Goal: Task Accomplishment & Management: Manage account settings

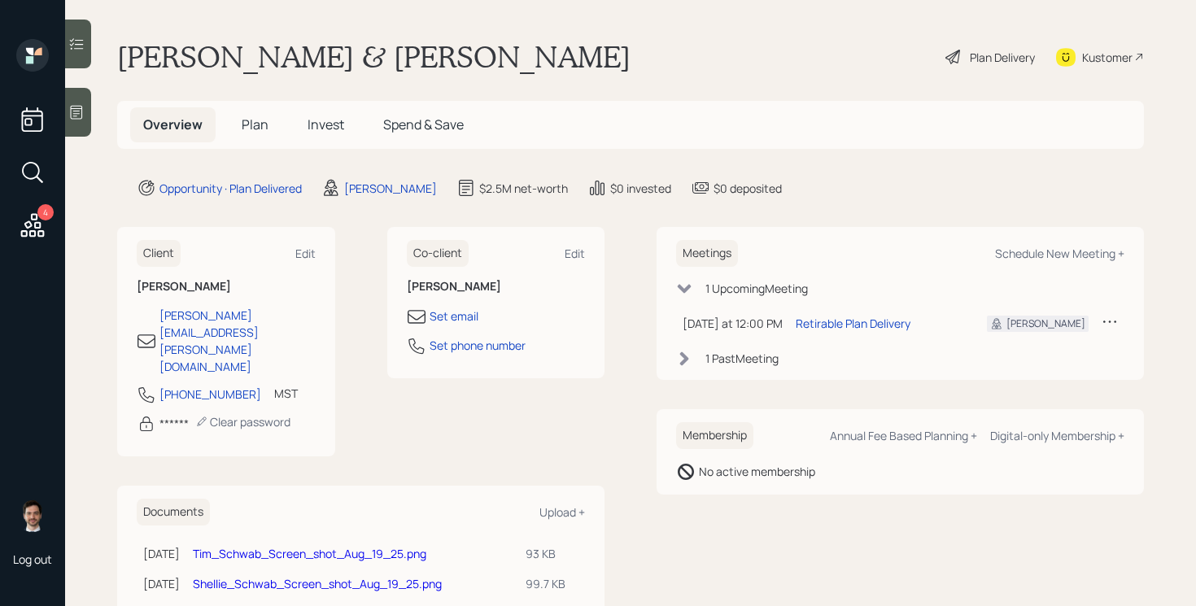
click at [1005, 62] on div "Plan Delivery" at bounding box center [1002, 57] width 65 height 17
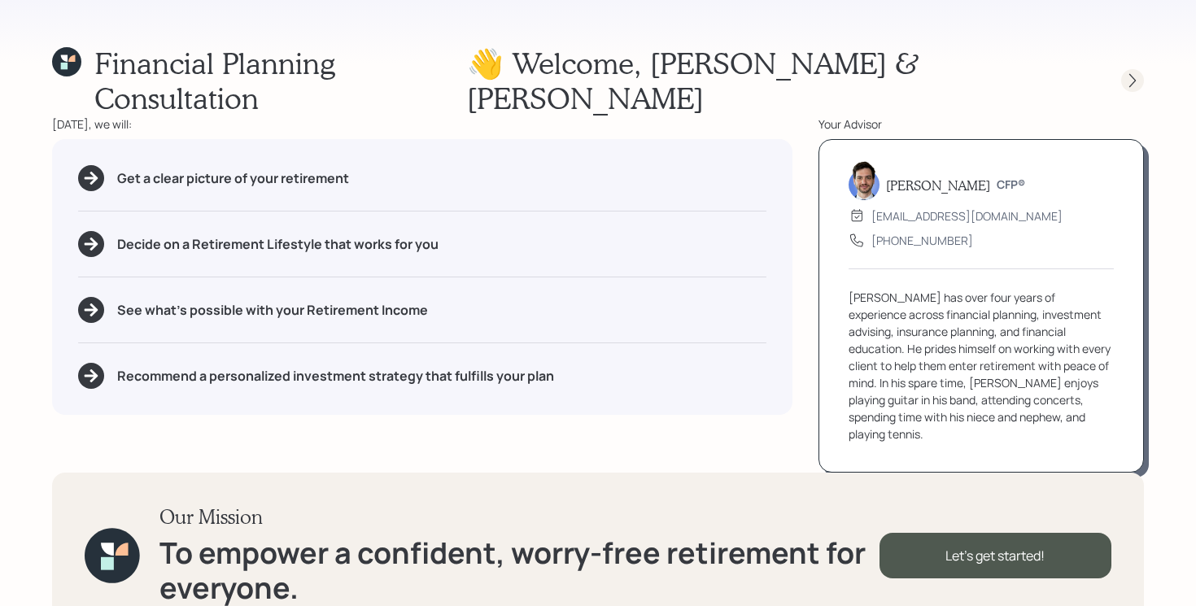
click at [1136, 72] on icon at bounding box center [1132, 80] width 16 height 16
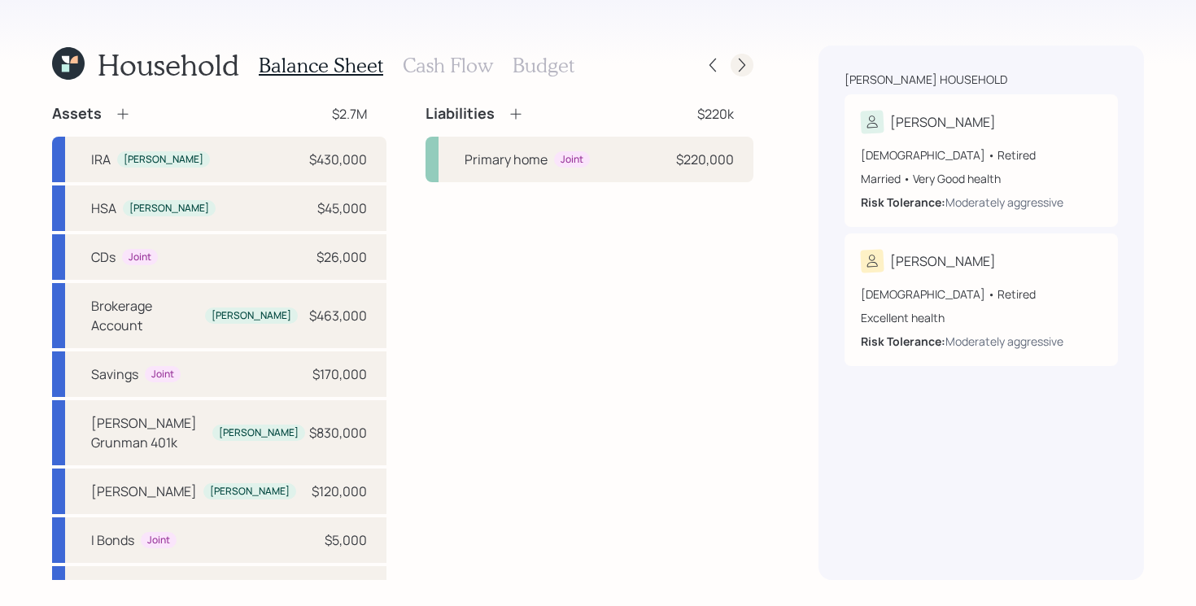
click at [744, 65] on icon at bounding box center [742, 66] width 7 height 14
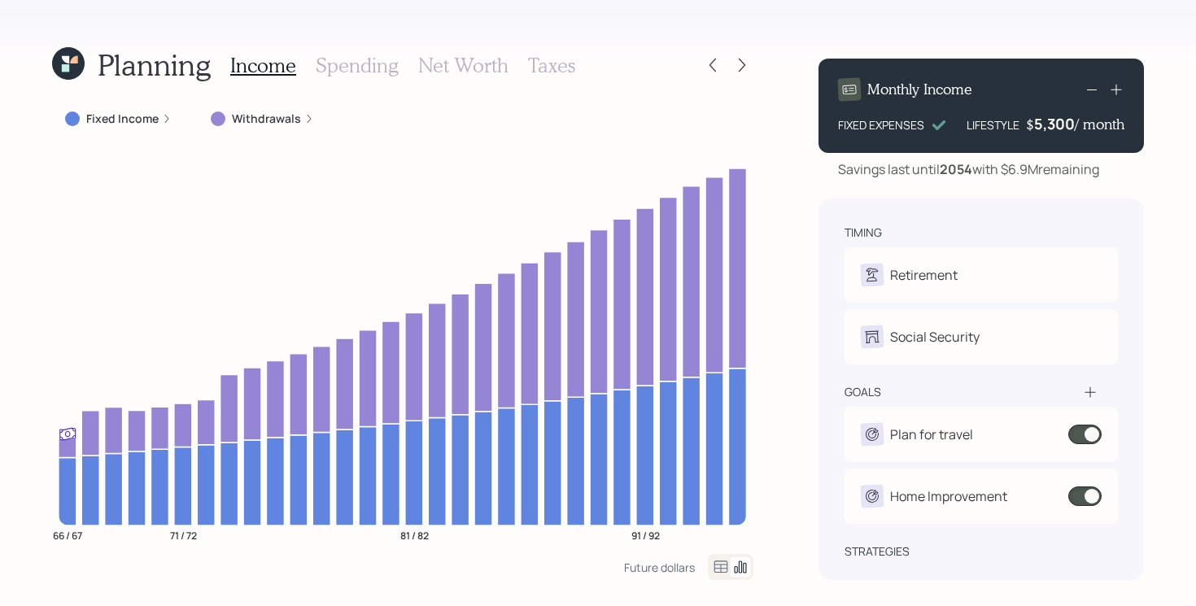
click at [382, 76] on h3 "Spending" at bounding box center [357, 66] width 83 height 24
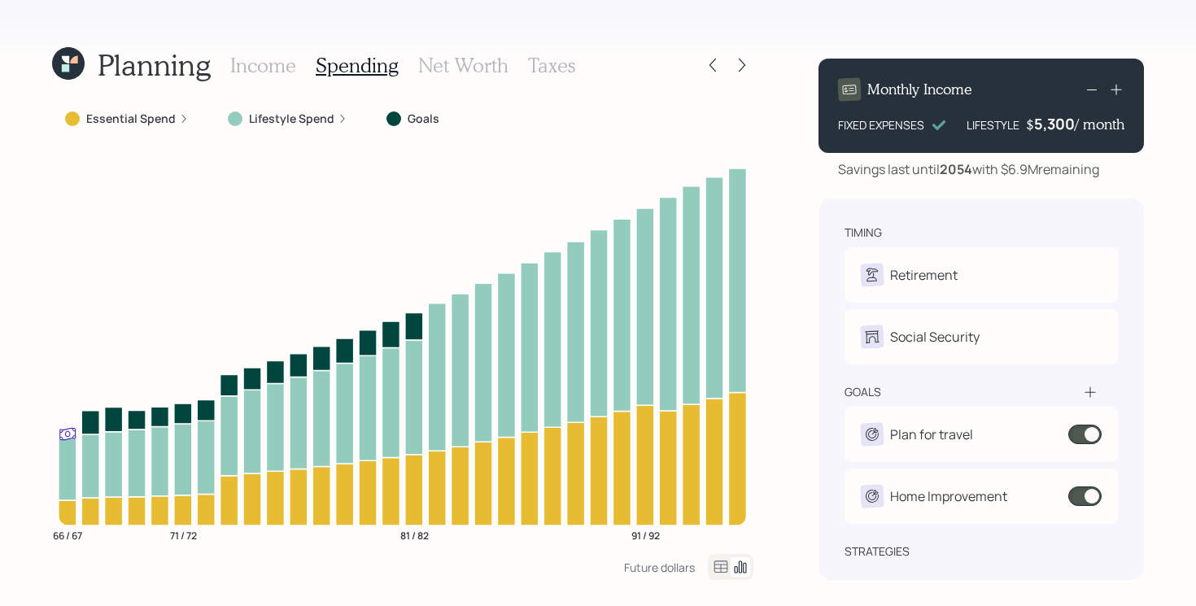
click at [131, 121] on label "Essential Spend" at bounding box center [130, 119] width 89 height 16
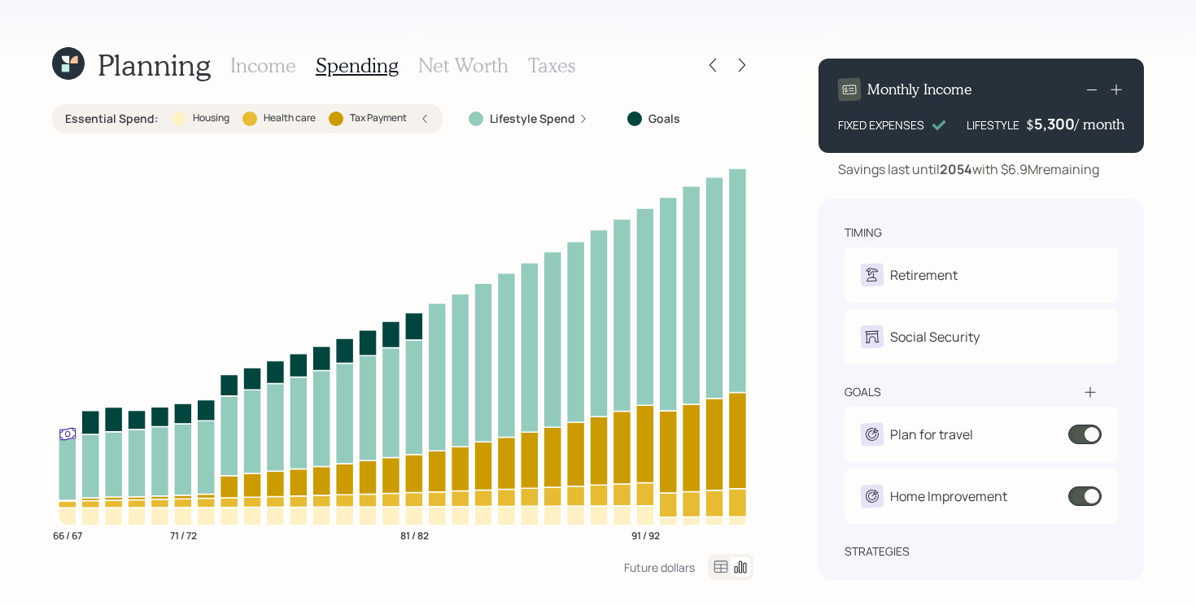
click at [131, 120] on label "Essential Spend :" at bounding box center [112, 119] width 94 height 16
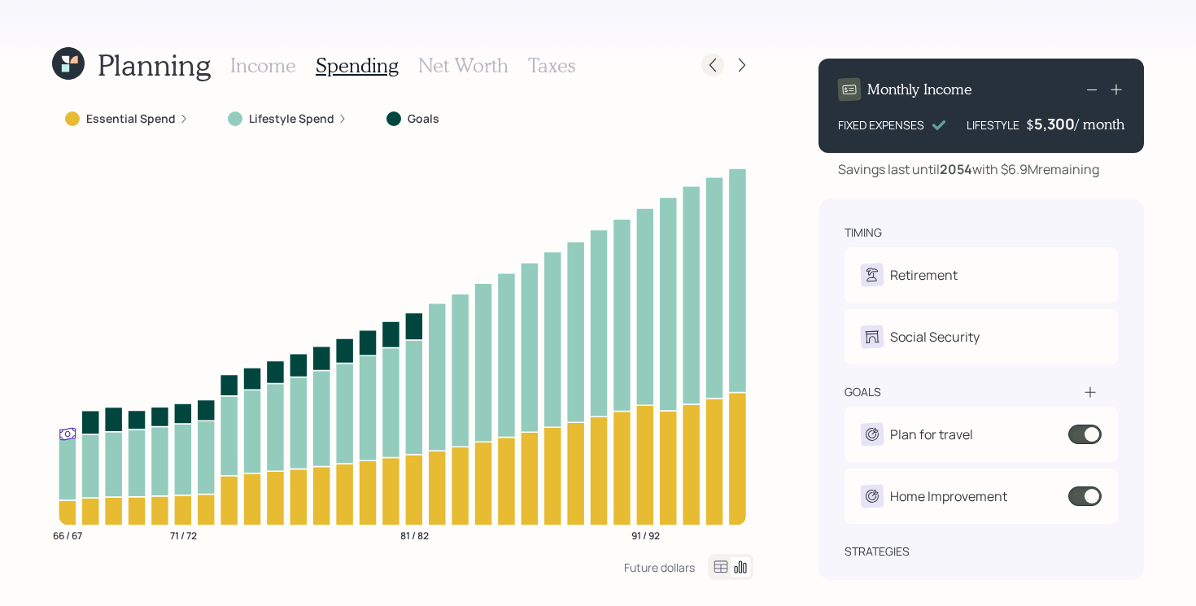
click at [717, 63] on icon at bounding box center [712, 65] width 16 height 16
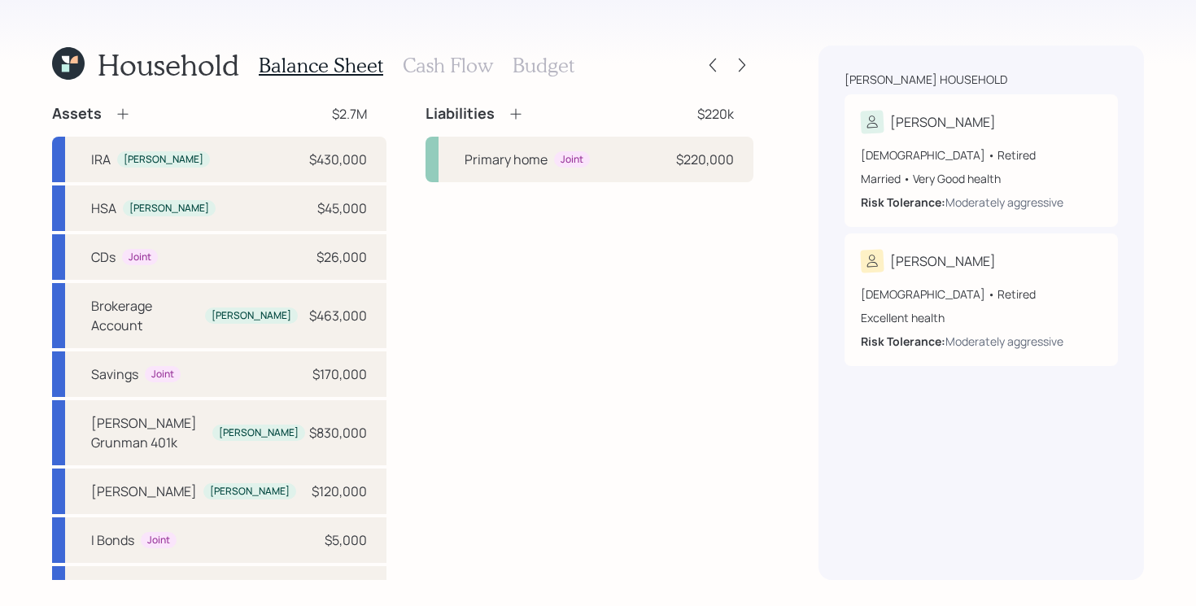
click at [441, 63] on h3 "Cash Flow" at bounding box center [448, 66] width 90 height 24
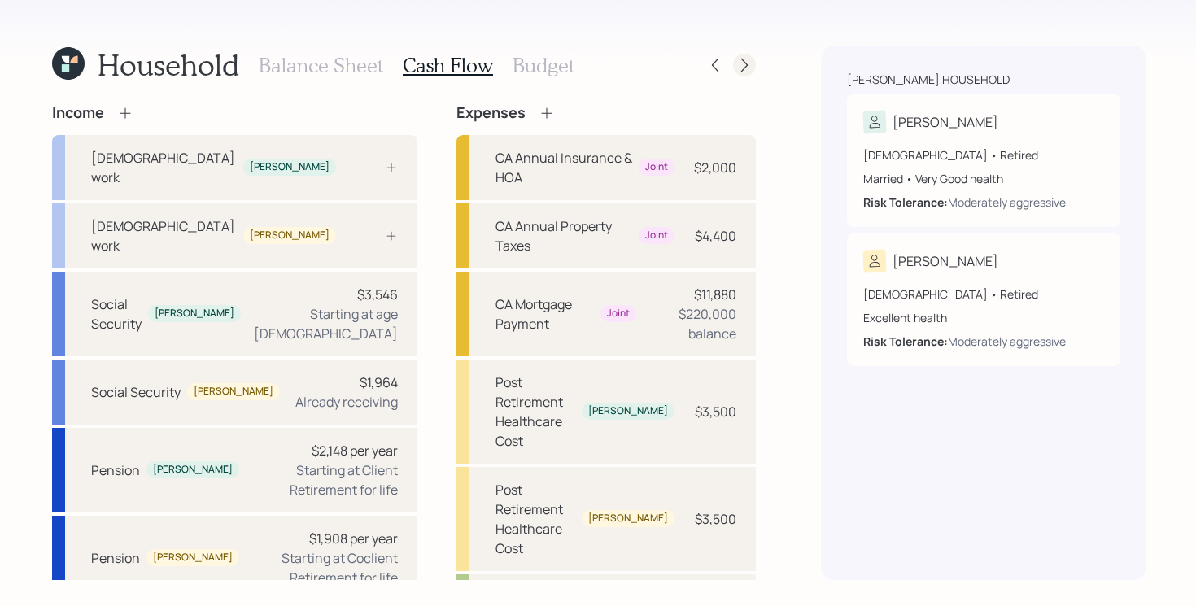
click at [738, 62] on icon at bounding box center [744, 65] width 16 height 16
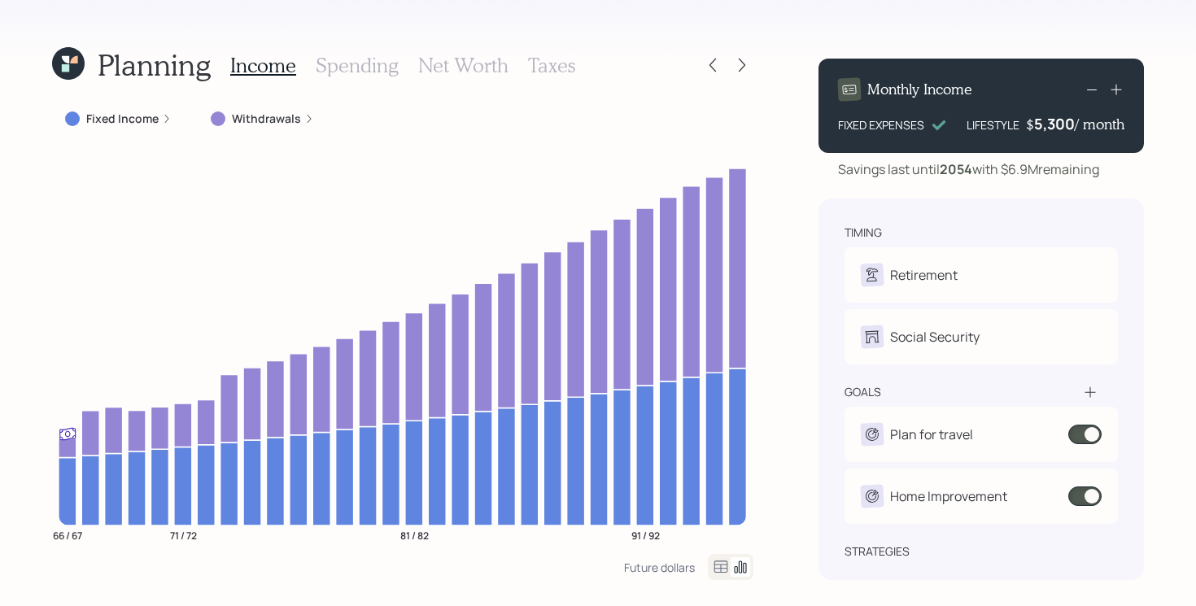
click at [277, 124] on label "Withdrawals" at bounding box center [266, 119] width 69 height 16
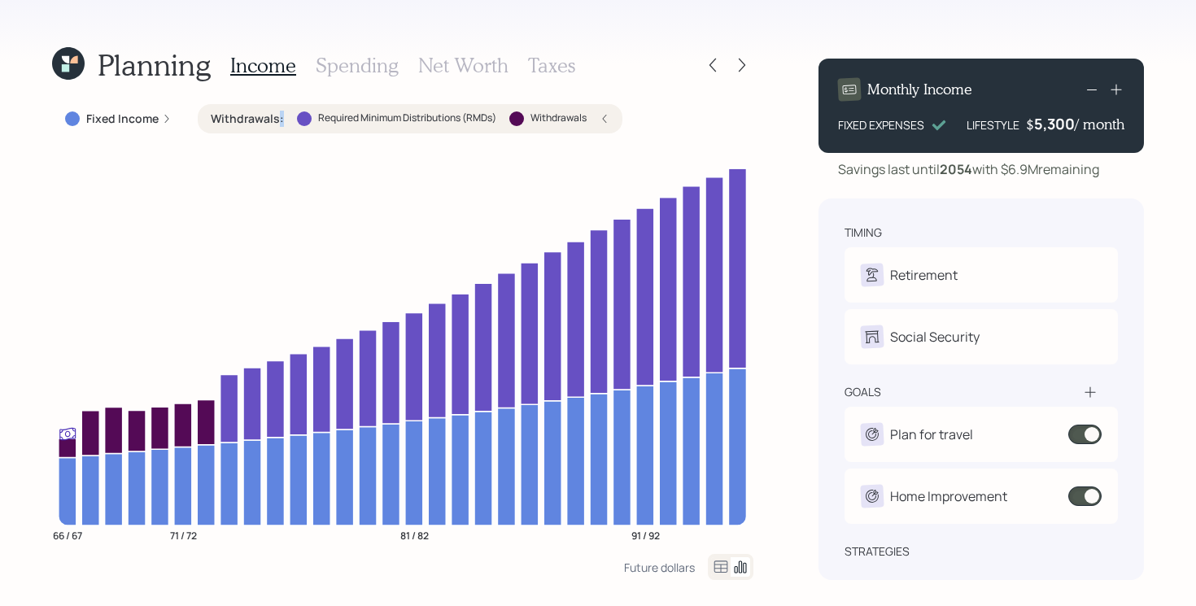
click at [277, 124] on label "Withdrawals :" at bounding box center [247, 119] width 73 height 16
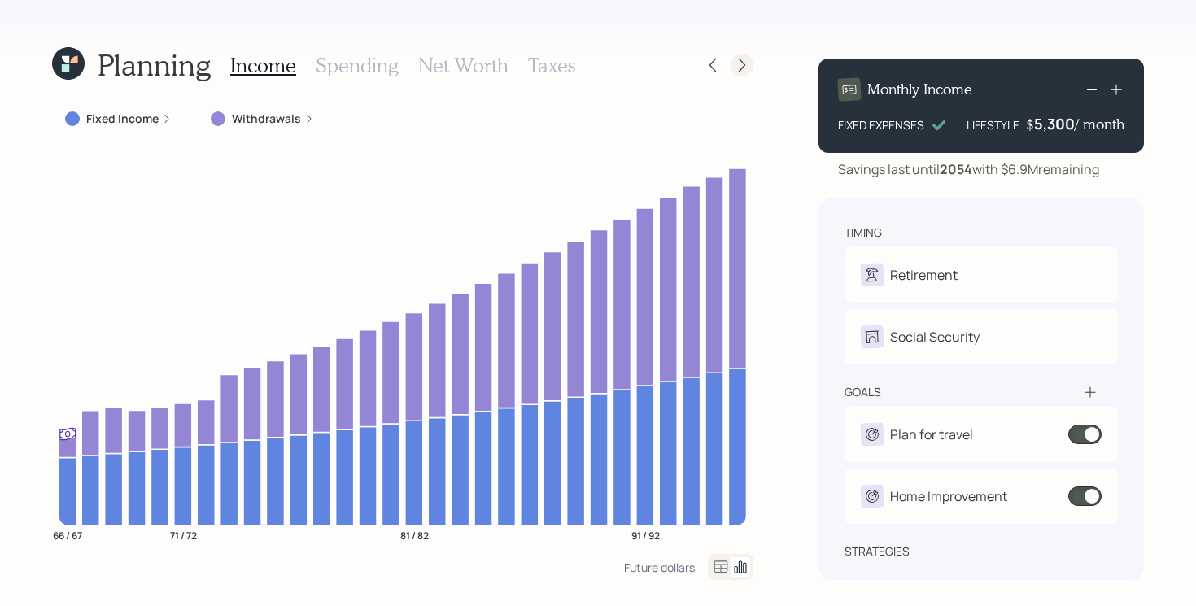
click at [735, 66] on icon at bounding box center [742, 65] width 16 height 16
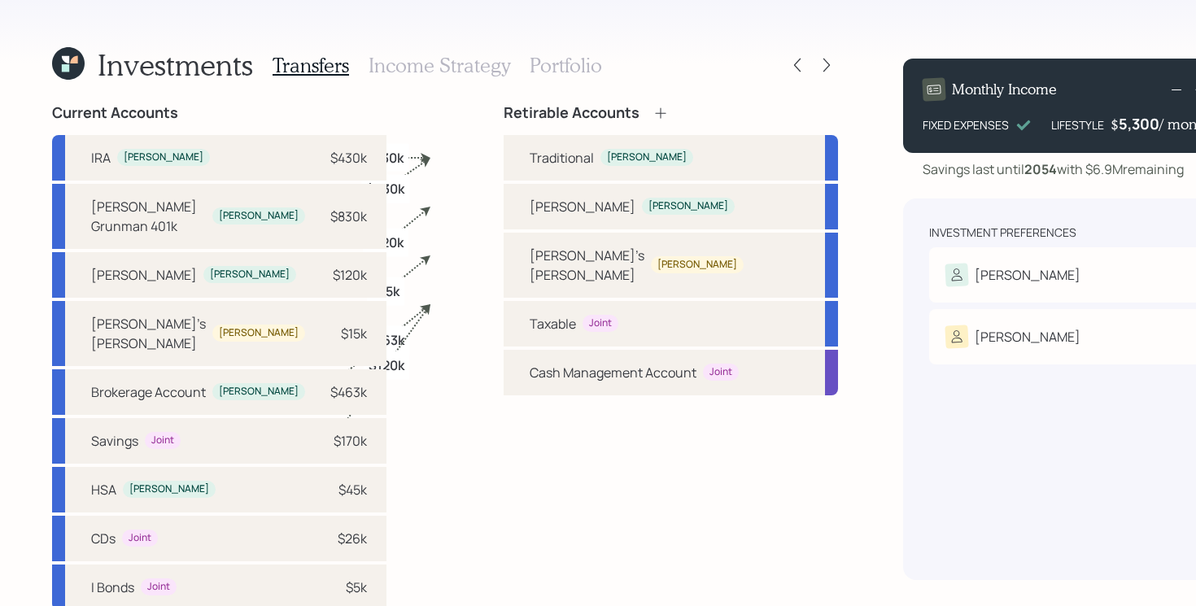
click at [550, 62] on h3 "Portfolio" at bounding box center [566, 66] width 72 height 24
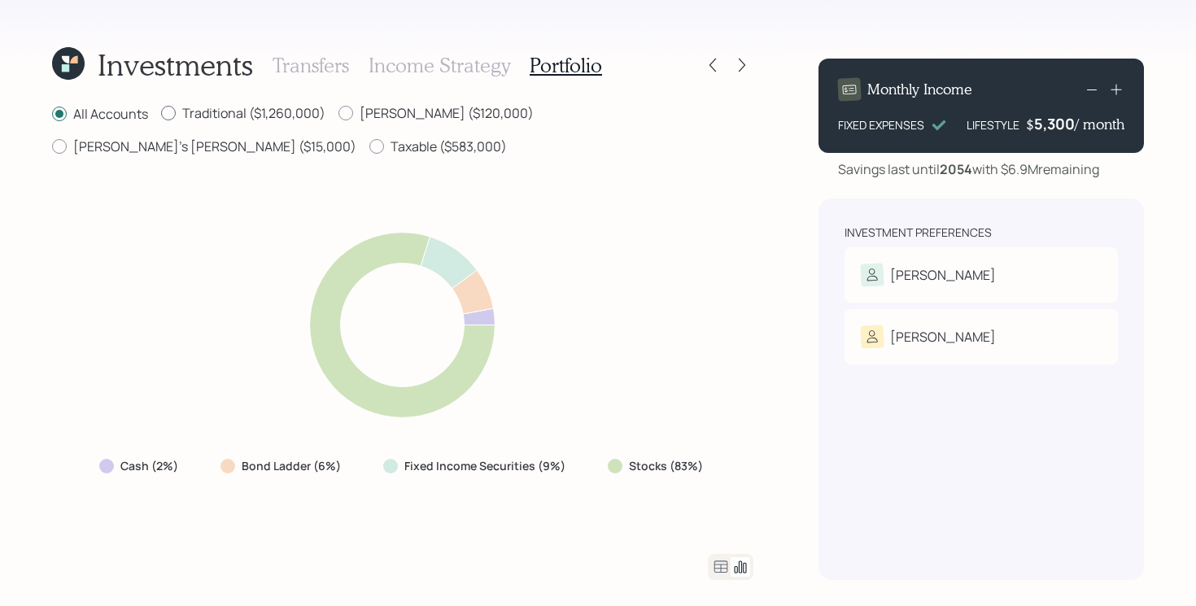
click at [219, 107] on label "Traditional ($1,260,000)" at bounding box center [243, 113] width 164 height 18
click at [161, 113] on input "Traditional ($1,260,000)" at bounding box center [160, 113] width 1 height 1
radio input "true"
radio input "false"
click at [412, 119] on label "Roth ($120,000)" at bounding box center [435, 113] width 195 height 18
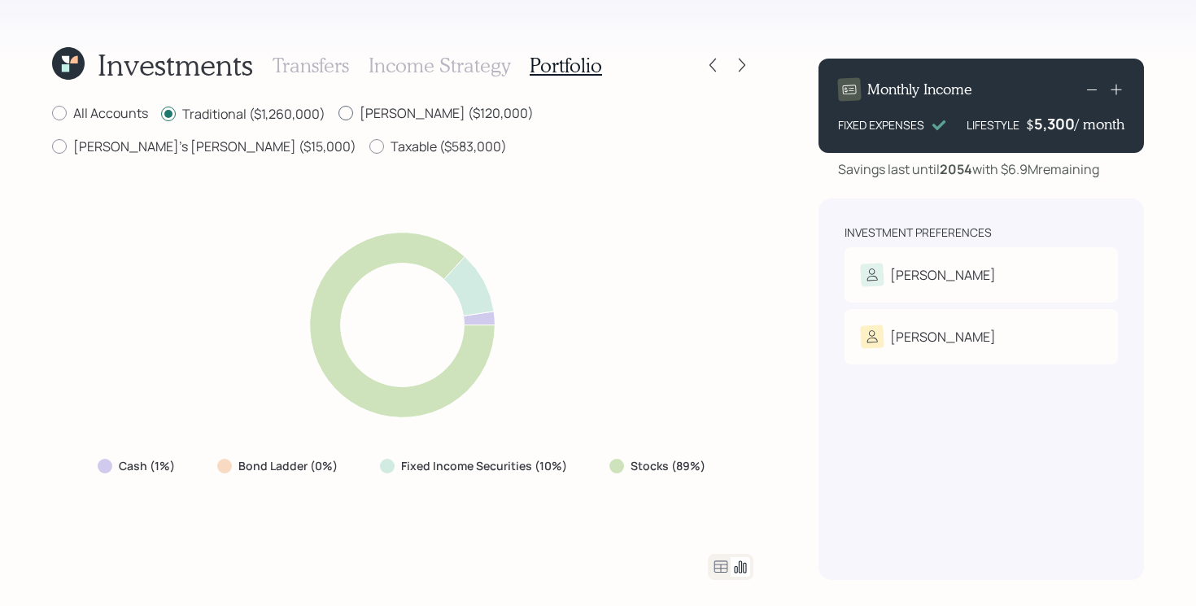
click at [338, 114] on input "Roth ($120,000)" at bounding box center [338, 113] width 1 height 1
radio input "true"
radio input "false"
click at [356, 137] on label "Shellie's Roth ($15,000)" at bounding box center [204, 146] width 304 height 18
click at [52, 146] on input "Shellie's Roth ($15,000)" at bounding box center [51, 146] width 1 height 1
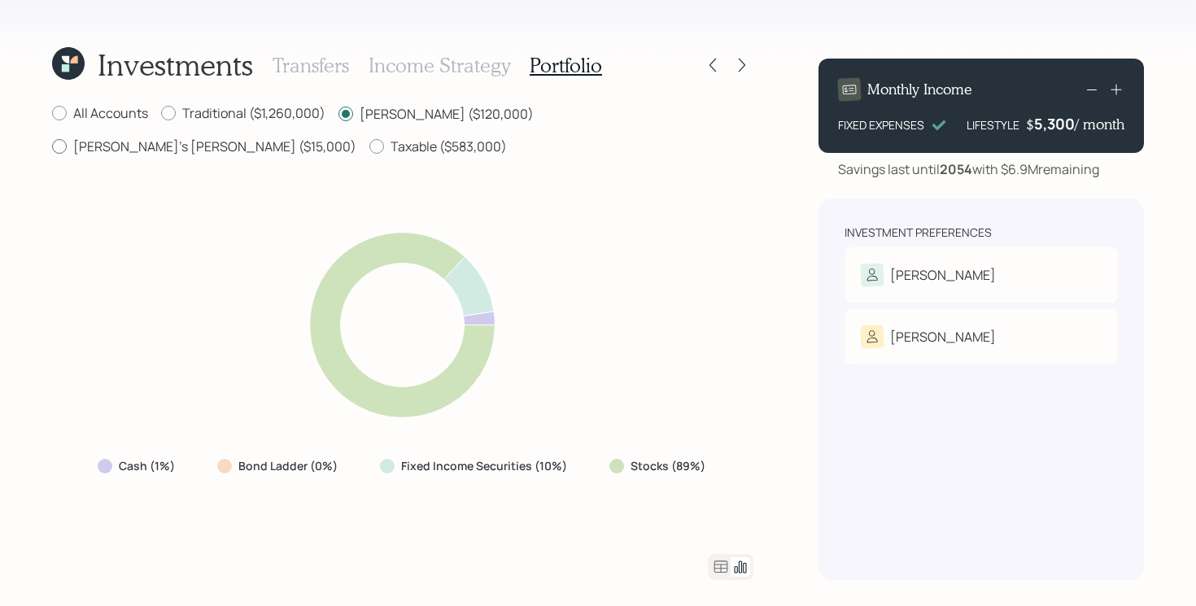
radio input "true"
radio input "false"
click at [246, 116] on label "Traditional ($1,260,000)" at bounding box center [243, 113] width 164 height 18
click at [161, 114] on input "Traditional ($1,260,000)" at bounding box center [160, 113] width 1 height 1
radio input "true"
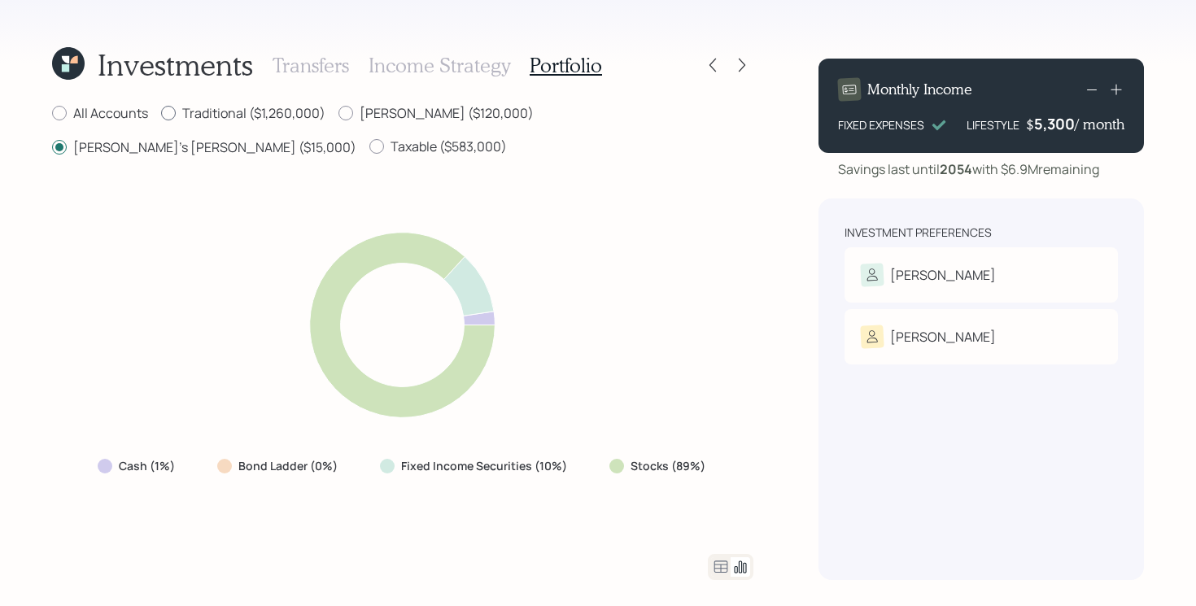
radio input "false"
click at [369, 146] on label "Taxable ($583,000)" at bounding box center [437, 146] width 137 height 18
click at [369, 146] on input "Taxable ($583,000)" at bounding box center [369, 146] width 1 height 1
radio input "true"
radio input "false"
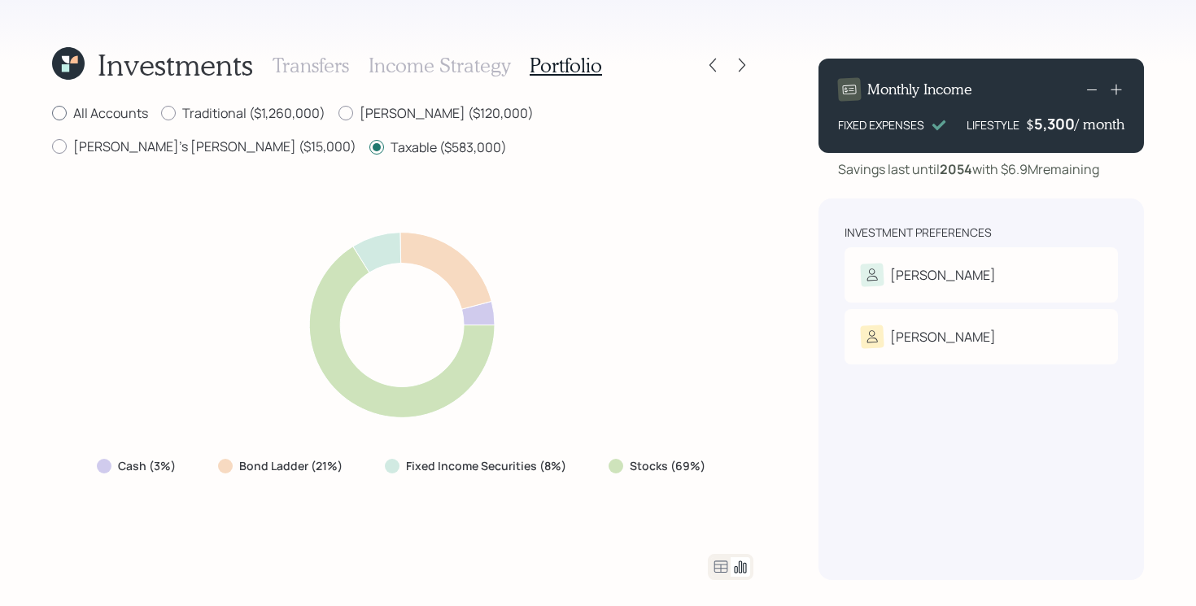
click at [64, 116] on div at bounding box center [59, 113] width 15 height 15
click at [52, 114] on input "All Accounts" at bounding box center [51, 113] width 1 height 1
radio input "true"
click at [724, 569] on icon at bounding box center [721, 567] width 20 height 20
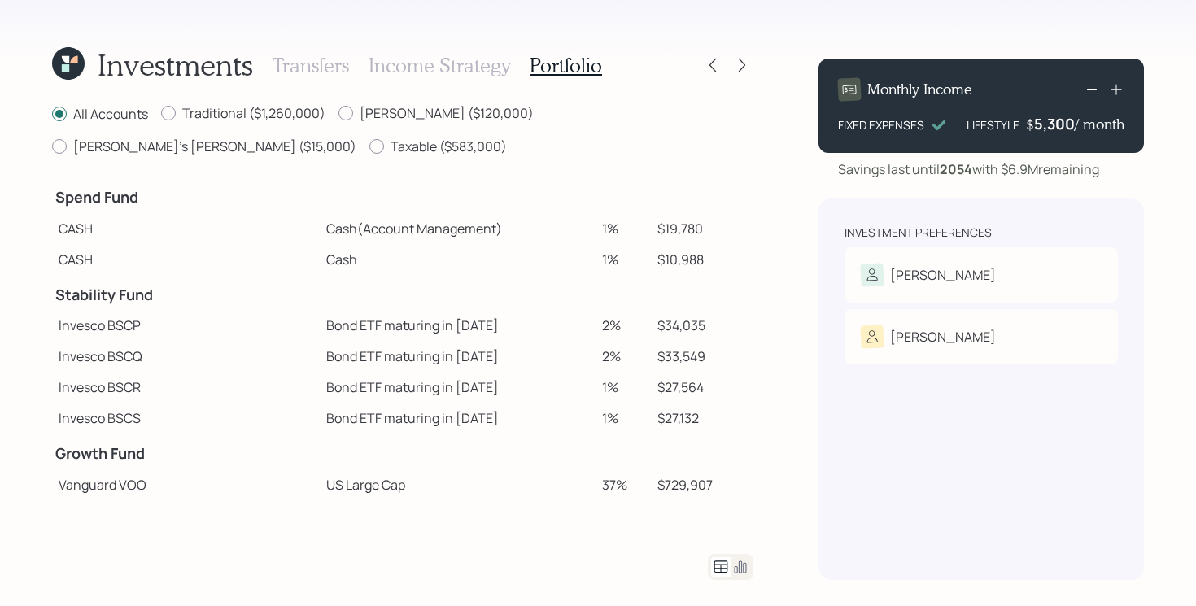
scroll to position [270, 0]
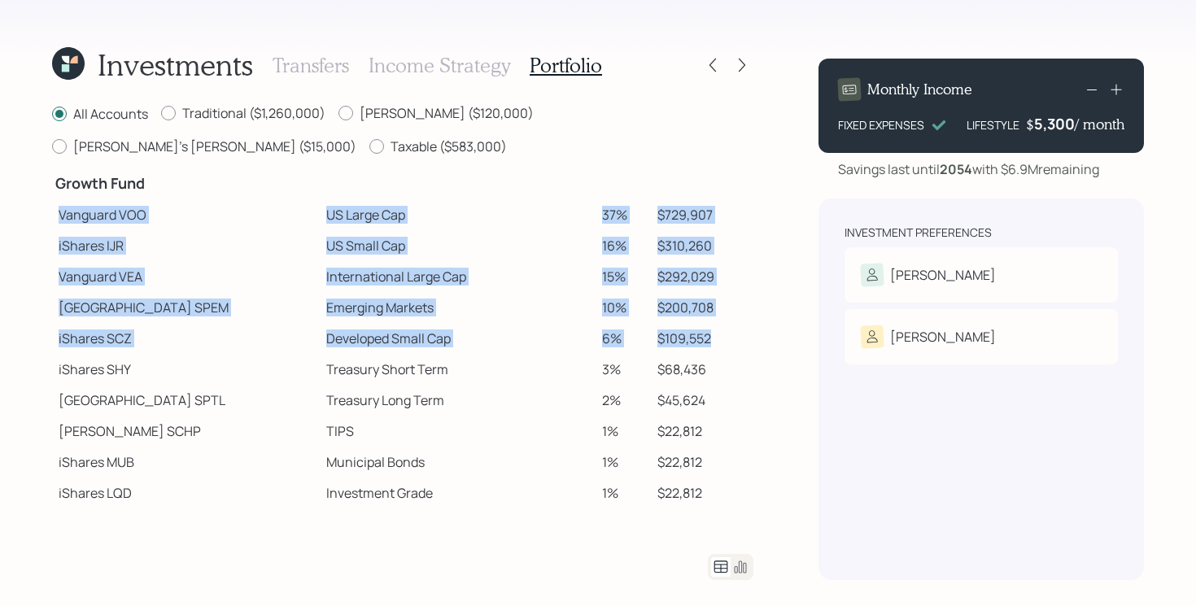
drag, startPoint x: 53, startPoint y: 215, endPoint x: 739, endPoint y: 339, distance: 697.0
click at [739, 339] on tbody "Spend Fund CASH Cash (Account Management) 1% $19,780 CASH Cash 1% $10,988 Stabi…" at bounding box center [402, 207] width 701 height 601
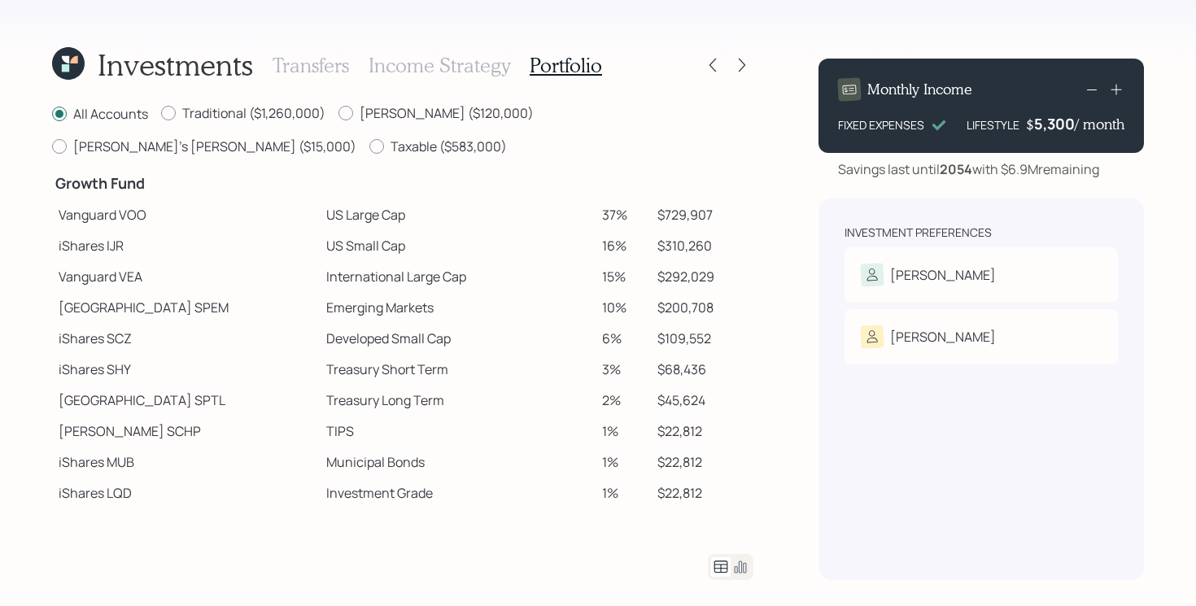
click at [326, 219] on td "US Large Cap" at bounding box center [458, 214] width 276 height 31
click at [800, 294] on div "Investments Transfers Income Strategy Portfolio All Accounts Traditional ($1,26…" at bounding box center [598, 303] width 1196 height 606
click at [369, 150] on label "Taxable ($583,000)" at bounding box center [437, 146] width 137 height 18
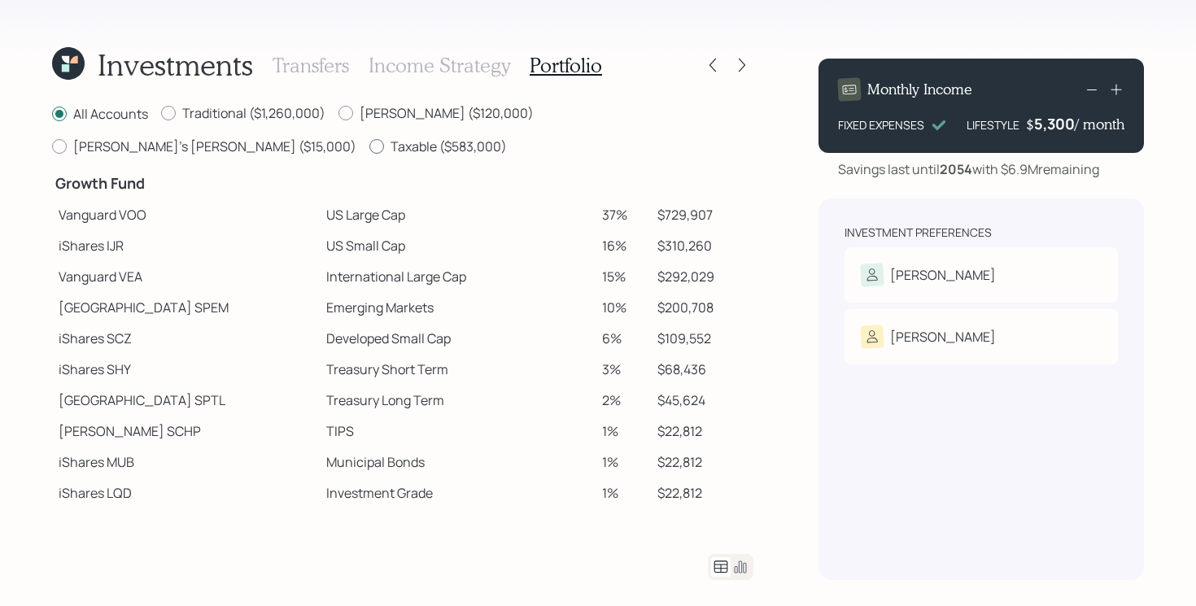
click at [369, 147] on input "Taxable ($583,000)" at bounding box center [369, 146] width 1 height 1
radio input "true"
radio input "false"
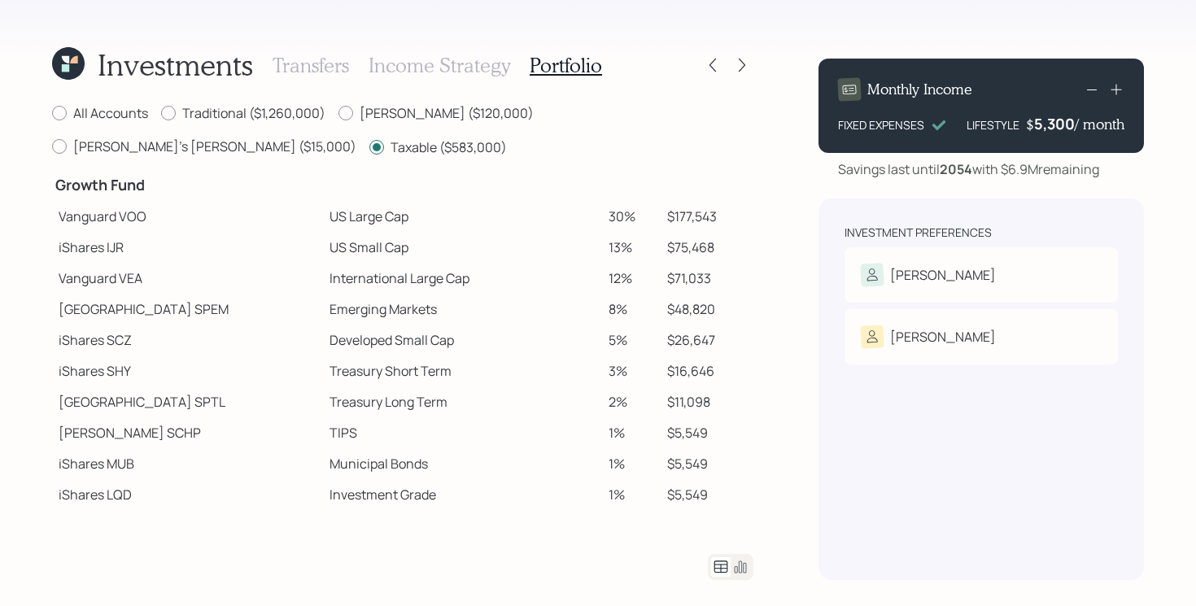
click at [742, 568] on icon at bounding box center [740, 567] width 20 height 20
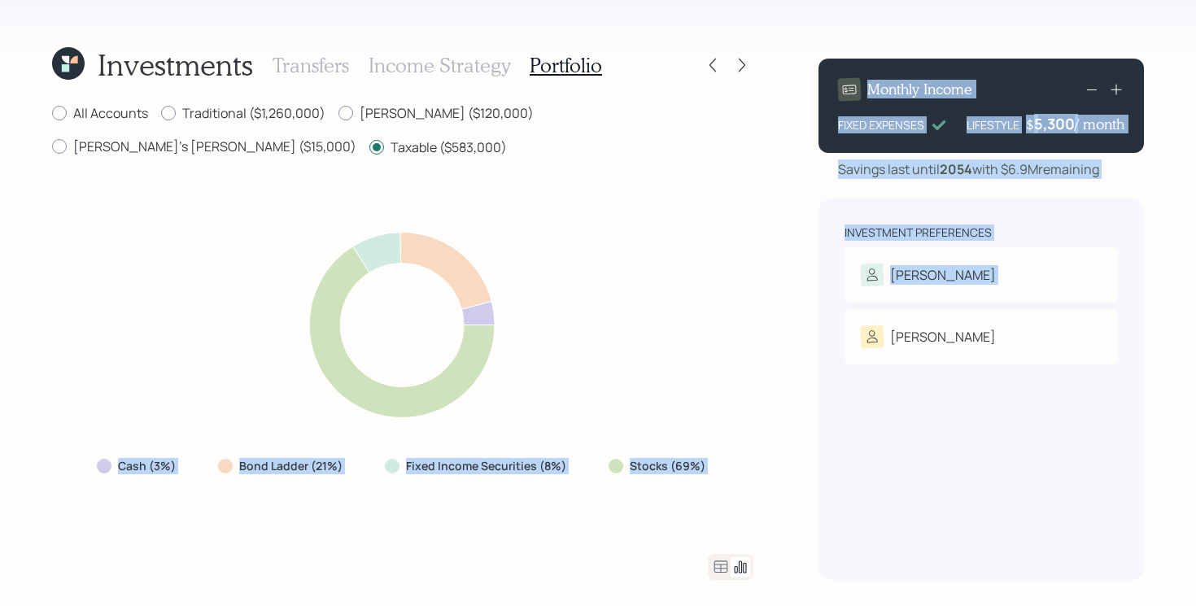
drag, startPoint x: 121, startPoint y: 471, endPoint x: 804, endPoint y: 471, distance: 682.5
click at [804, 471] on div "Investments Transfers Income Strategy Portfolio All Accounts Traditional ($1,26…" at bounding box center [598, 303] width 1196 height 606
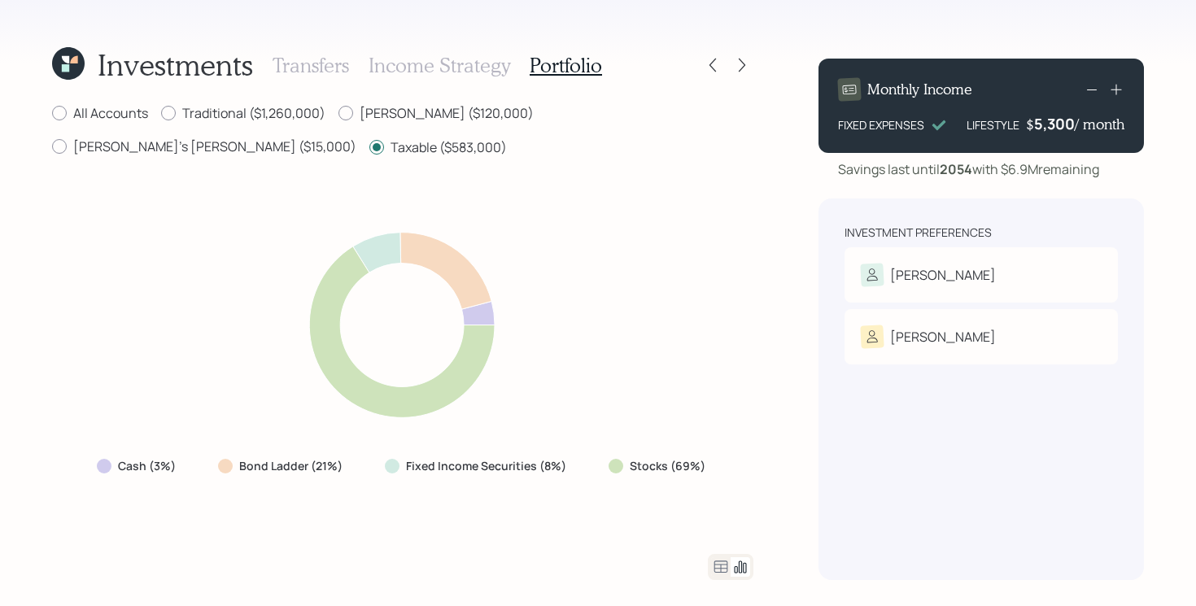
click at [672, 484] on div "Cash (3%) Bond Ladder (21%) Fixed Income Securities (8%) Stocks (69%)" at bounding box center [402, 355] width 701 height 357
drag, startPoint x: 210, startPoint y: 469, endPoint x: 377, endPoint y: 456, distance: 168.0
click at [377, 456] on div "Cash (3%) Bond Ladder (21%) Fixed Income Securities (8%) Stocks (69%)" at bounding box center [403, 465] width 638 height 29
click at [96, 480] on div "Cash (3%) Bond Ladder (21%) Fixed Income Securities (8%) Stocks (69%)" at bounding box center [402, 355] width 701 height 357
drag, startPoint x: 89, startPoint y: 466, endPoint x: 200, endPoint y: 465, distance: 110.6
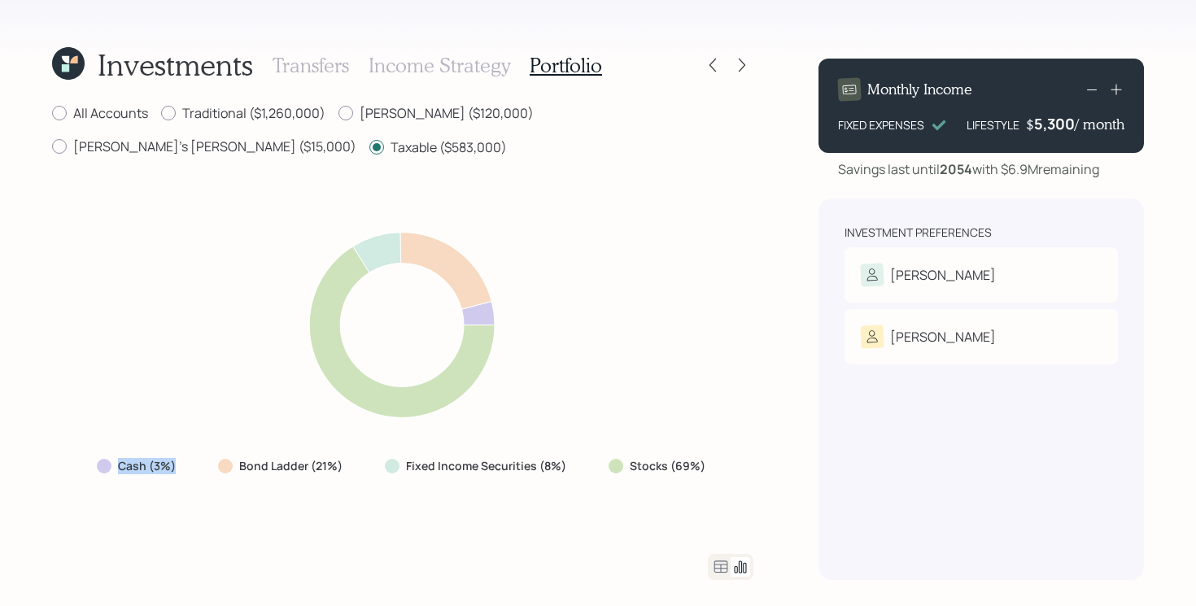
click at [200, 465] on div "Cash (3%) Bond Ladder (21%) Fixed Income Securities (8%) Stocks (69%)" at bounding box center [403, 465] width 638 height 29
click at [137, 463] on label "Cash (3%)" at bounding box center [147, 466] width 58 height 16
click at [714, 72] on icon at bounding box center [712, 65] width 16 height 16
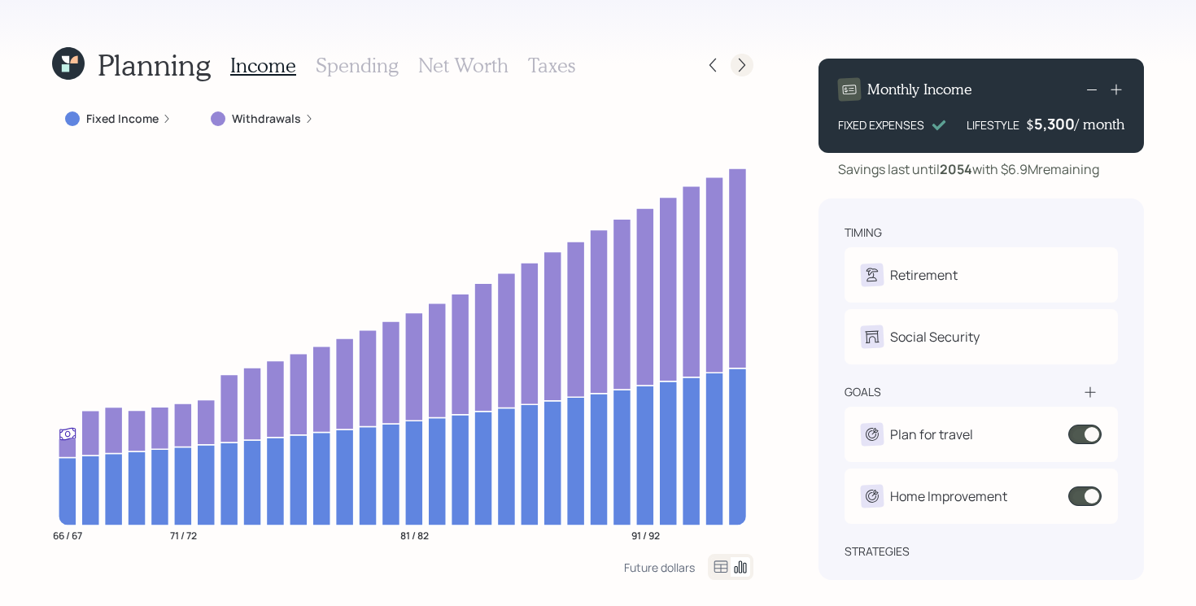
click at [743, 71] on icon at bounding box center [742, 65] width 16 height 16
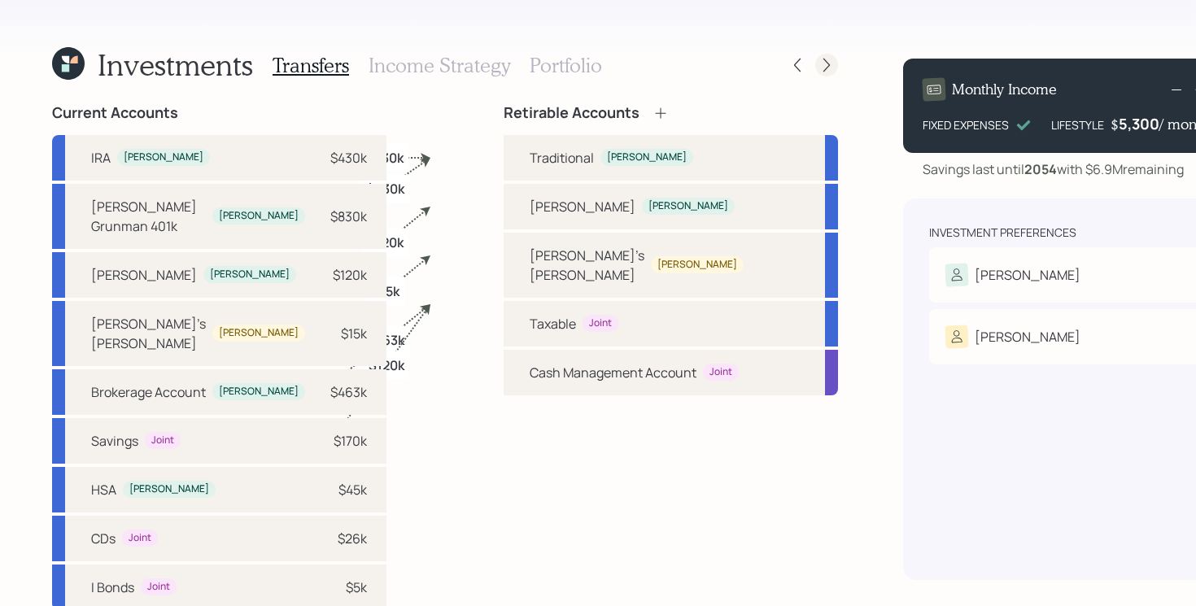
click at [818, 71] on icon at bounding box center [826, 65] width 16 height 16
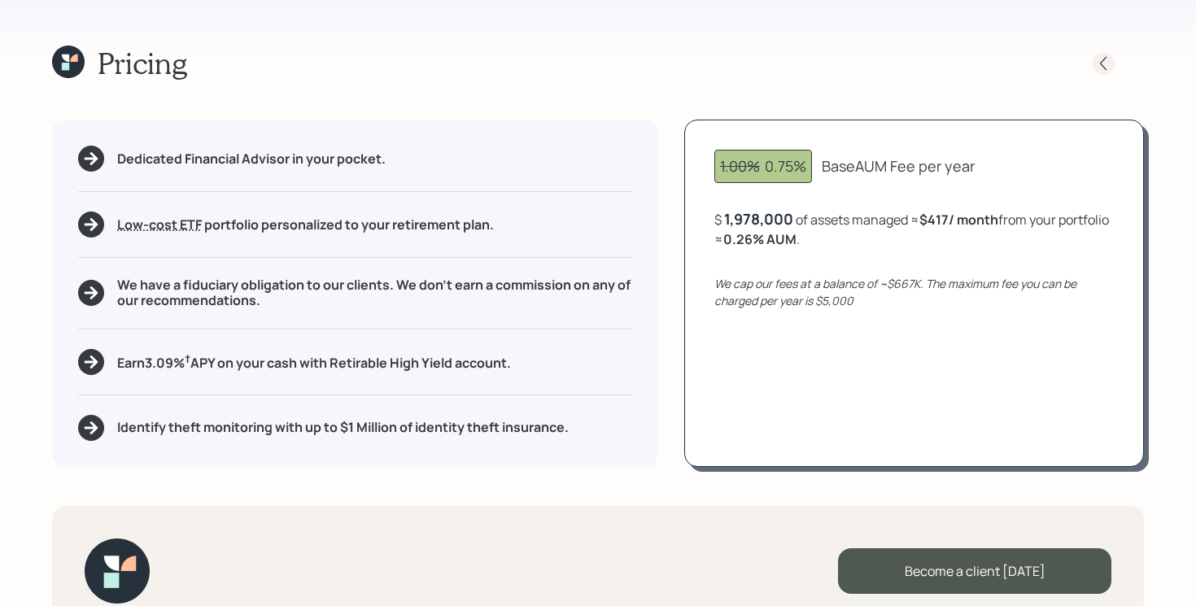
click at [1101, 59] on icon at bounding box center [1103, 63] width 16 height 16
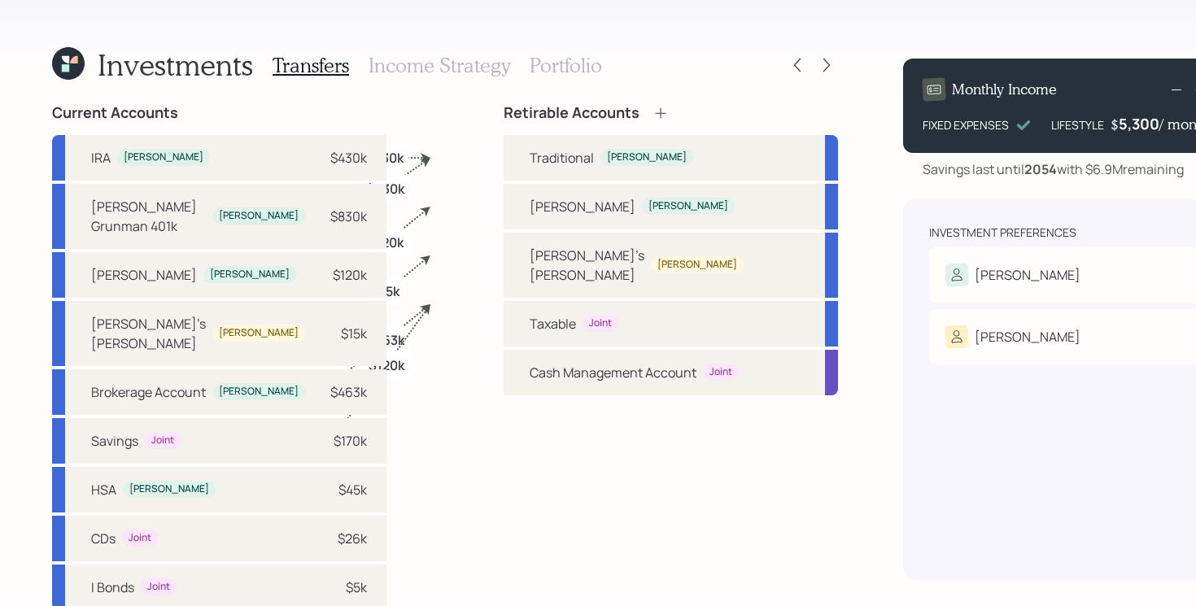
click at [428, 62] on h3 "Income Strategy" at bounding box center [440, 66] width 142 height 24
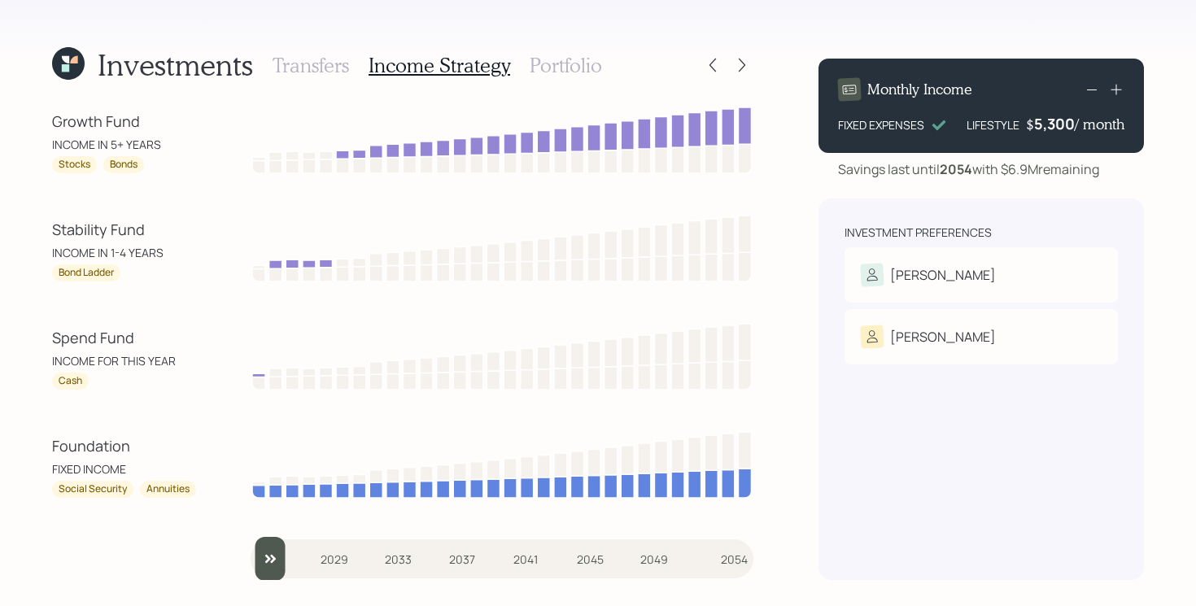
click at [552, 63] on h3 "Portfolio" at bounding box center [566, 66] width 72 height 24
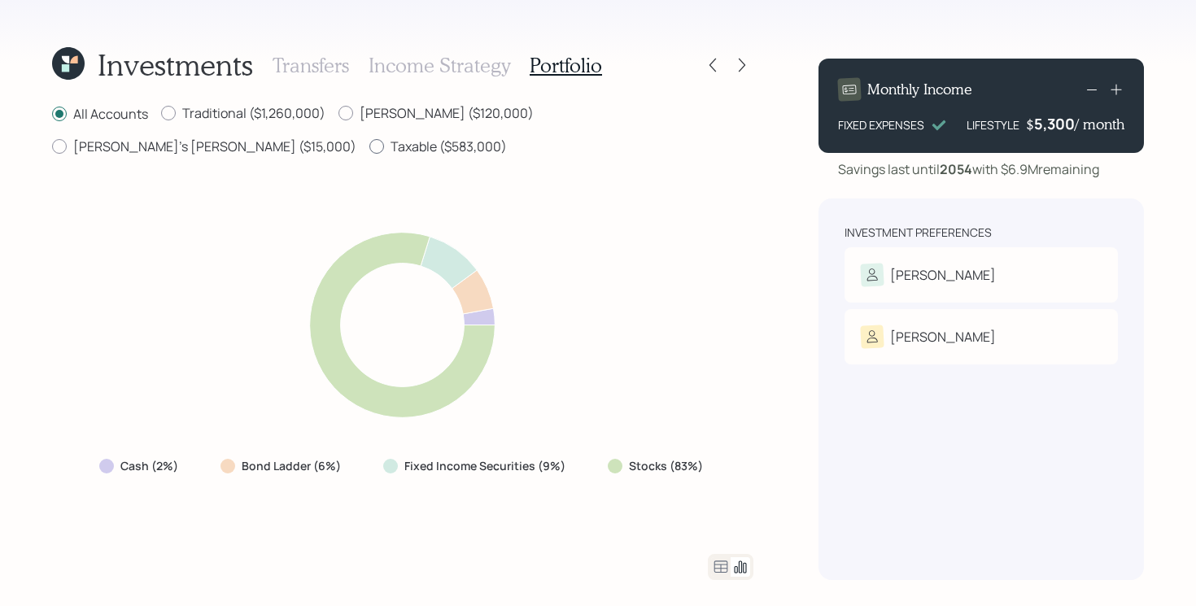
click at [369, 143] on label "Taxable ($583,000)" at bounding box center [437, 146] width 137 height 18
click at [369, 146] on input "Taxable ($583,000)" at bounding box center [369, 146] width 1 height 1
radio input "true"
radio input "false"
drag, startPoint x: 217, startPoint y: 463, endPoint x: 362, endPoint y: 464, distance: 144.8
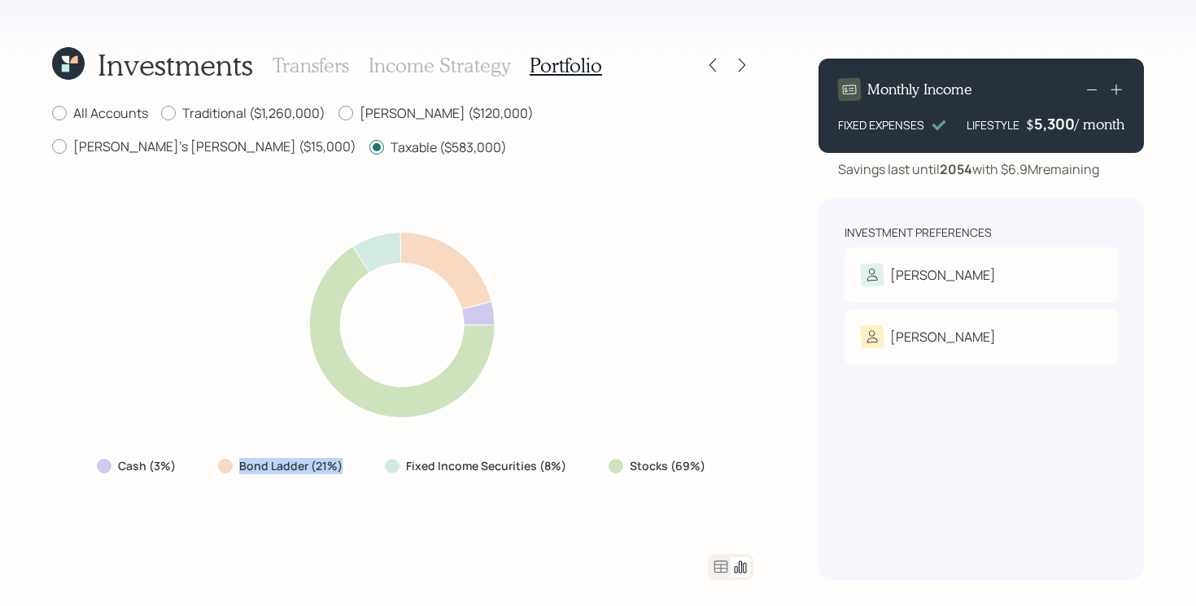
click at [362, 464] on div "Cash (3%) Bond Ladder (21%) Fixed Income Securities (8%) Stocks (69%)" at bounding box center [403, 465] width 638 height 29
click at [357, 513] on div "Cash (3%) Bond Ladder (21%) Fixed Income Securities (8%) Stocks (69%)" at bounding box center [402, 355] width 701 height 357
click at [713, 70] on icon at bounding box center [712, 65] width 16 height 16
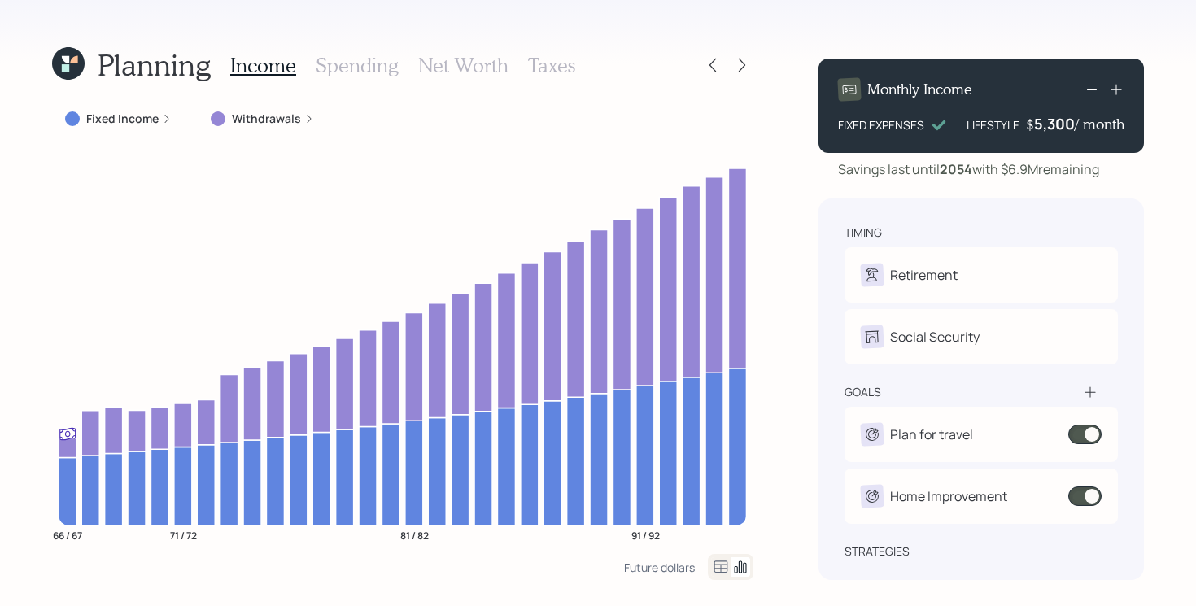
click at [329, 70] on h3 "Spending" at bounding box center [357, 66] width 83 height 24
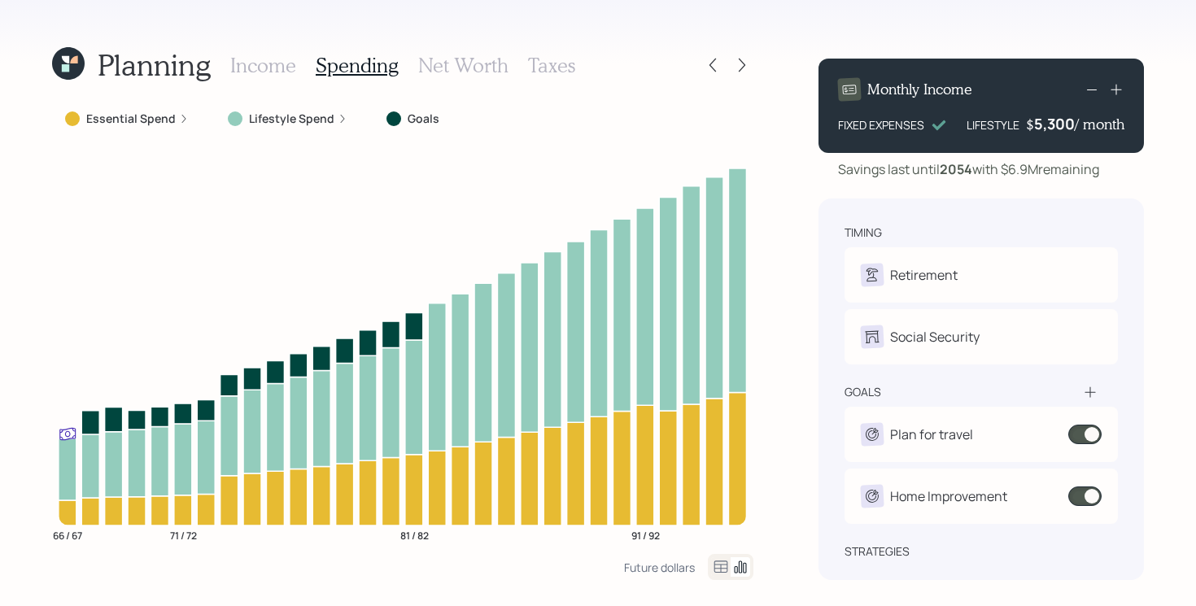
click at [294, 59] on div "Income Spending Net Worth Taxes" at bounding box center [402, 65] width 345 height 39
click at [259, 62] on h3 "Income" at bounding box center [263, 66] width 66 height 24
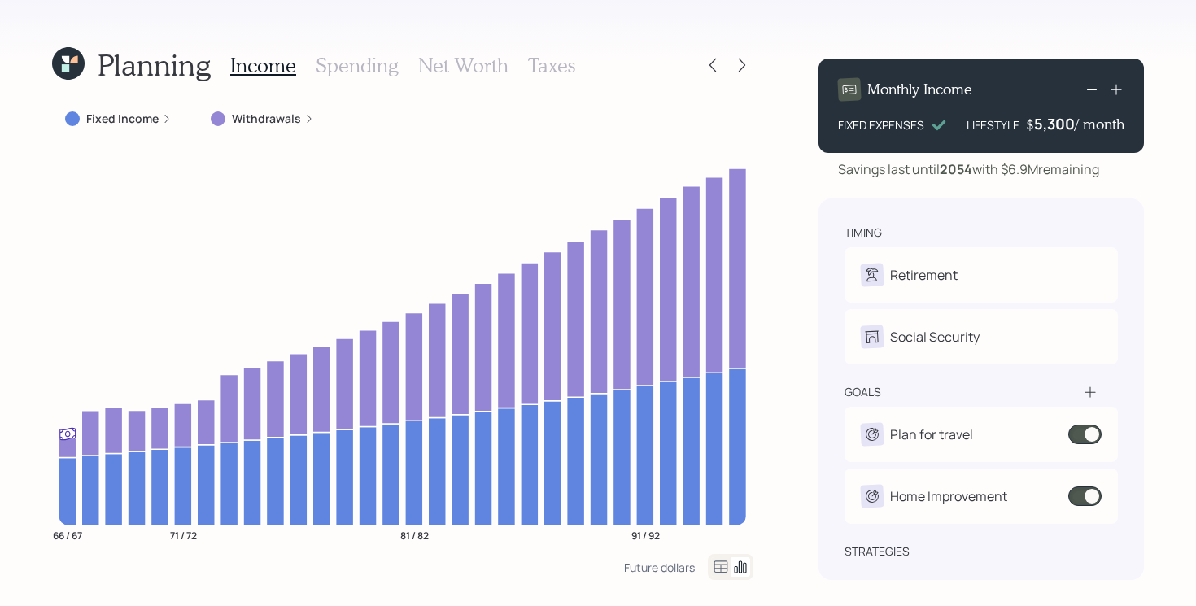
click at [259, 121] on label "Withdrawals" at bounding box center [266, 119] width 69 height 16
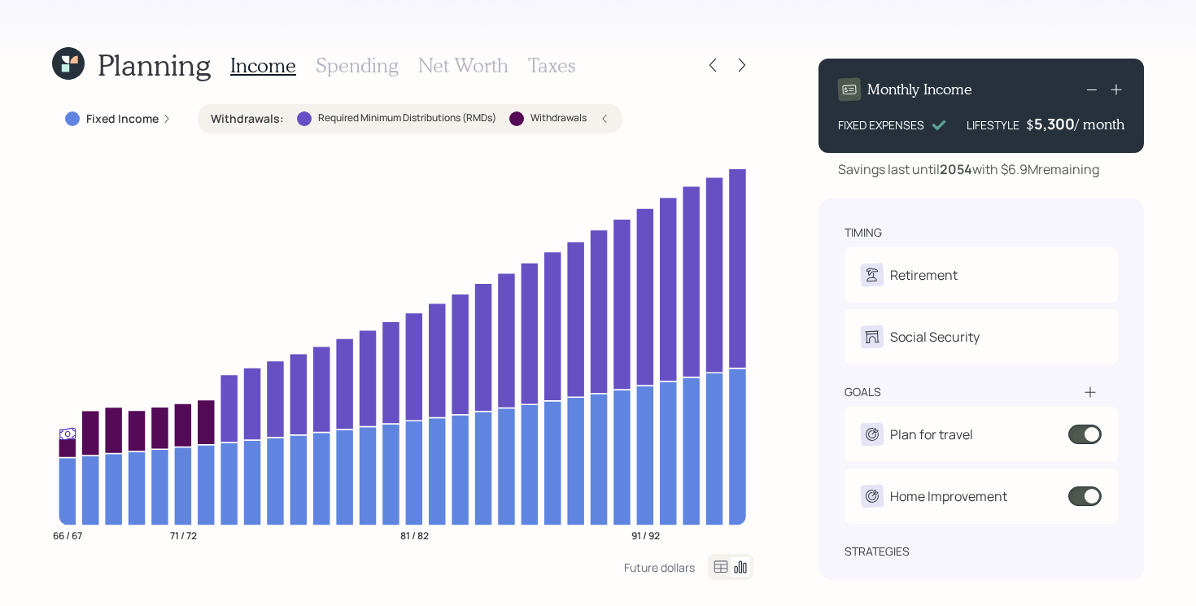
click at [604, 121] on icon at bounding box center [605, 119] width 10 height 10
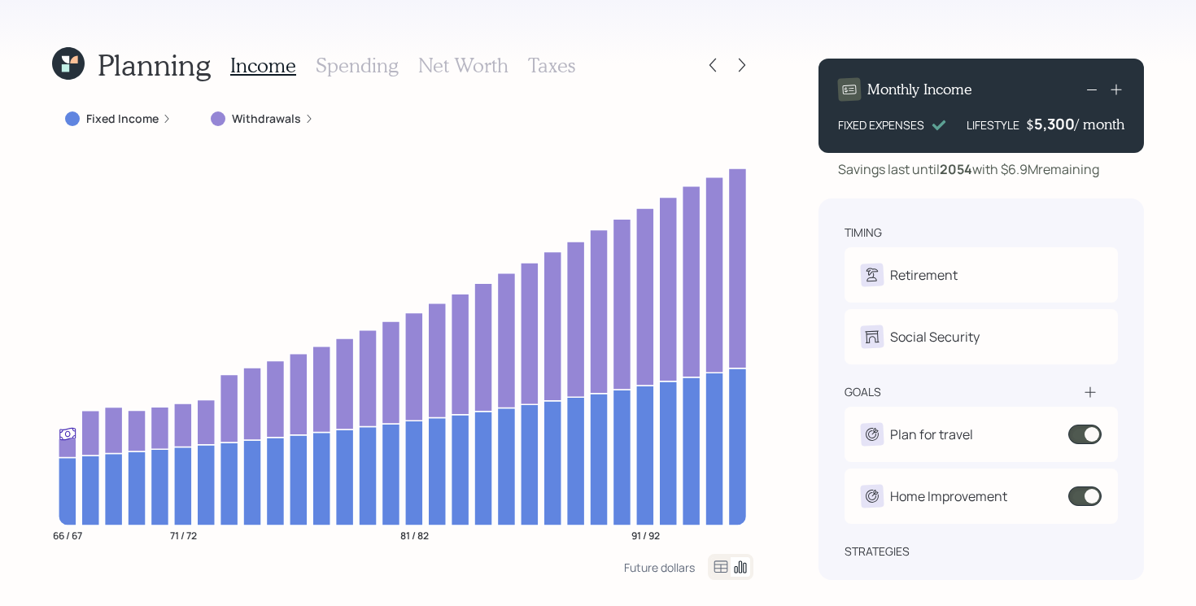
click at [329, 62] on h3 "Spending" at bounding box center [357, 66] width 83 height 24
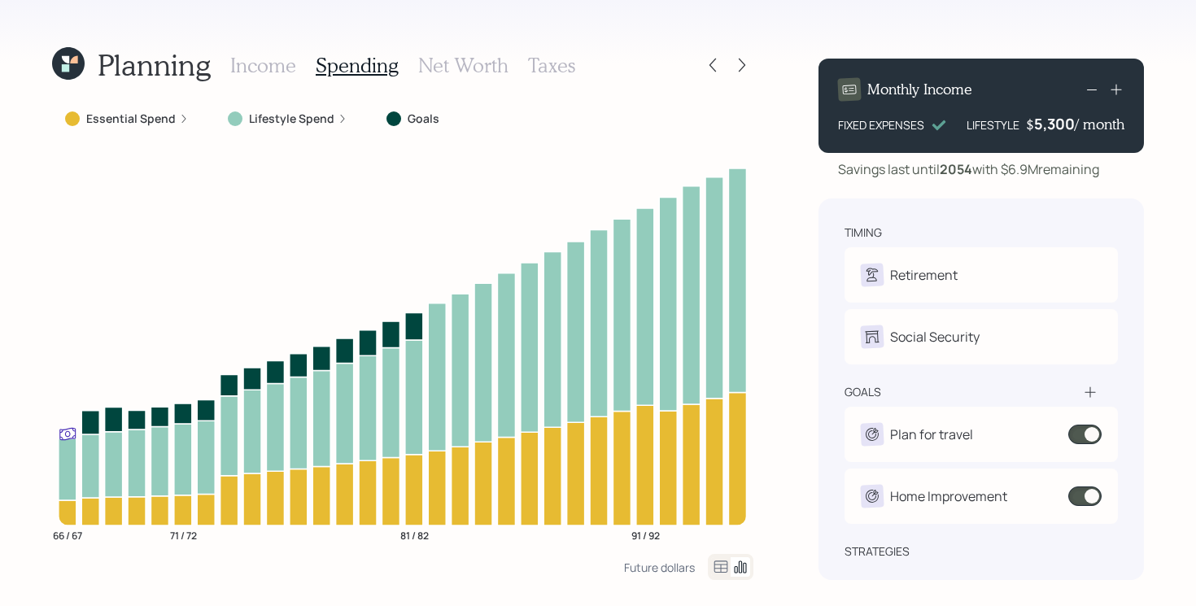
click at [249, 71] on h3 "Income" at bounding box center [263, 66] width 66 height 24
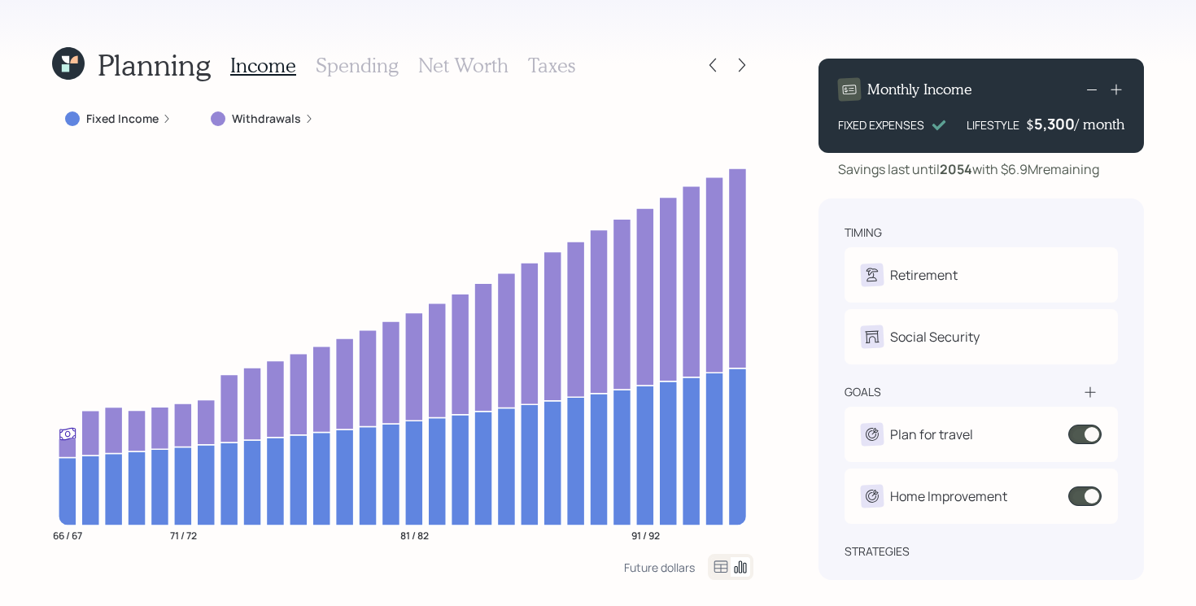
click at [366, 59] on h3 "Spending" at bounding box center [357, 66] width 83 height 24
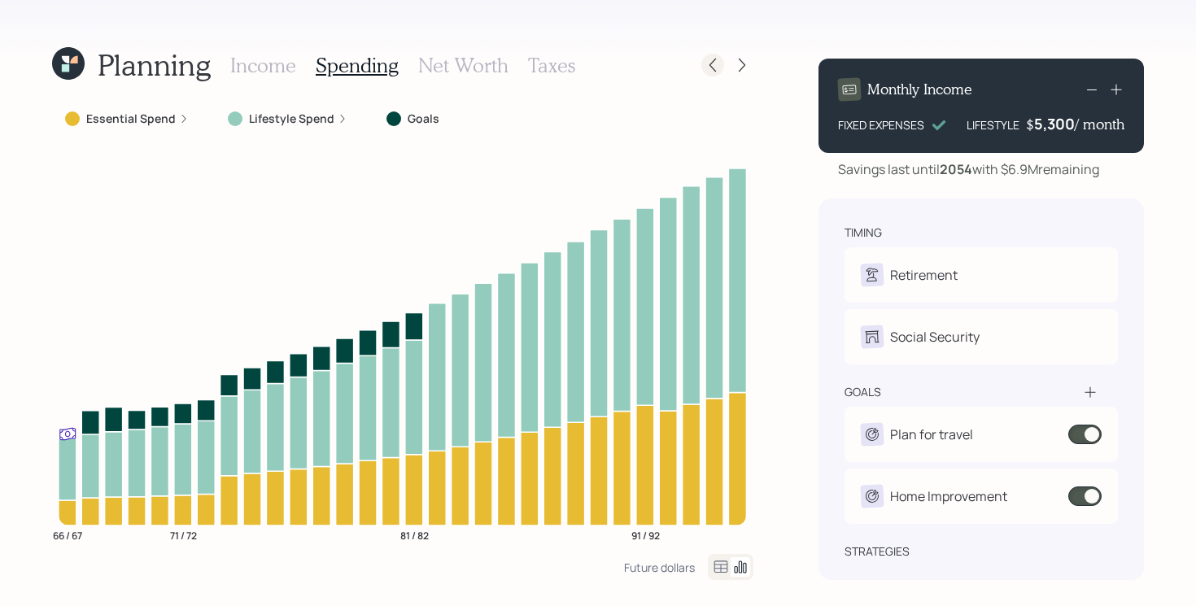
click at [711, 67] on icon at bounding box center [712, 66] width 7 height 14
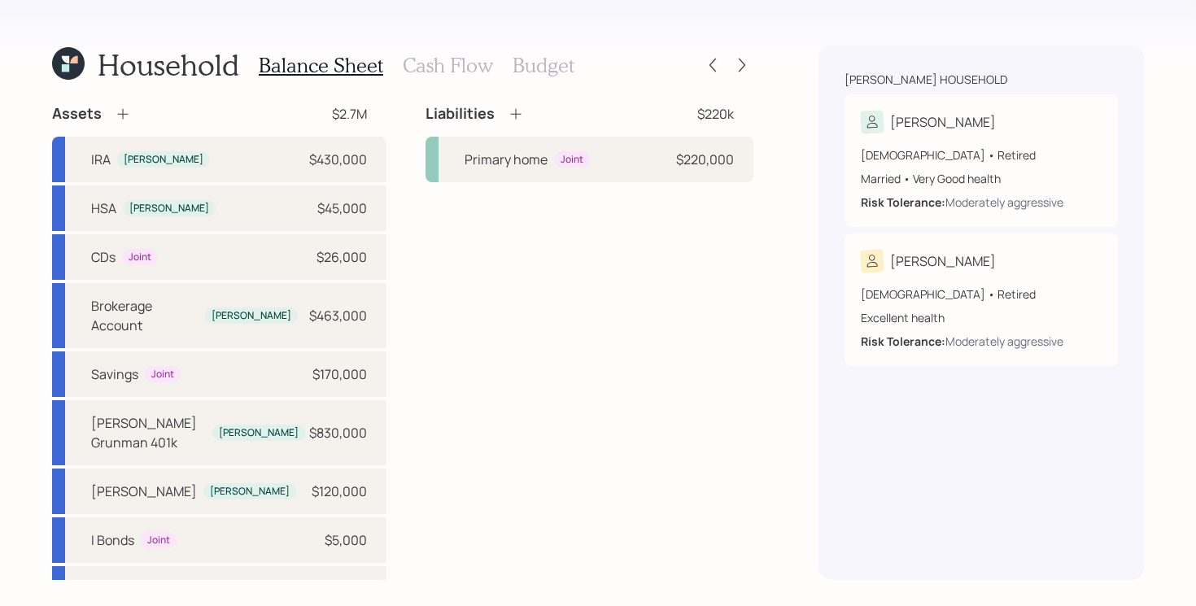
click at [426, 64] on h3 "Cash Flow" at bounding box center [448, 66] width 90 height 24
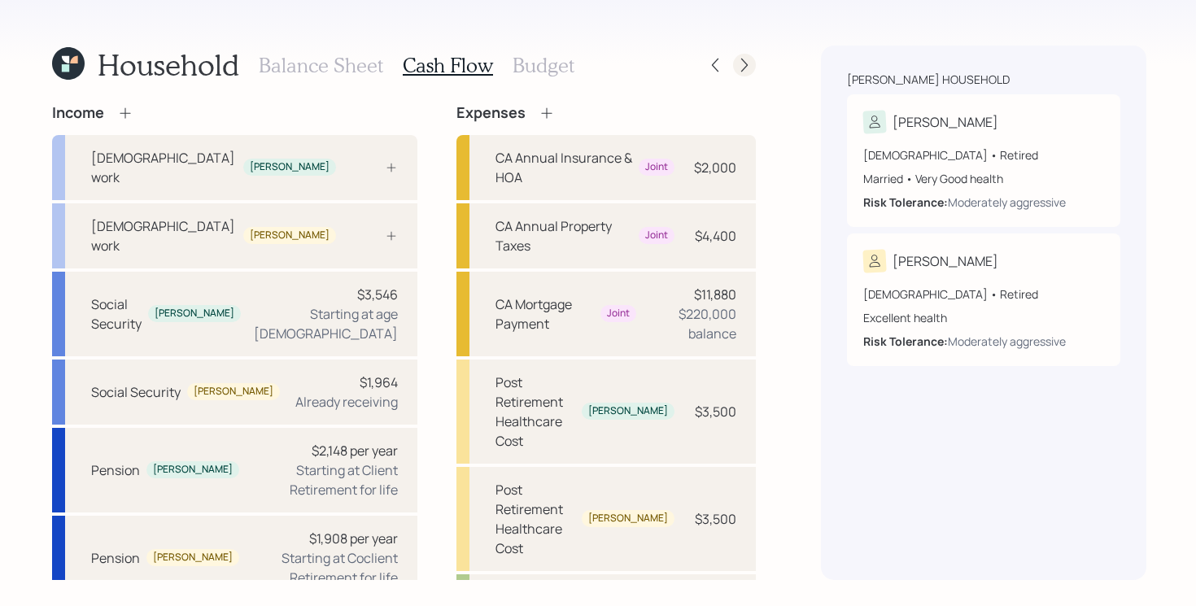
click at [744, 60] on icon at bounding box center [744, 65] width 16 height 16
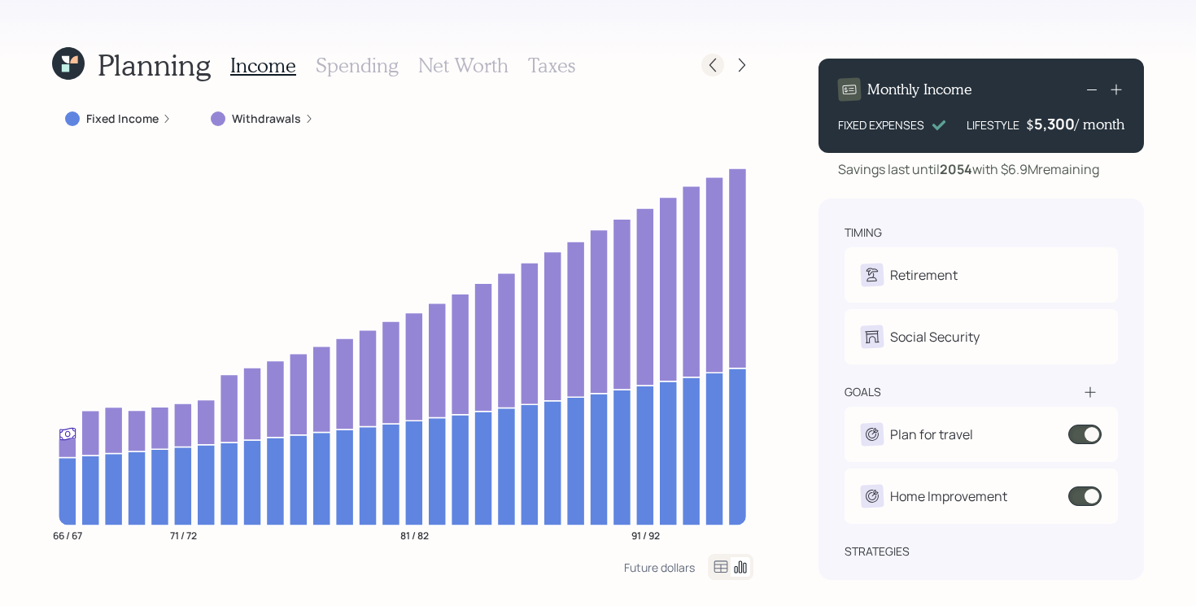
click at [709, 68] on icon at bounding box center [712, 65] width 16 height 16
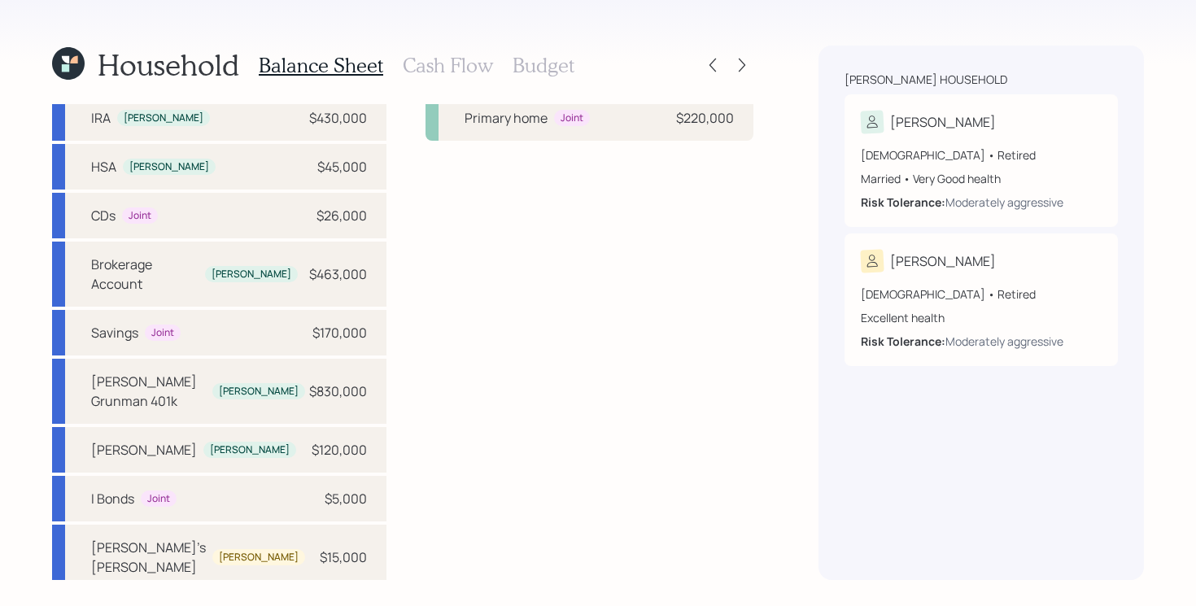
scroll to position [38, 0]
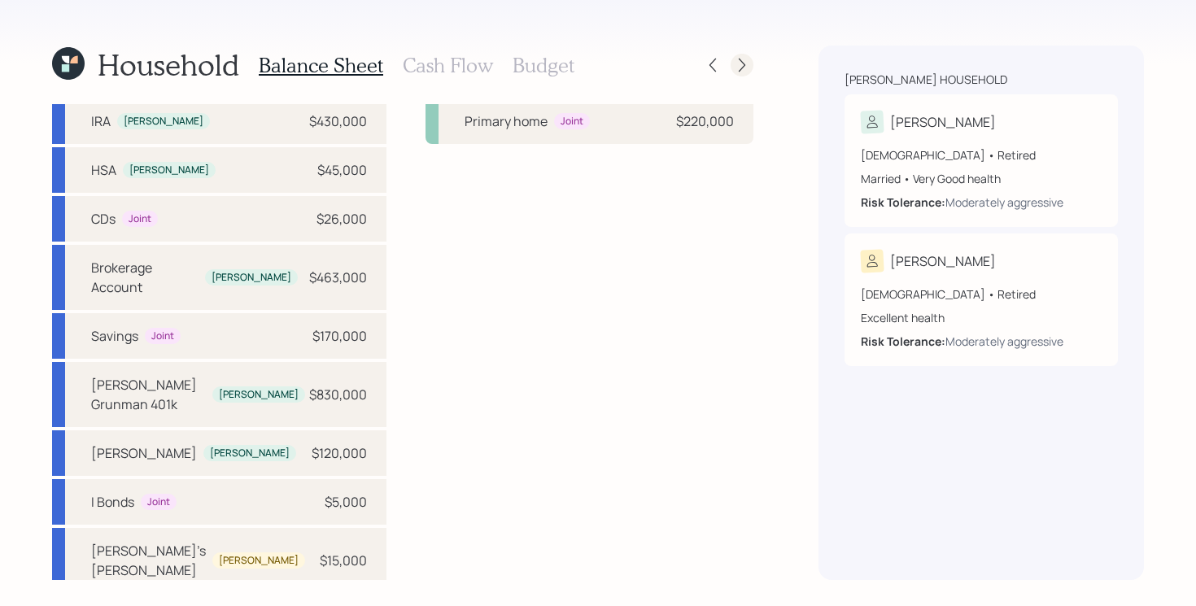
click at [735, 72] on icon at bounding box center [742, 65] width 16 height 16
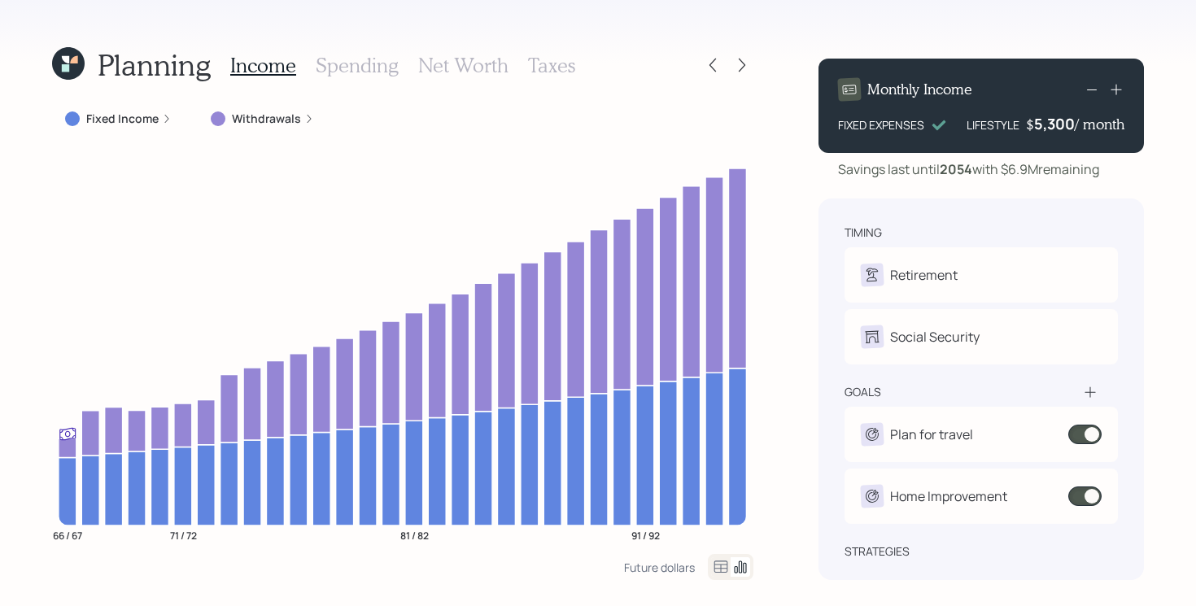
click at [735, 72] on icon at bounding box center [742, 65] width 16 height 16
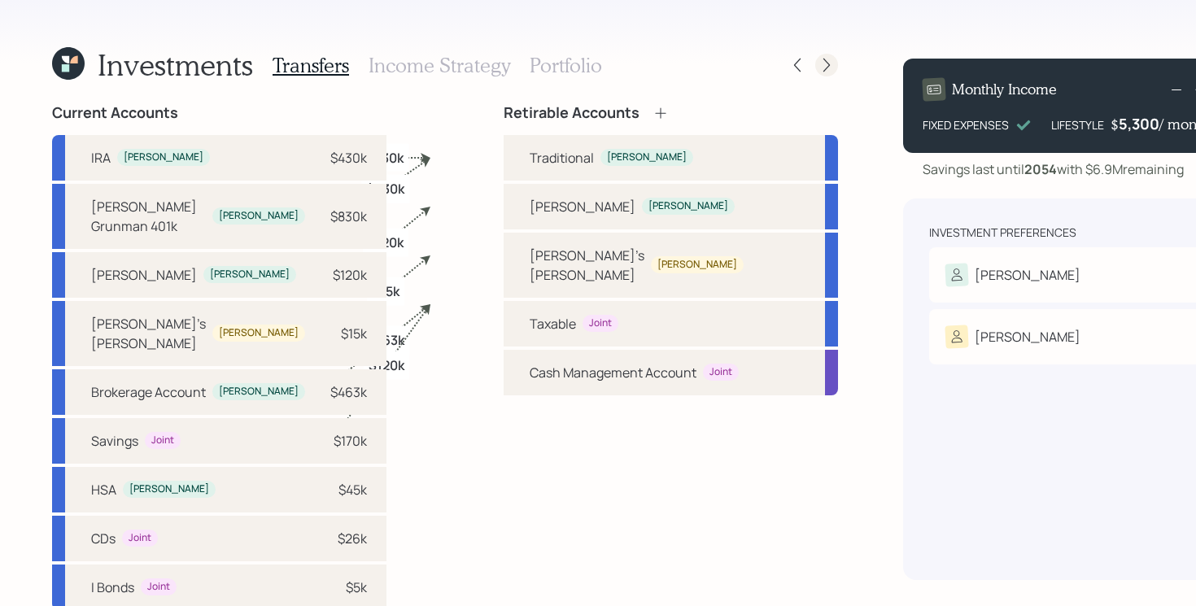
click at [818, 64] on icon at bounding box center [826, 65] width 16 height 16
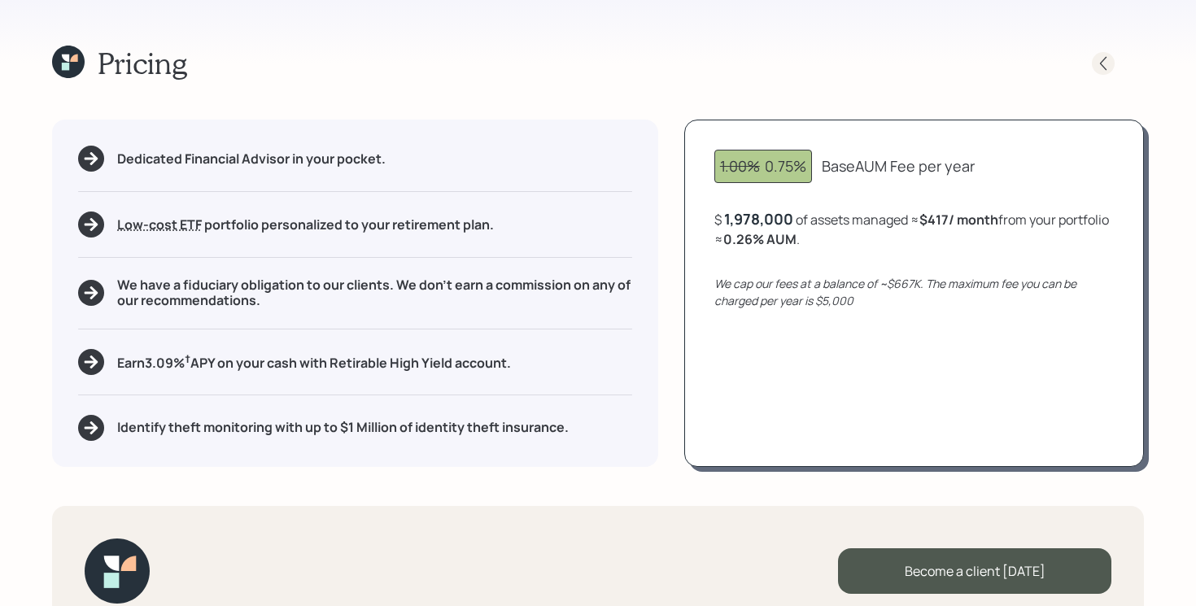
click at [1106, 58] on icon at bounding box center [1103, 63] width 16 height 16
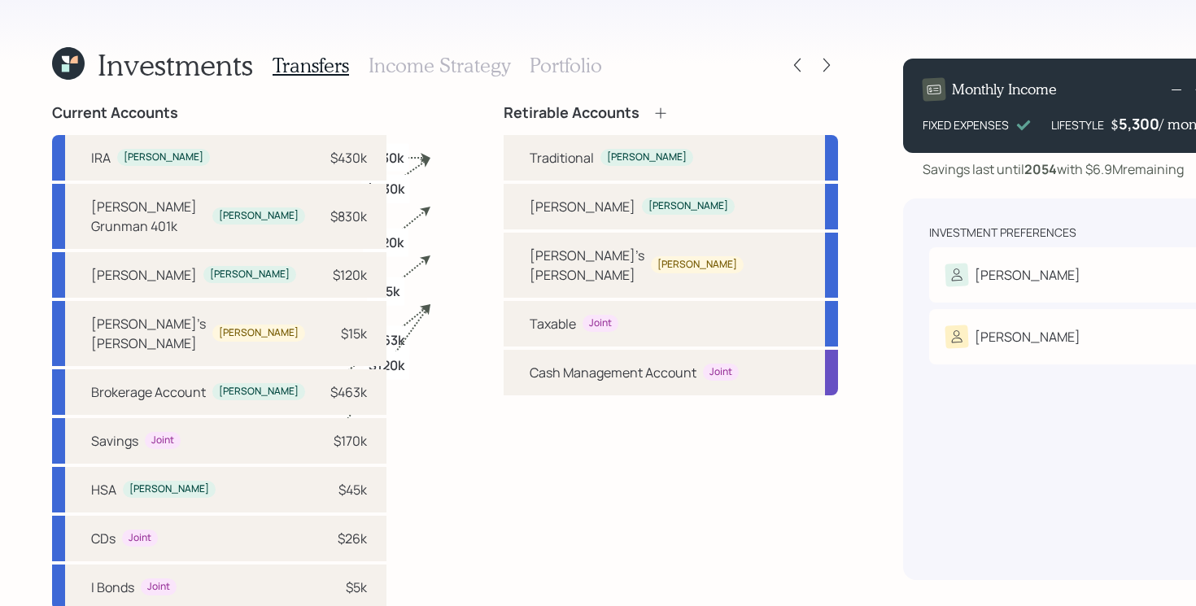
click at [584, 67] on h3 "Portfolio" at bounding box center [566, 66] width 72 height 24
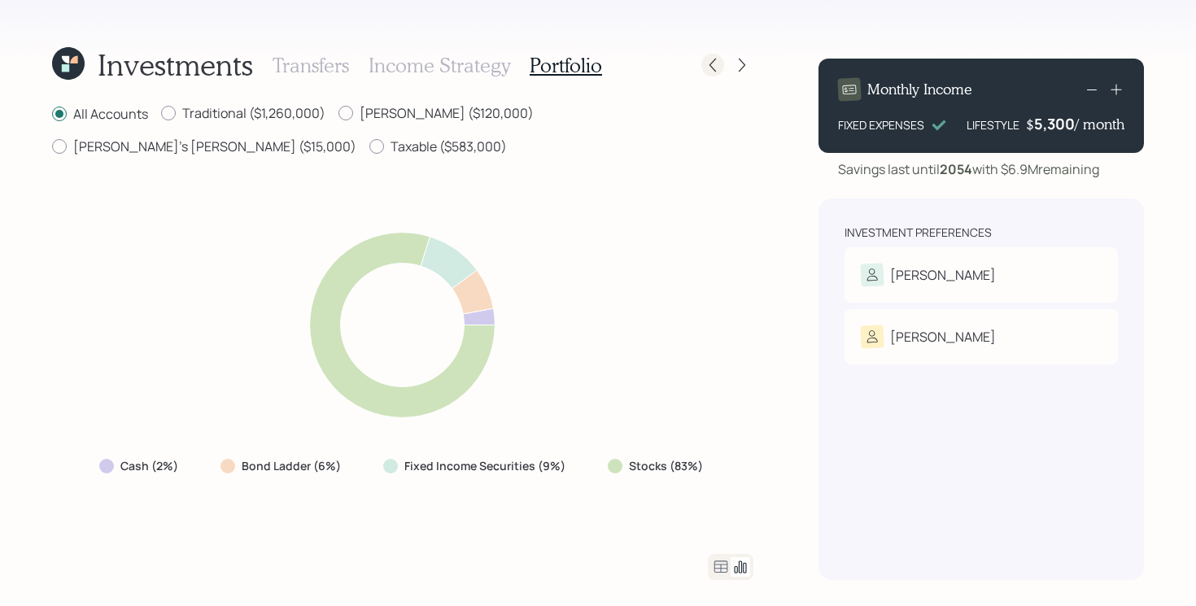
click at [713, 57] on icon at bounding box center [712, 65] width 16 height 16
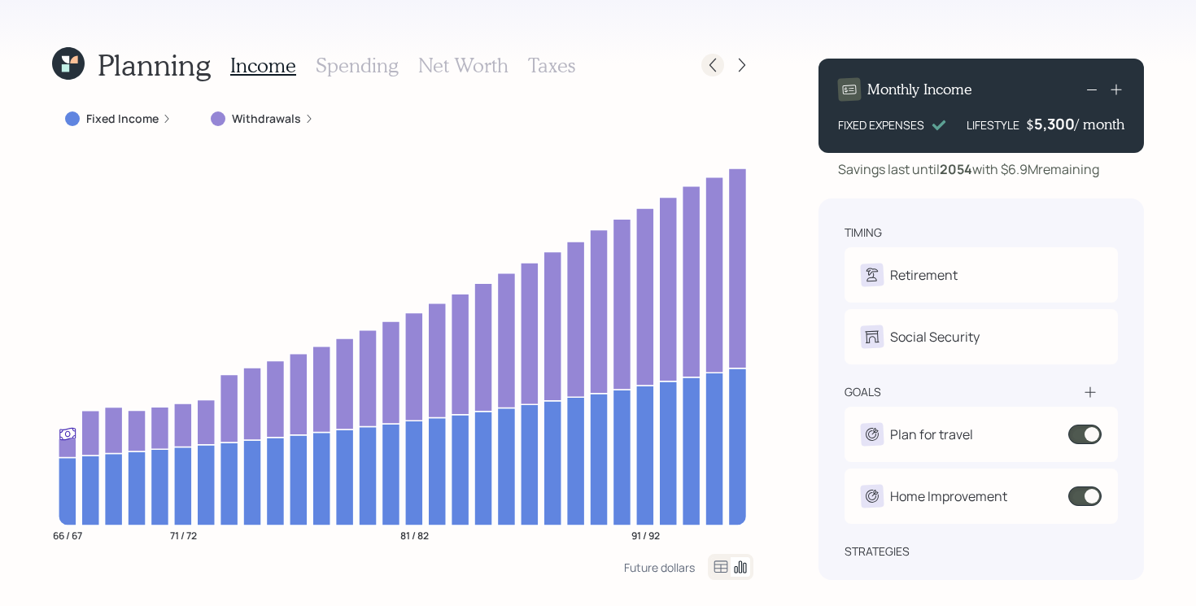
click at [710, 59] on icon at bounding box center [712, 65] width 16 height 16
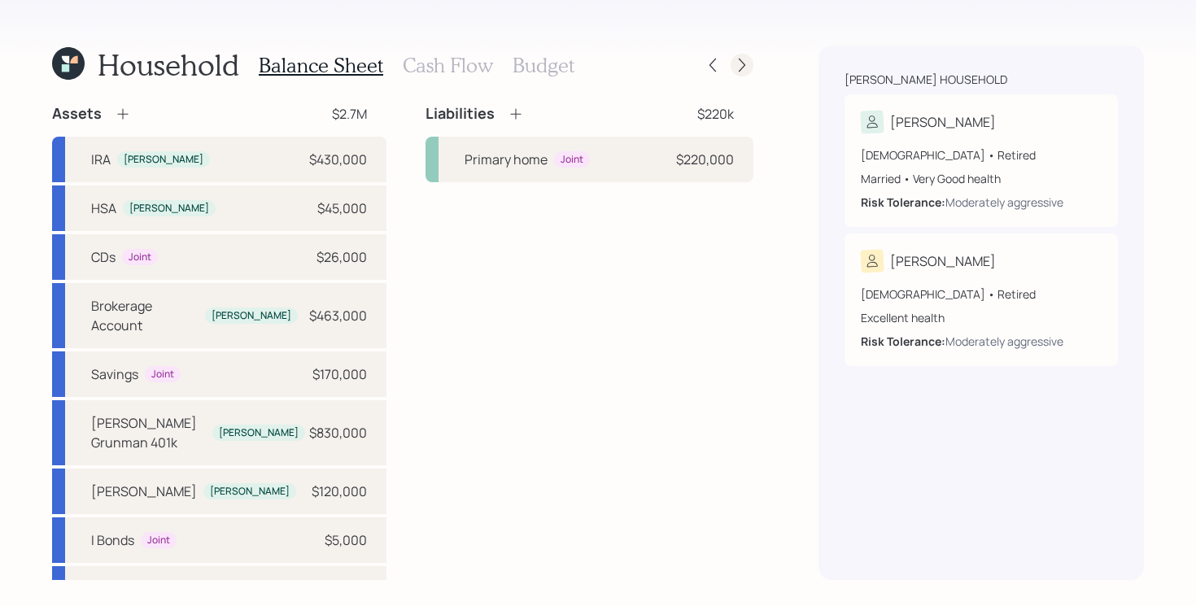
click at [736, 72] on icon at bounding box center [742, 65] width 16 height 16
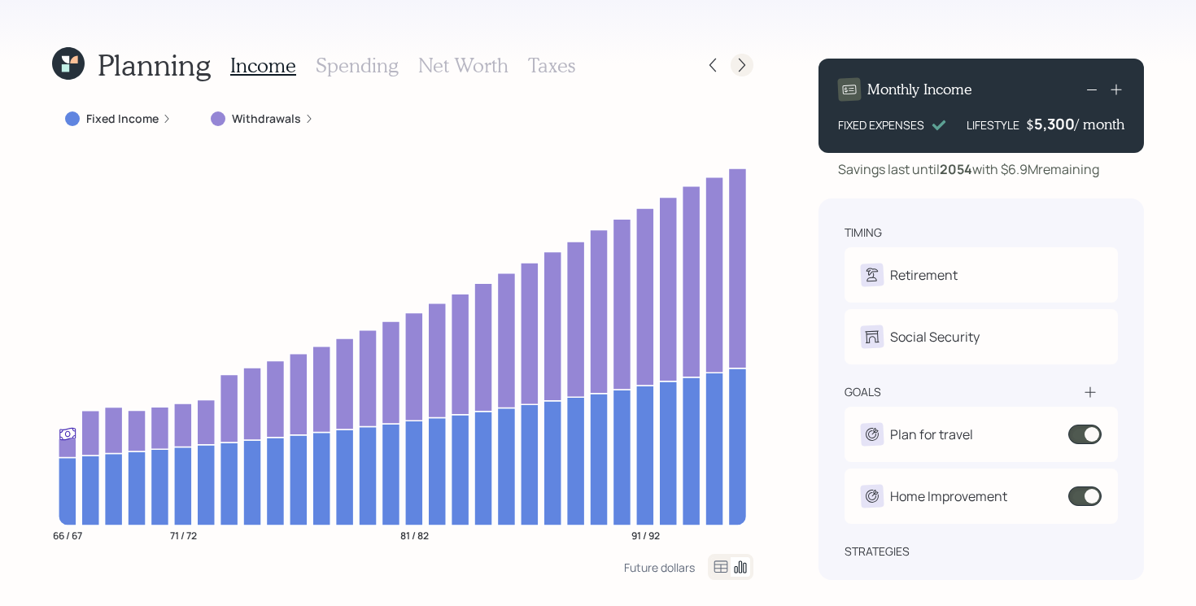
click at [745, 68] on icon at bounding box center [742, 65] width 16 height 16
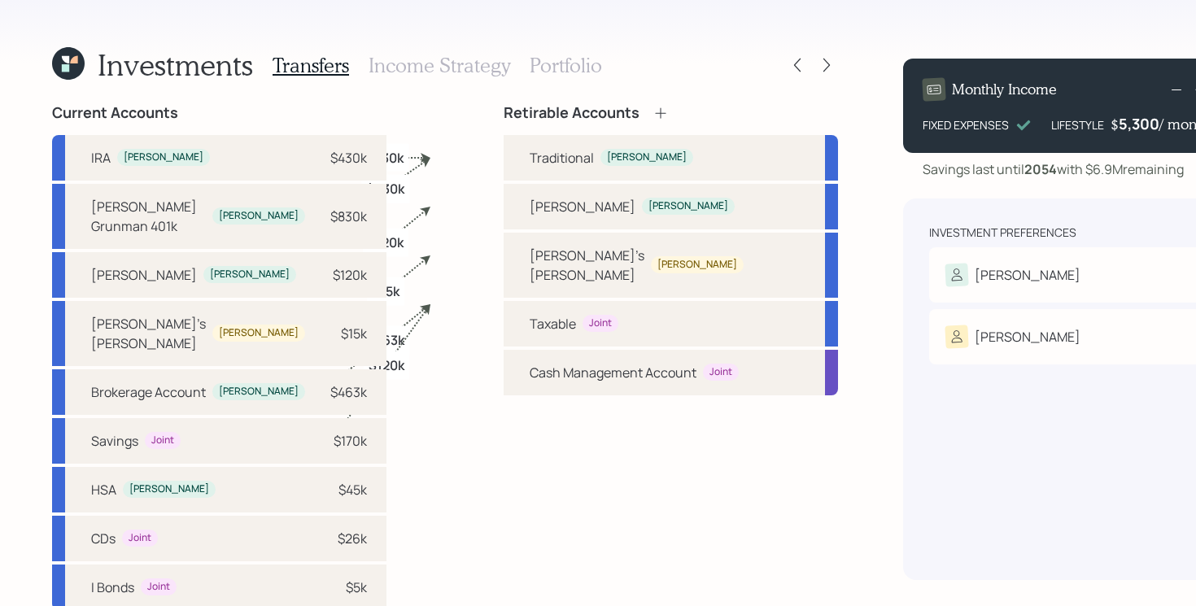
click at [555, 67] on h3 "Portfolio" at bounding box center [566, 66] width 72 height 24
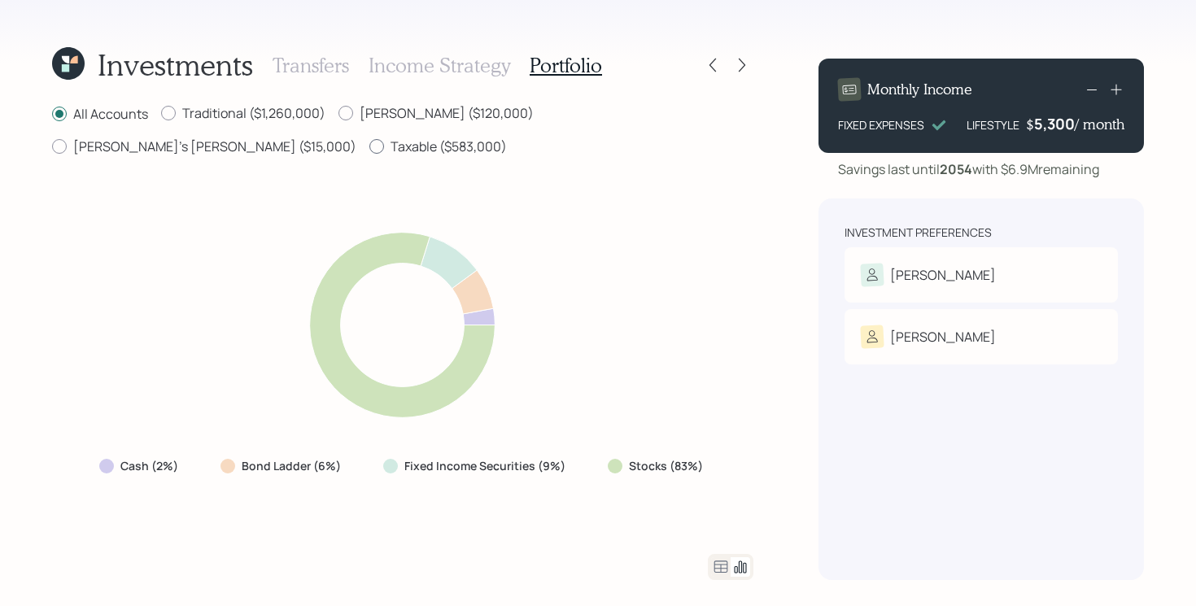
click at [369, 145] on label "Taxable ($583,000)" at bounding box center [437, 146] width 137 height 18
click at [369, 146] on input "Taxable ($583,000)" at bounding box center [369, 146] width 1 height 1
radio input "true"
click at [101, 111] on label "All Accounts" at bounding box center [100, 113] width 96 height 18
click at [52, 113] on input "All Accounts" at bounding box center [51, 113] width 1 height 1
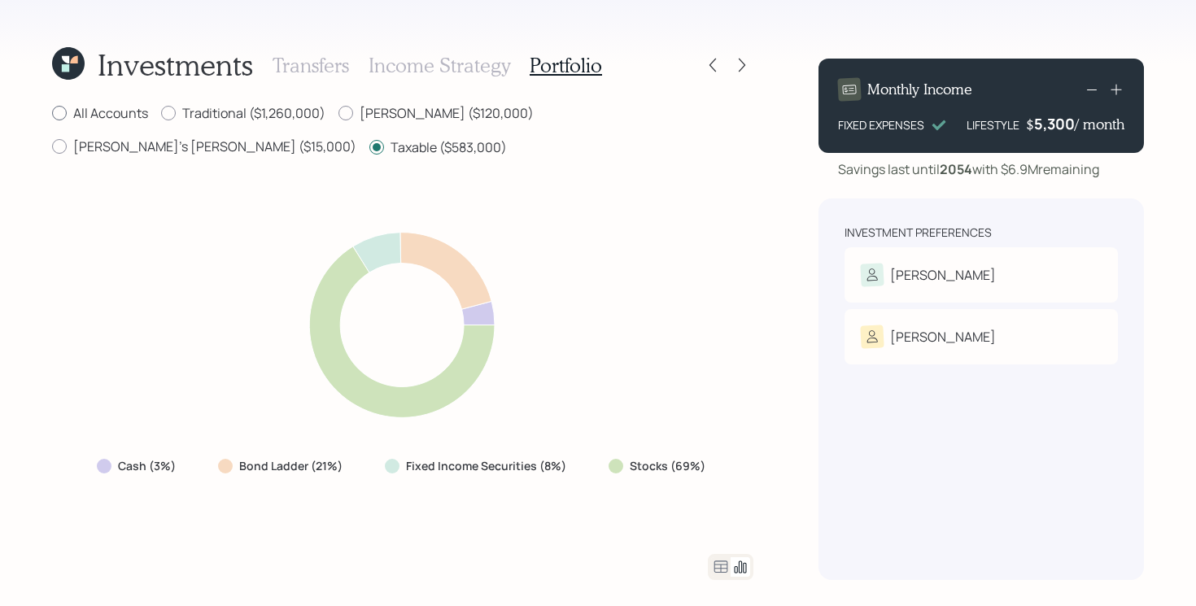
radio input "true"
click at [251, 462] on label "Bond Ladder (6%)" at bounding box center [291, 466] width 99 height 16
click at [369, 147] on label "Taxable ($583,000)" at bounding box center [437, 146] width 137 height 18
click at [369, 147] on input "Taxable ($583,000)" at bounding box center [369, 146] width 1 height 1
radio input "true"
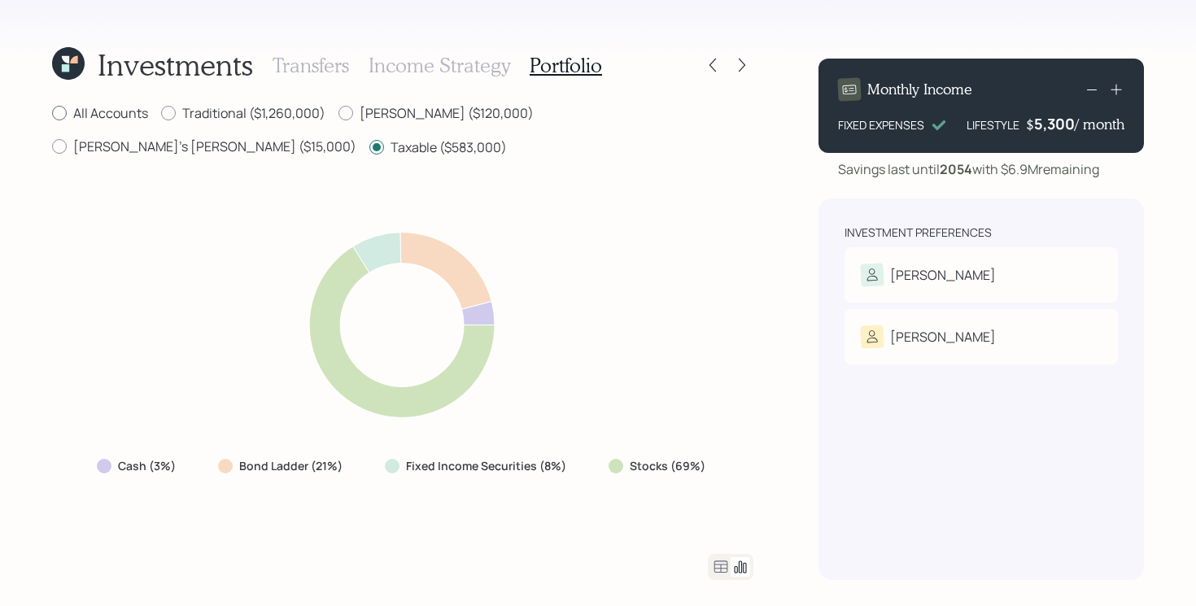
click at [125, 114] on label "All Accounts" at bounding box center [100, 113] width 96 height 18
click at [52, 114] on input "All Accounts" at bounding box center [51, 113] width 1 height 1
radio input "true"
radio input "false"
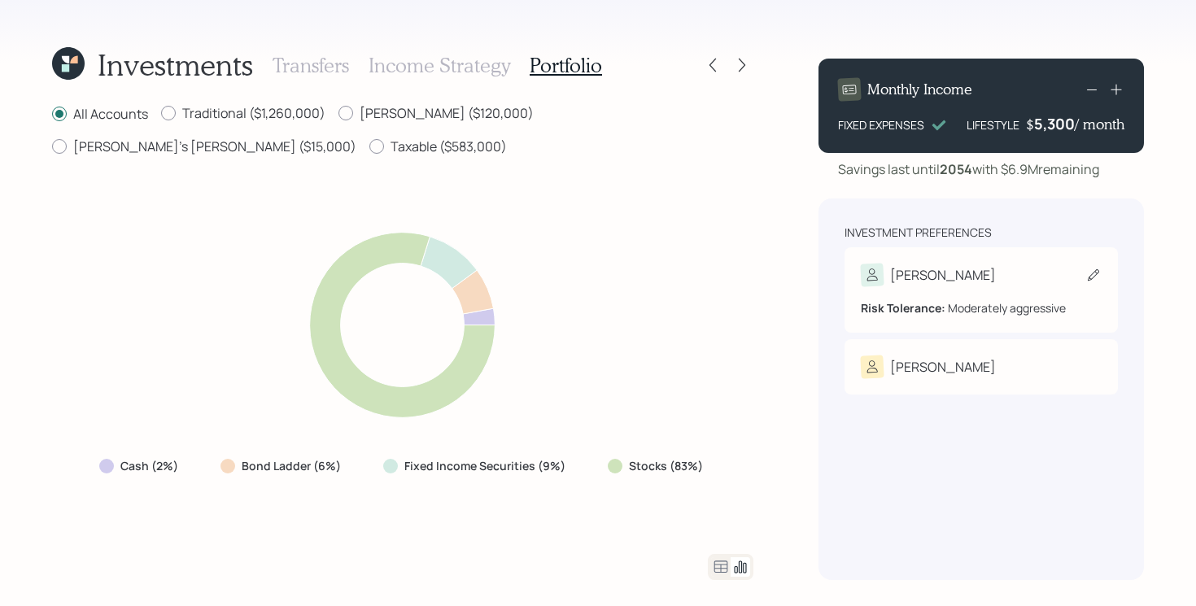
click at [1022, 272] on div "Tim" at bounding box center [981, 275] width 241 height 23
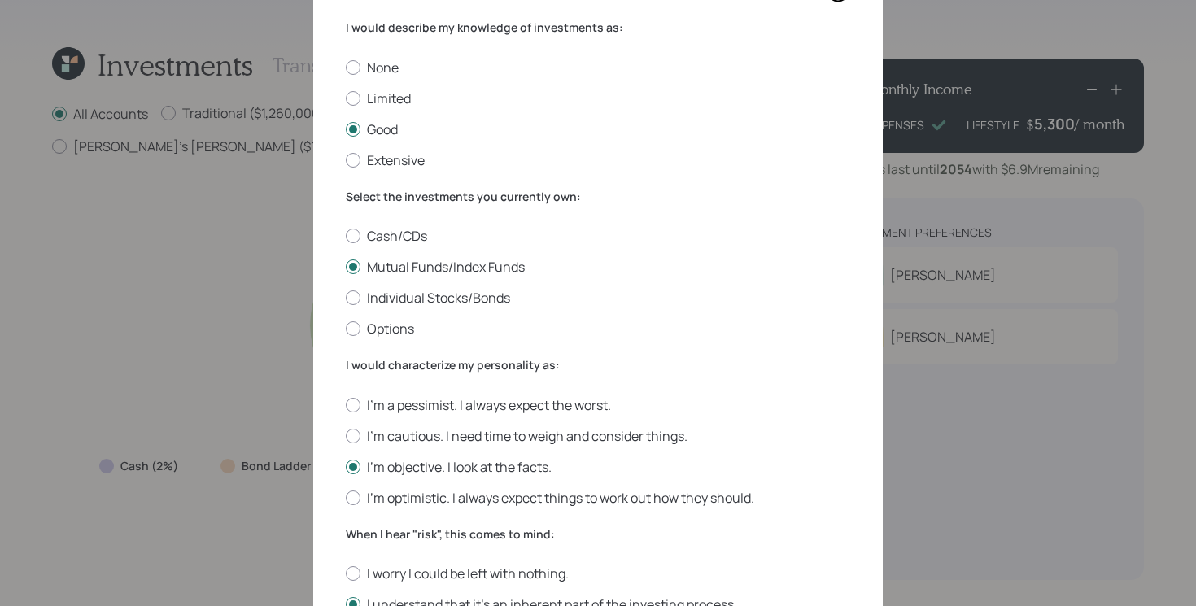
scroll to position [119, 0]
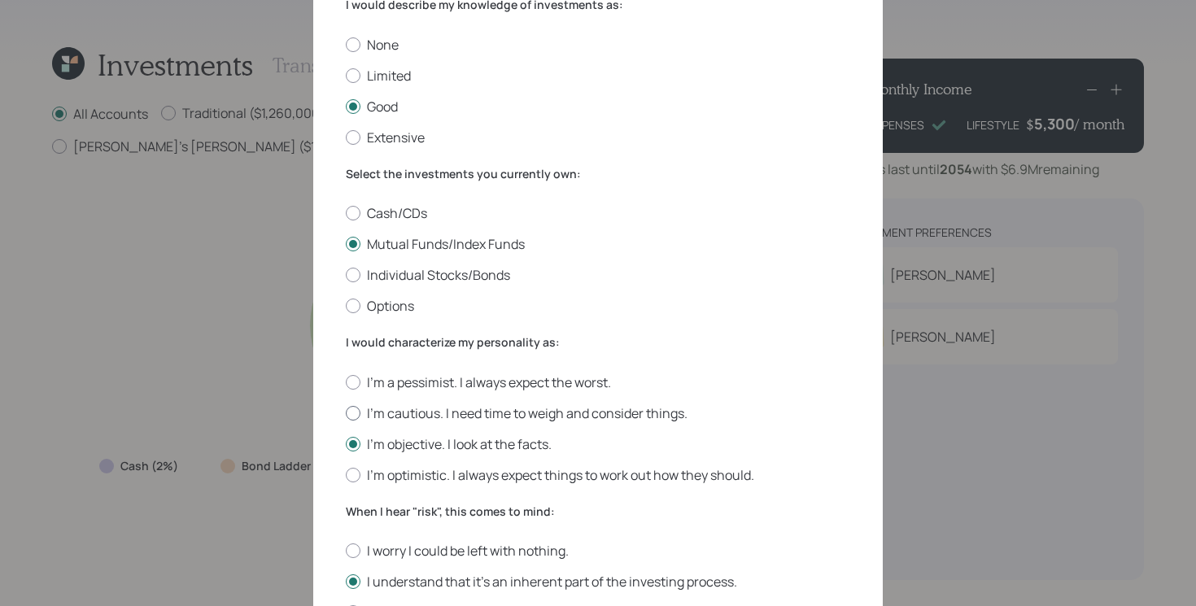
click at [458, 415] on label "I'm cautious. I need time to weigh and consider things." at bounding box center [598, 413] width 504 height 18
click at [346, 413] on input "I'm cautious. I need time to weigh and consider things." at bounding box center [345, 412] width 1 height 1
radio input "true"
click at [430, 555] on label "I worry I could be left with nothing." at bounding box center [598, 551] width 504 height 18
click at [346, 552] on input "I worry I could be left with nothing." at bounding box center [345, 551] width 1 height 1
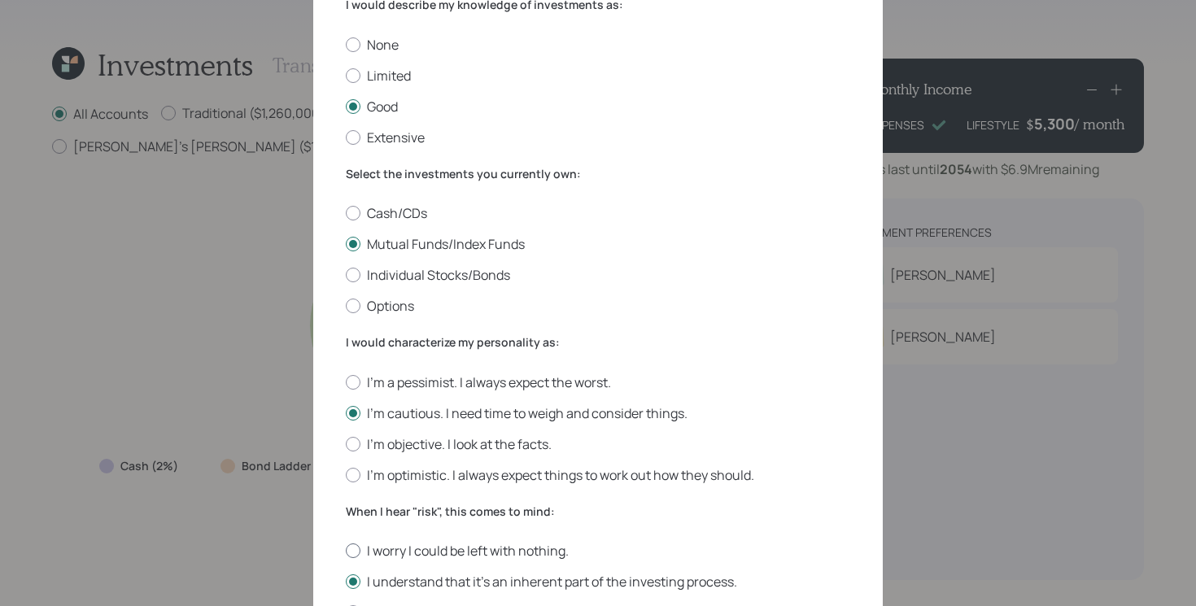
radio input "true"
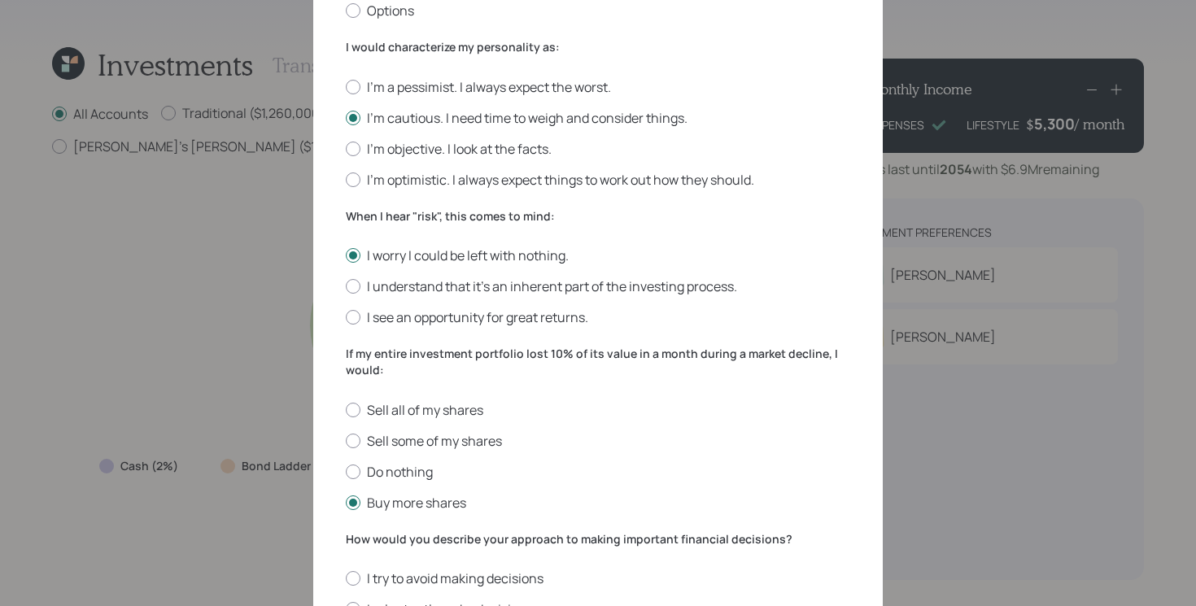
scroll to position [586, 0]
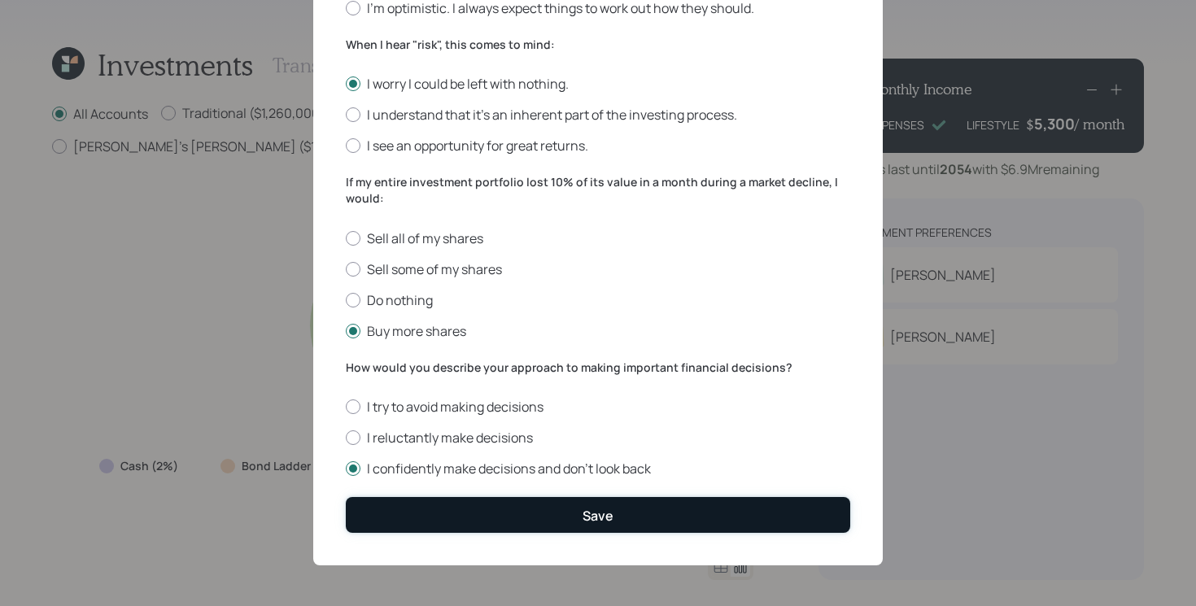
click at [532, 516] on button "Save" at bounding box center [598, 514] width 504 height 35
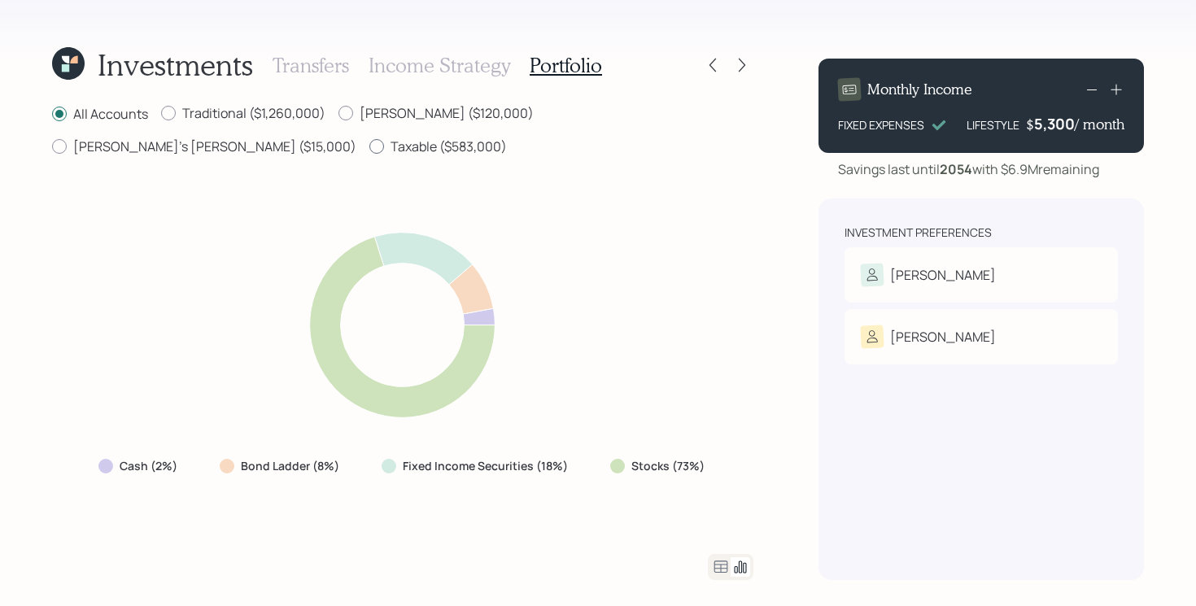
click at [369, 142] on label "Taxable ($583,000)" at bounding box center [437, 146] width 137 height 18
click at [369, 146] on input "Taxable ($583,000)" at bounding box center [369, 146] width 1 height 1
radio input "true"
radio input "false"
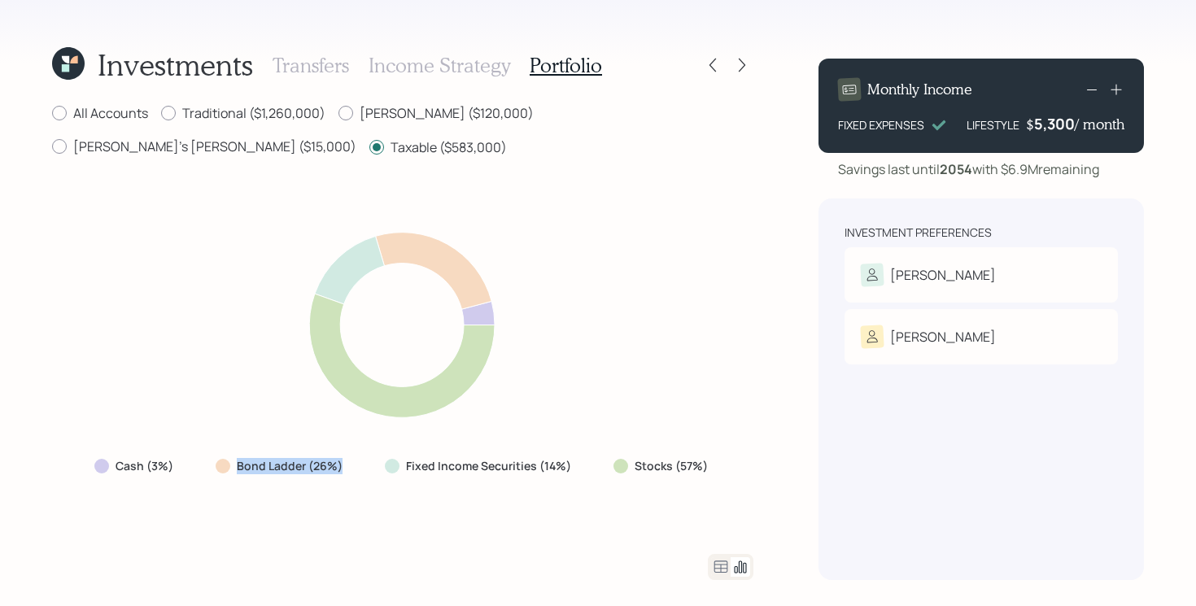
drag, startPoint x: 220, startPoint y: 471, endPoint x: 358, endPoint y: 480, distance: 138.6
click at [358, 480] on div "Cash (3%) Bond Ladder (26%) Fixed Income Securities (14%) Stocks (57%)" at bounding box center [402, 355] width 701 height 357
click at [270, 112] on label "Traditional ($1,260,000)" at bounding box center [243, 113] width 164 height 18
click at [161, 113] on input "Traditional ($1,260,000)" at bounding box center [160, 113] width 1 height 1
radio input "true"
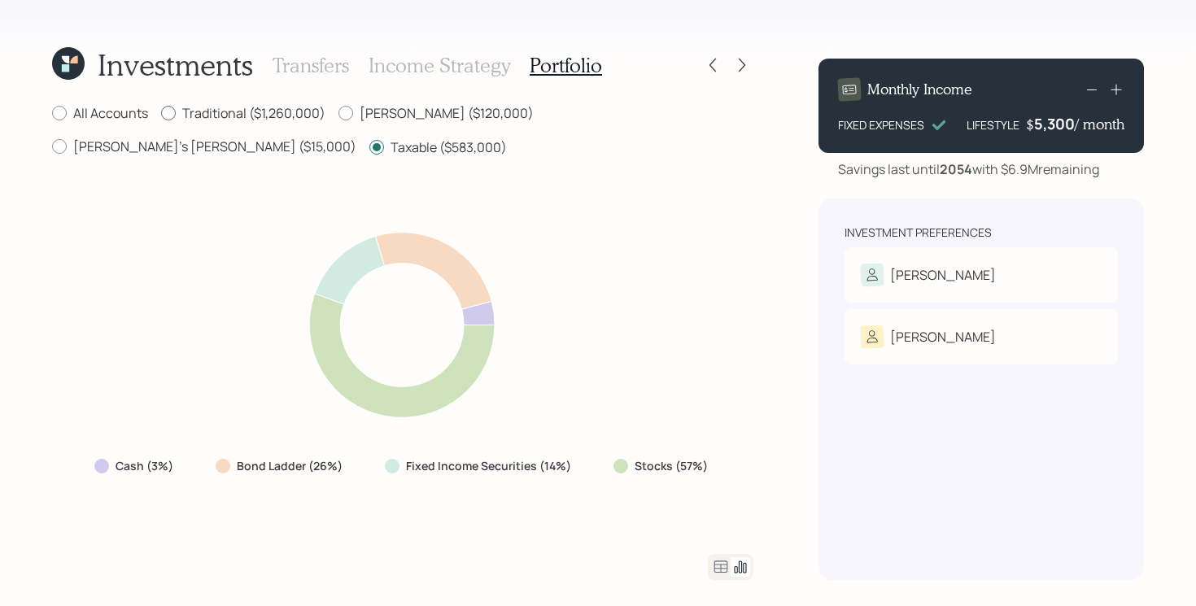
radio input "false"
click at [412, 116] on label "Roth ($120,000)" at bounding box center [435, 113] width 195 height 18
click at [338, 114] on input "Roth ($120,000)" at bounding box center [338, 113] width 1 height 1
radio input "true"
click at [251, 104] on label "Traditional ($1,260,000)" at bounding box center [243, 113] width 164 height 18
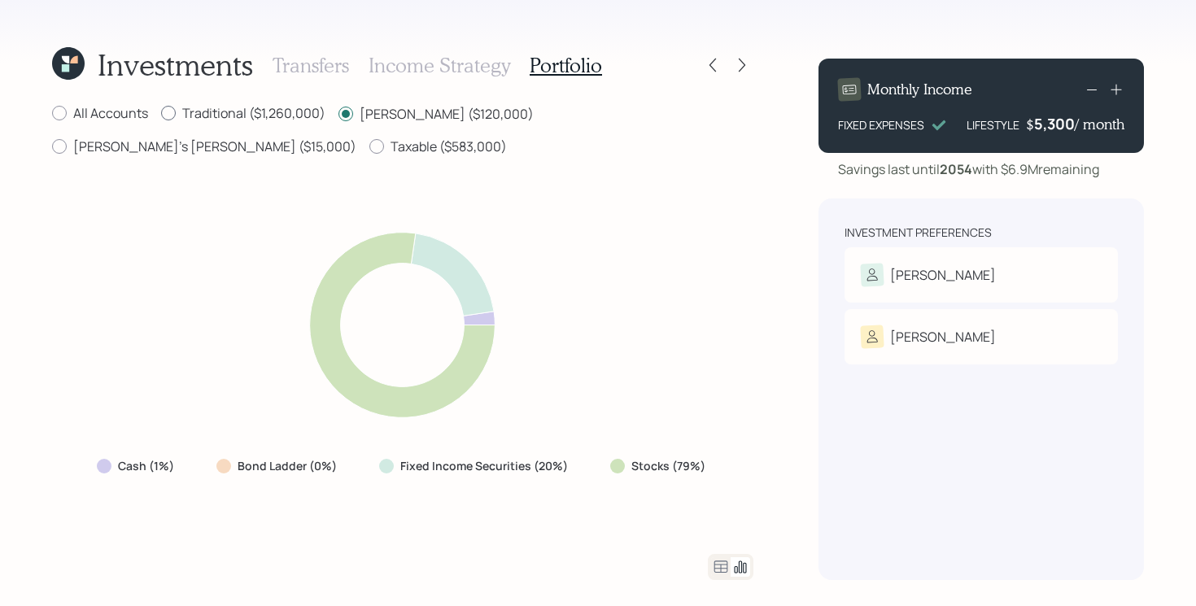
click at [161, 113] on input "Traditional ($1,260,000)" at bounding box center [160, 113] width 1 height 1
radio input "true"
radio input "false"
click at [103, 108] on label "All Accounts" at bounding box center [100, 113] width 96 height 18
click at [52, 113] on input "All Accounts" at bounding box center [51, 113] width 1 height 1
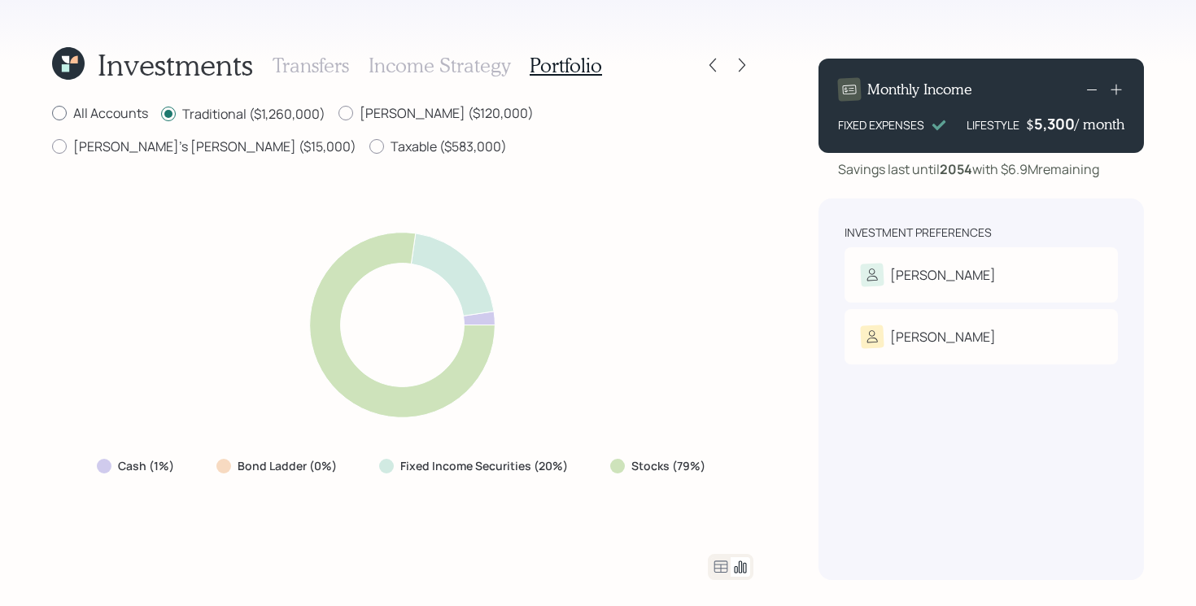
radio input "true"
radio input "false"
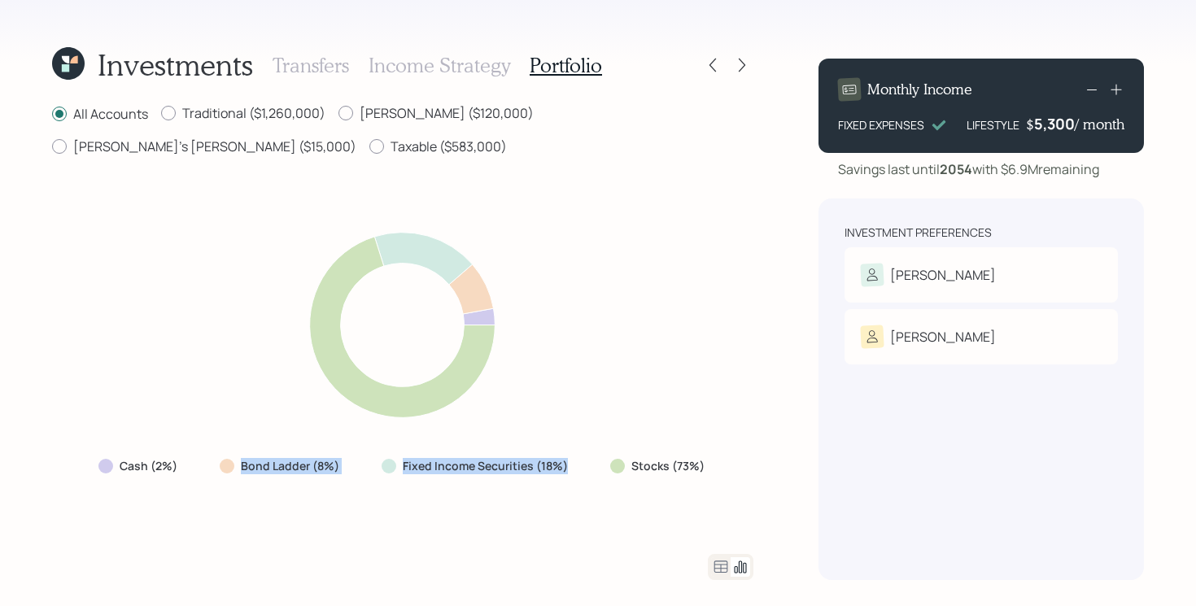
drag, startPoint x: 228, startPoint y: 462, endPoint x: 563, endPoint y: 478, distance: 335.5
click at [563, 478] on div "Cash (2%) Bond Ladder (8%) Fixed Income Securities (18%) Stocks (73%)" at bounding box center [402, 465] width 635 height 29
drag, startPoint x: 68, startPoint y: 473, endPoint x: 185, endPoint y: 473, distance: 116.3
click at [185, 473] on div "Cash (2%) Bond Ladder (8%) Fixed Income Securities (18%) Stocks (73%)" at bounding box center [402, 355] width 701 height 357
click at [299, 545] on div "All Accounts Traditional ($1,260,000) Roth ($120,000) Shellie's Roth ($15,000) …" at bounding box center [402, 342] width 701 height 476
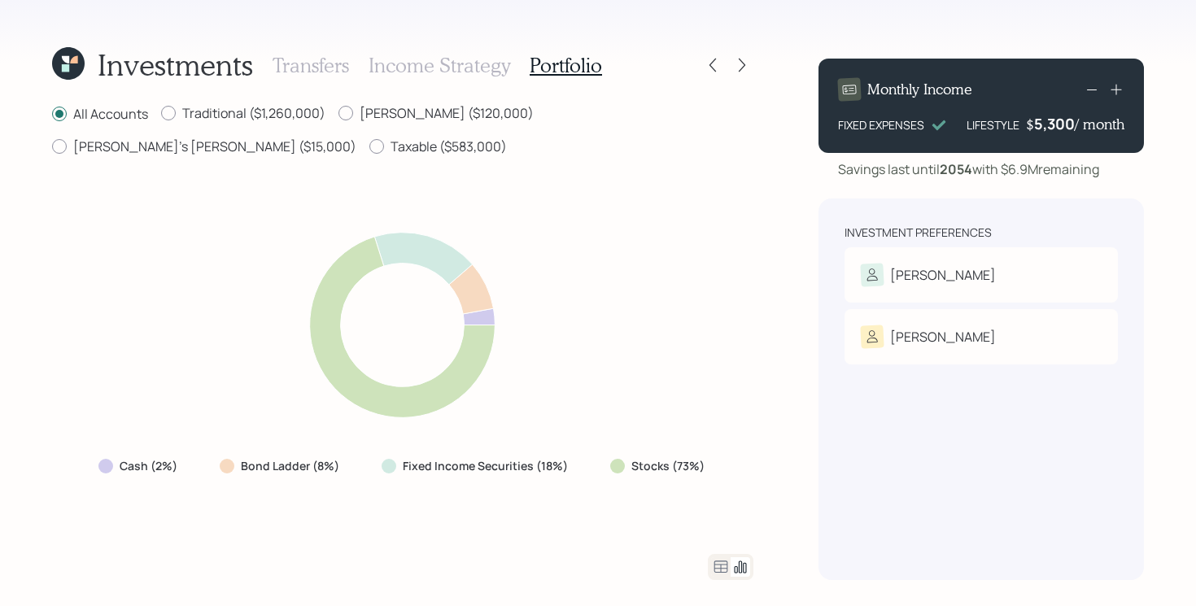
click at [299, 545] on div "All Accounts Traditional ($1,260,000) Roth ($120,000) Shellie's Roth ($15,000) …" at bounding box center [402, 342] width 701 height 476
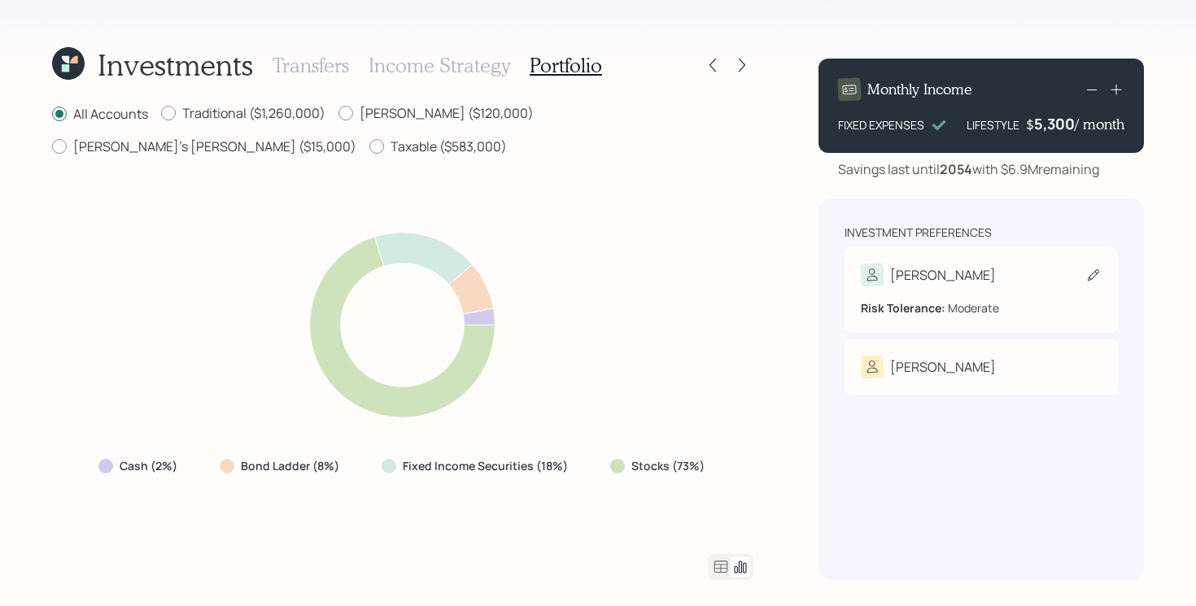
click at [1010, 273] on div "Tim" at bounding box center [981, 275] width 241 height 23
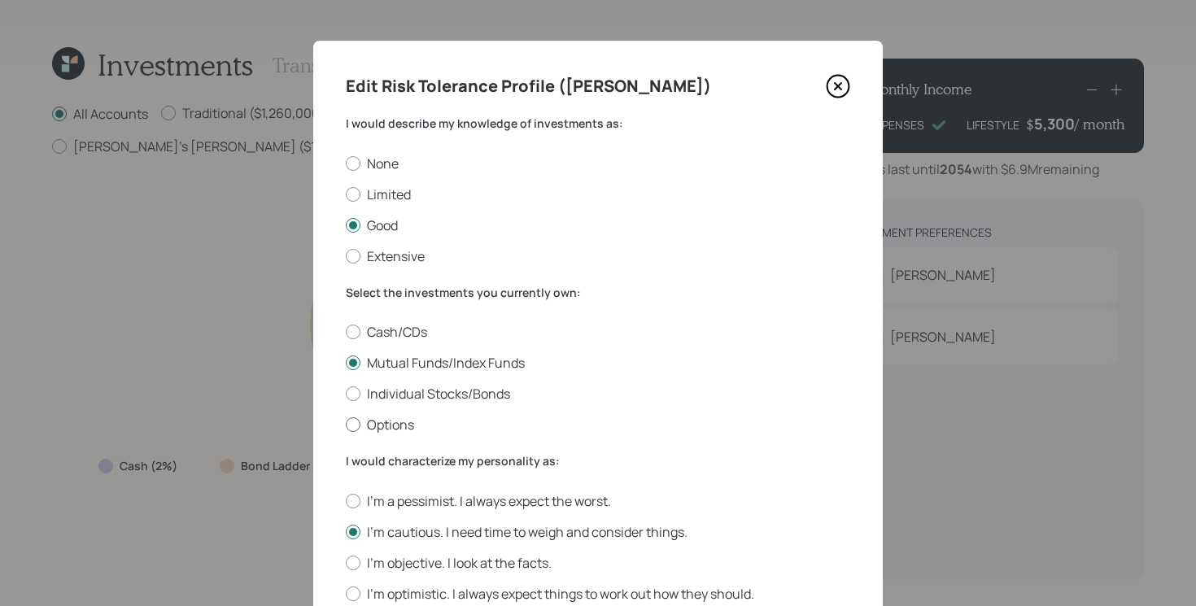
scroll to position [6, 0]
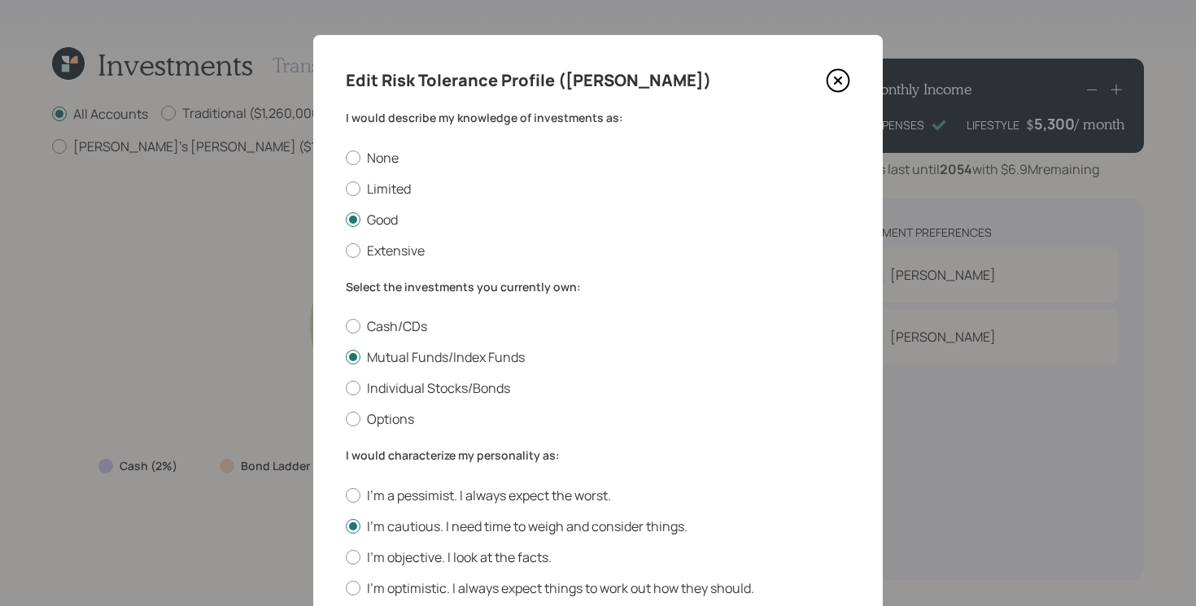
click at [436, 485] on div "I would characterize my personality as: I'm a pessimist. I always expect the wo…" at bounding box center [598, 522] width 504 height 150
click at [833, 82] on icon at bounding box center [838, 80] width 24 height 24
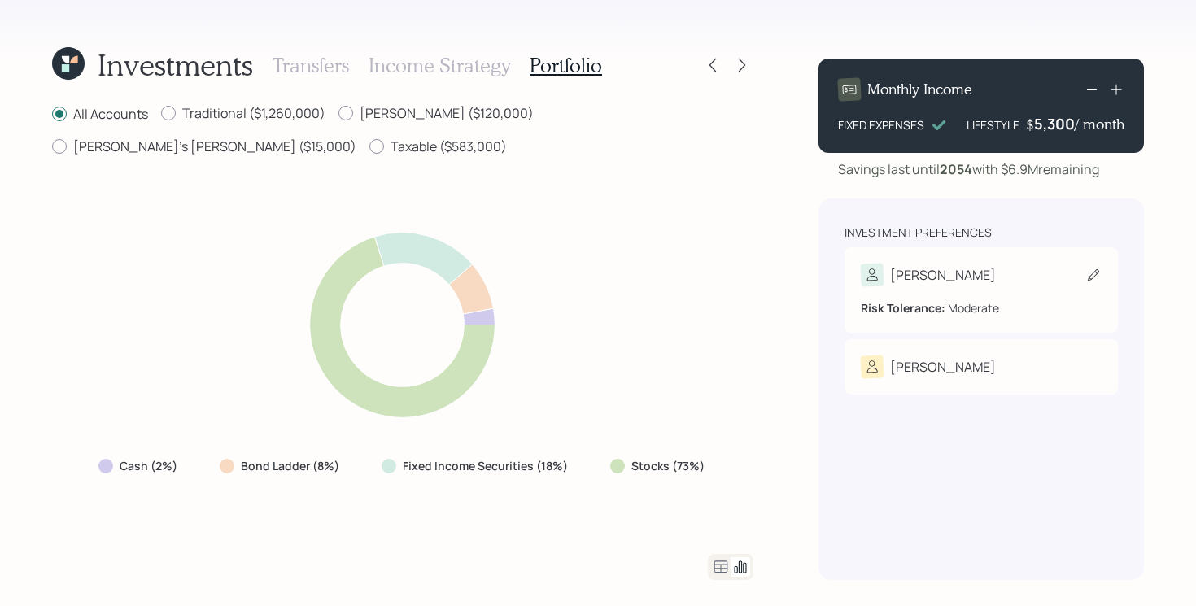
click at [956, 259] on div "Tim Risk Tolerance: Moderate" at bounding box center [980, 289] width 273 height 85
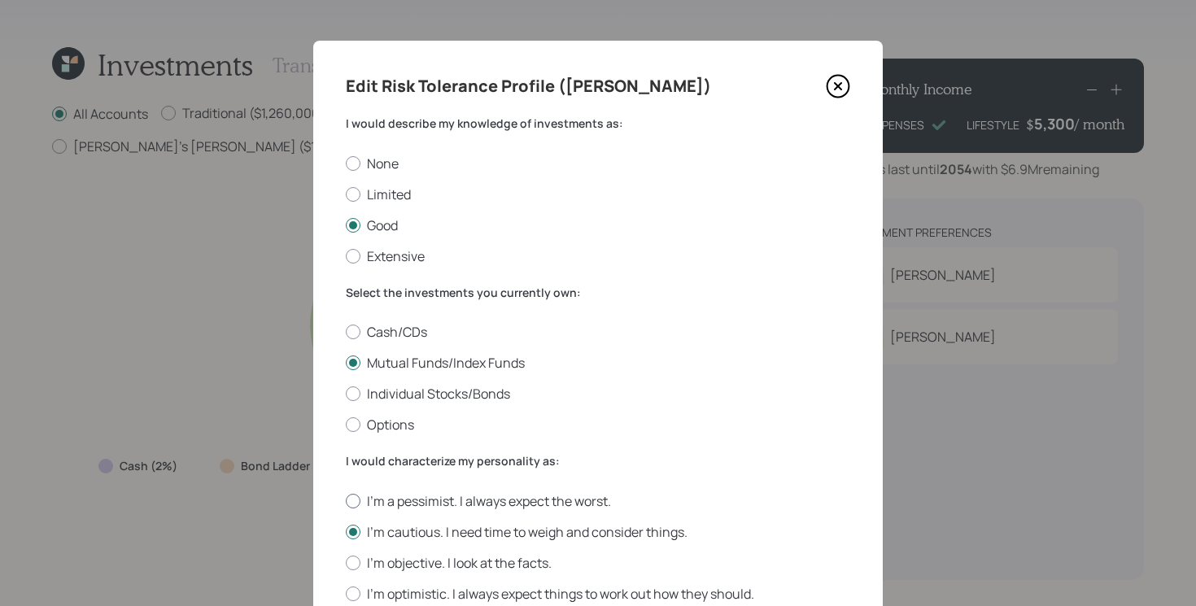
click at [412, 496] on label "I'm a pessimist. I always expect the worst." at bounding box center [598, 501] width 504 height 18
click at [346, 500] on input "I'm a pessimist. I always expect the worst." at bounding box center [345, 500] width 1 height 1
radio input "true"
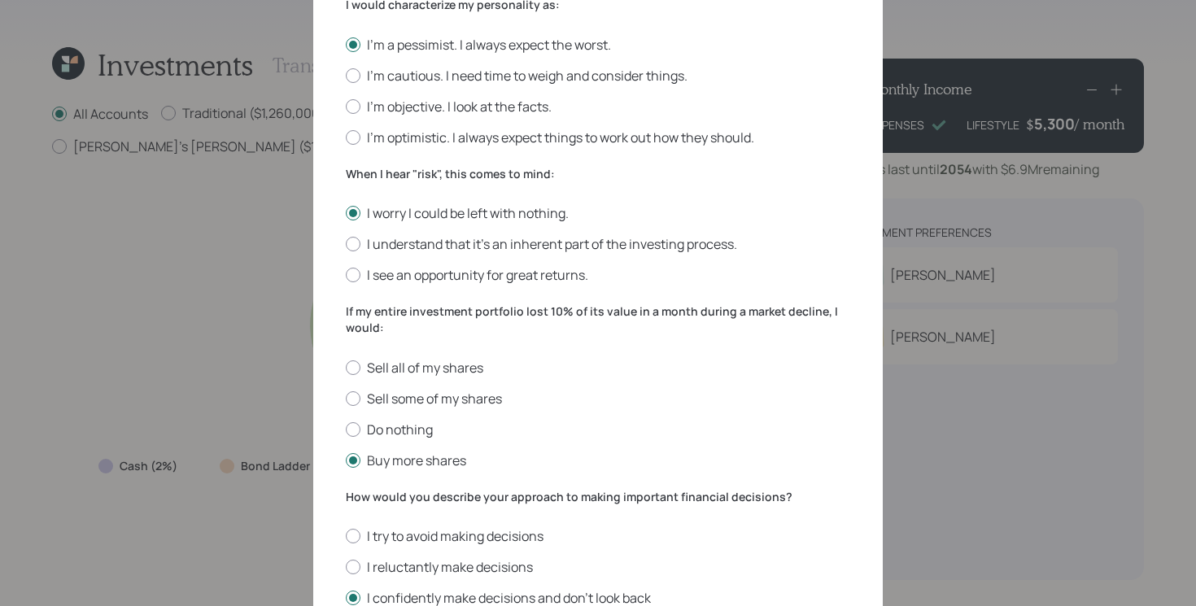
scroll to position [586, 0]
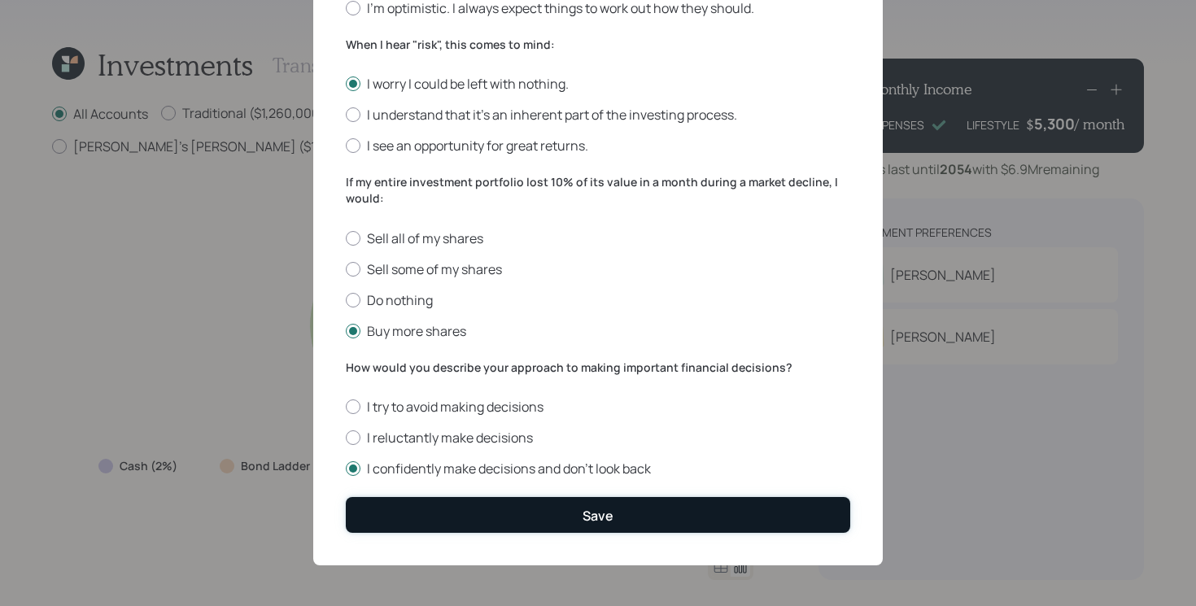
click at [621, 512] on button "Save" at bounding box center [598, 514] width 504 height 35
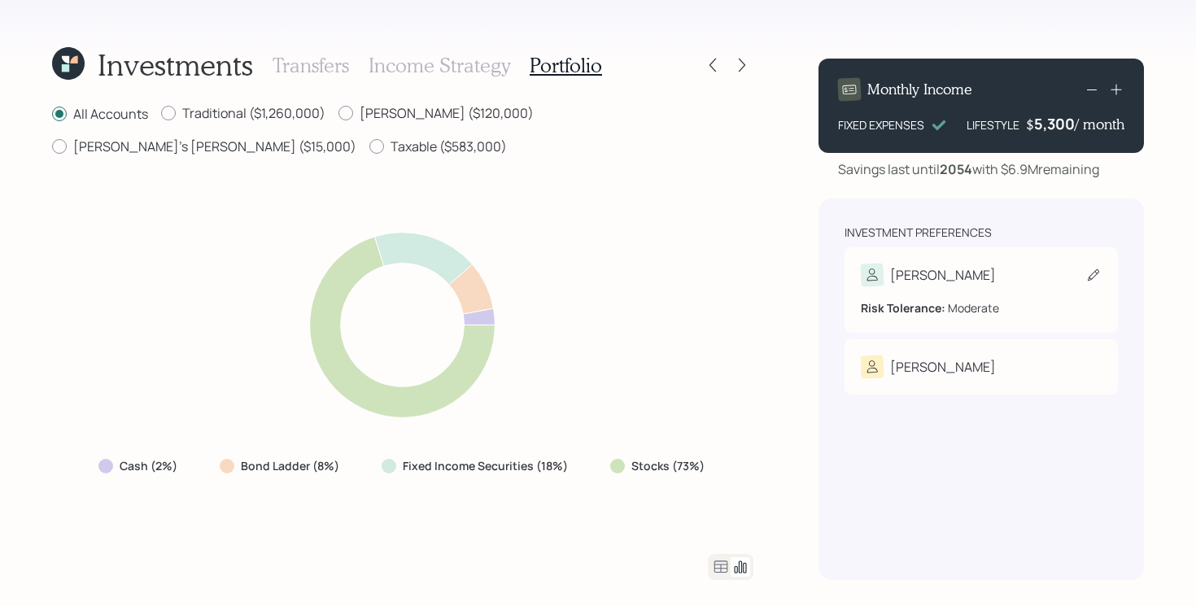
click at [971, 264] on div "Tim" at bounding box center [981, 275] width 241 height 23
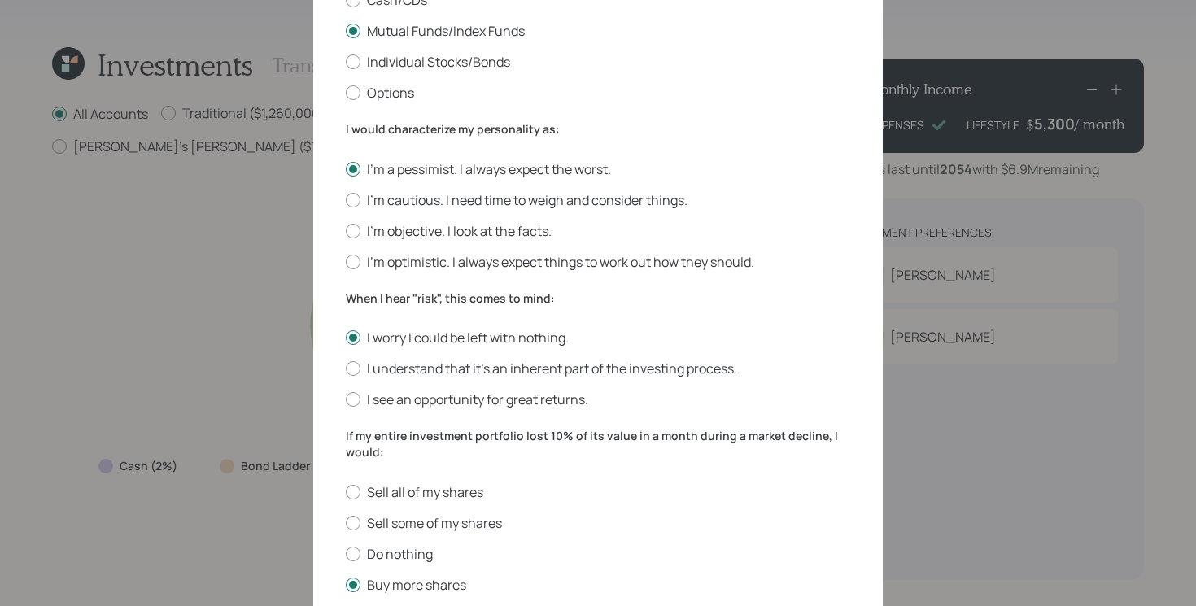
scroll to position [363, 0]
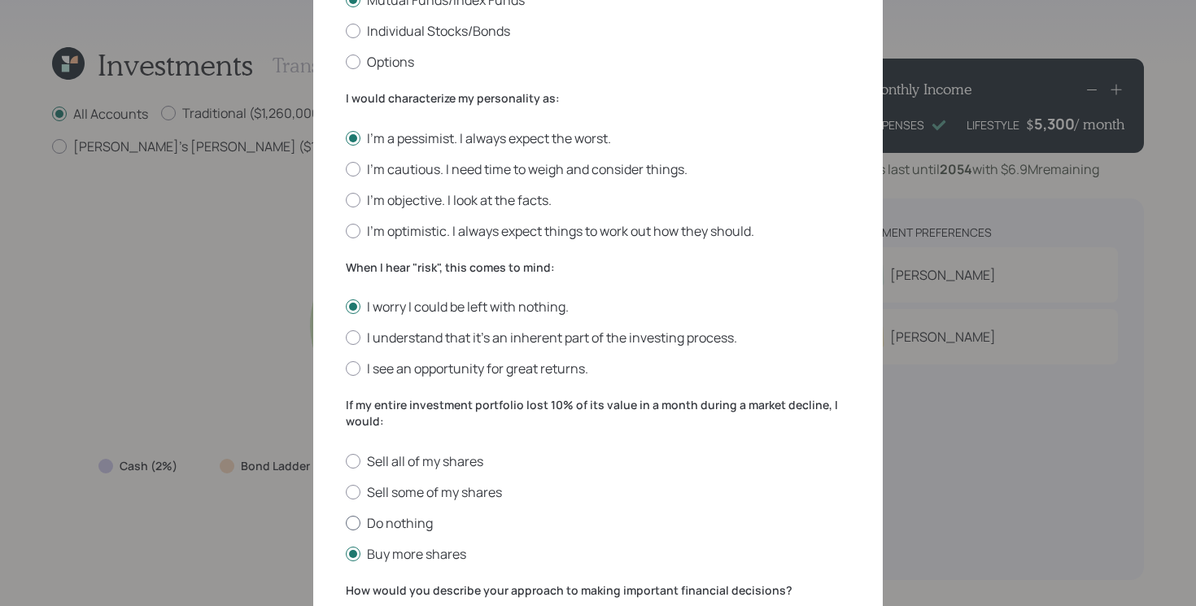
click at [395, 519] on label "Do nothing" at bounding box center [598, 523] width 504 height 18
click at [346, 522] on input "Do nothing" at bounding box center [345, 522] width 1 height 1
radio input "true"
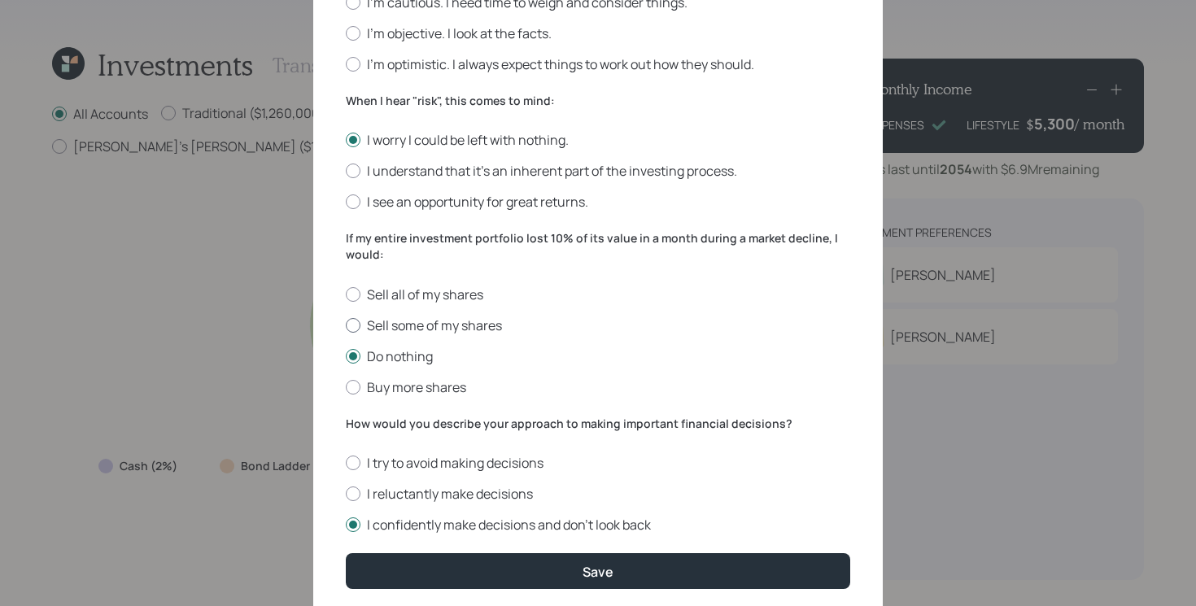
scroll to position [534, 0]
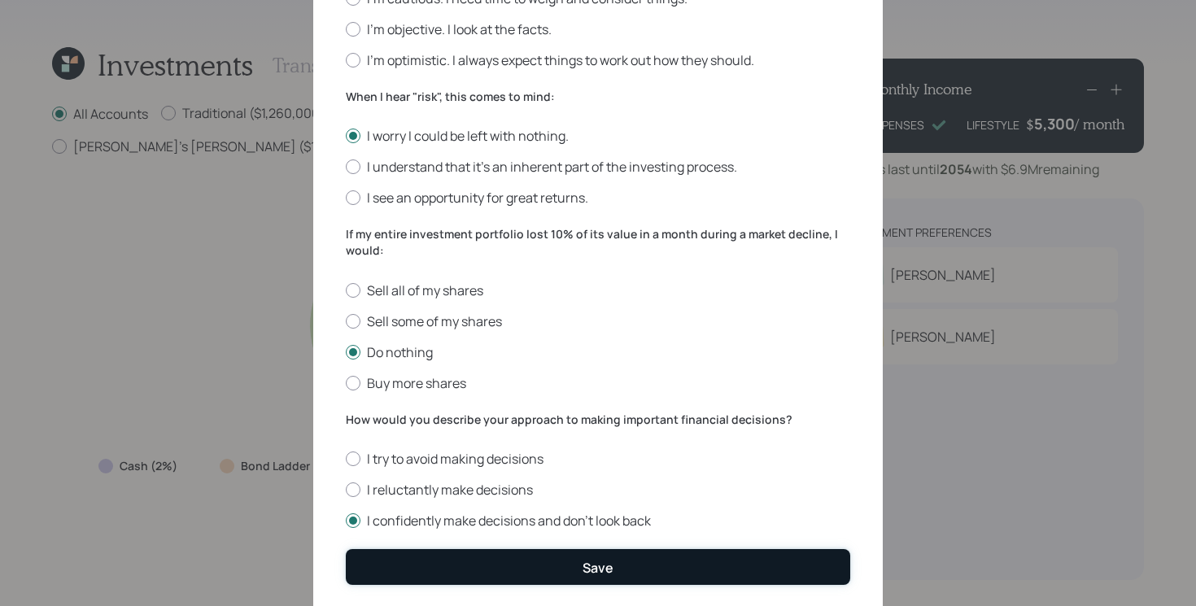
click at [515, 560] on button "Save" at bounding box center [598, 566] width 504 height 35
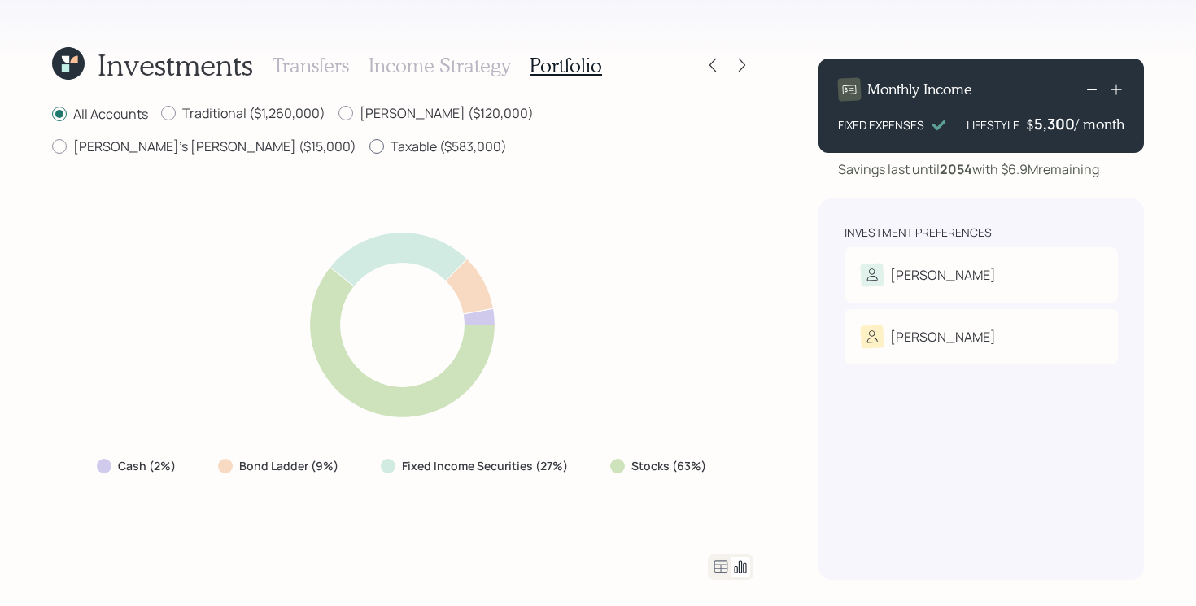
click at [369, 146] on label "Taxable ($583,000)" at bounding box center [437, 146] width 137 height 18
click at [369, 146] on input "Taxable ($583,000)" at bounding box center [369, 146] width 1 height 1
radio input "true"
radio input "false"
click at [223, 121] on label "Traditional ($1,260,000)" at bounding box center [243, 113] width 164 height 18
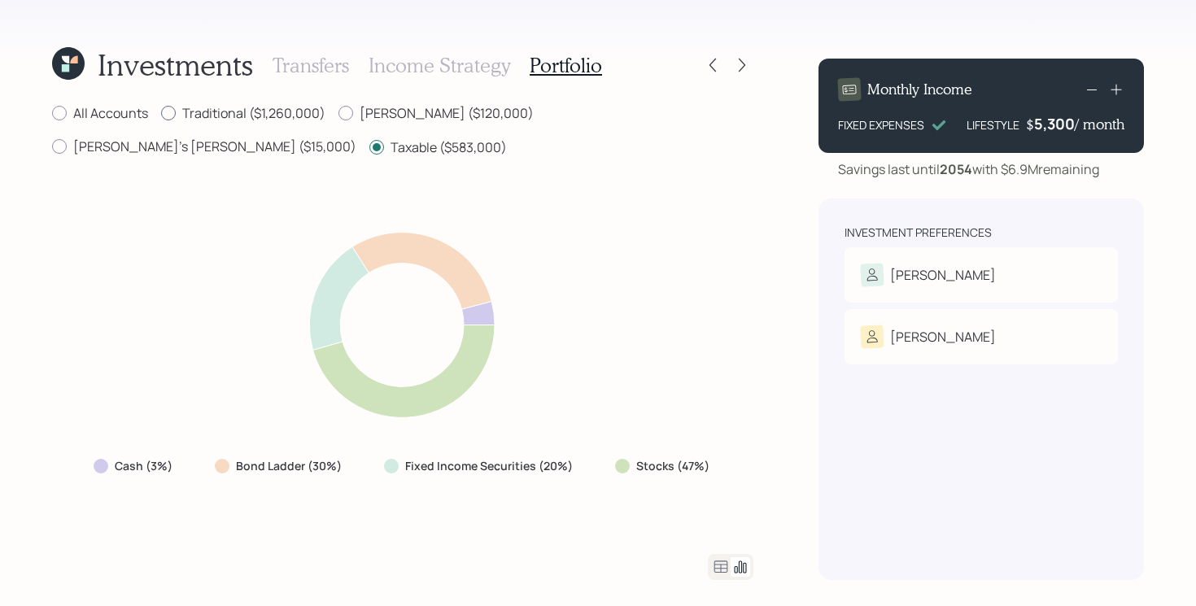
click at [161, 114] on input "Traditional ($1,260,000)" at bounding box center [160, 113] width 1 height 1
radio input "true"
radio input "false"
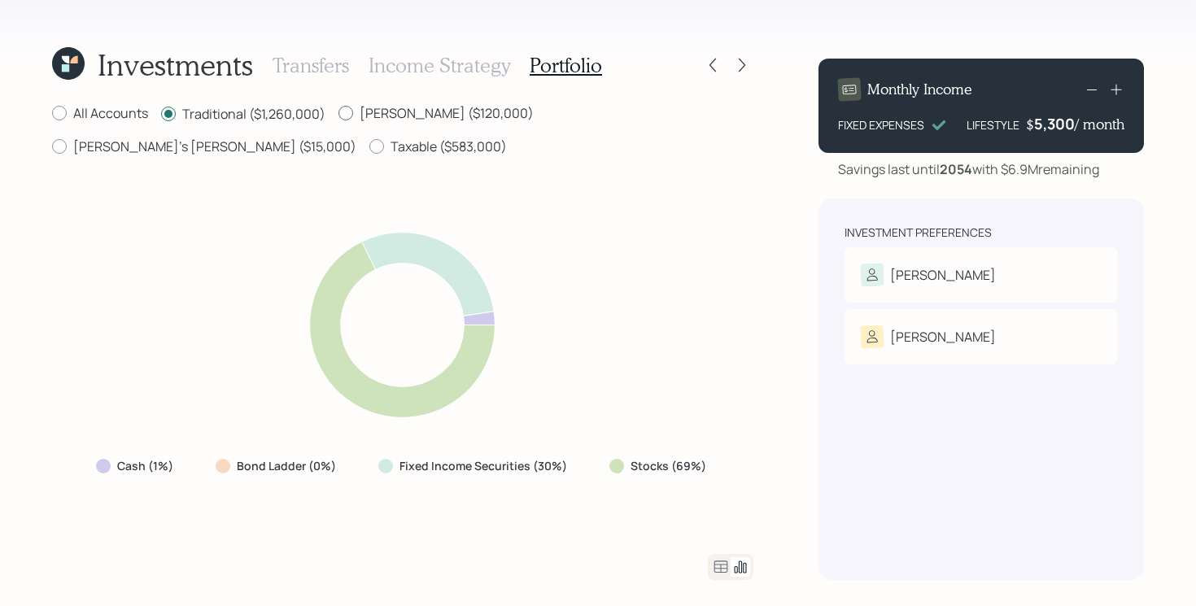
click at [393, 107] on label "Roth ($120,000)" at bounding box center [435, 113] width 195 height 18
click at [338, 113] on input "Roth ($120,000)" at bounding box center [338, 113] width 1 height 1
radio input "true"
radio input "false"
click at [356, 137] on label "Shellie's Roth ($15,000)" at bounding box center [204, 146] width 304 height 18
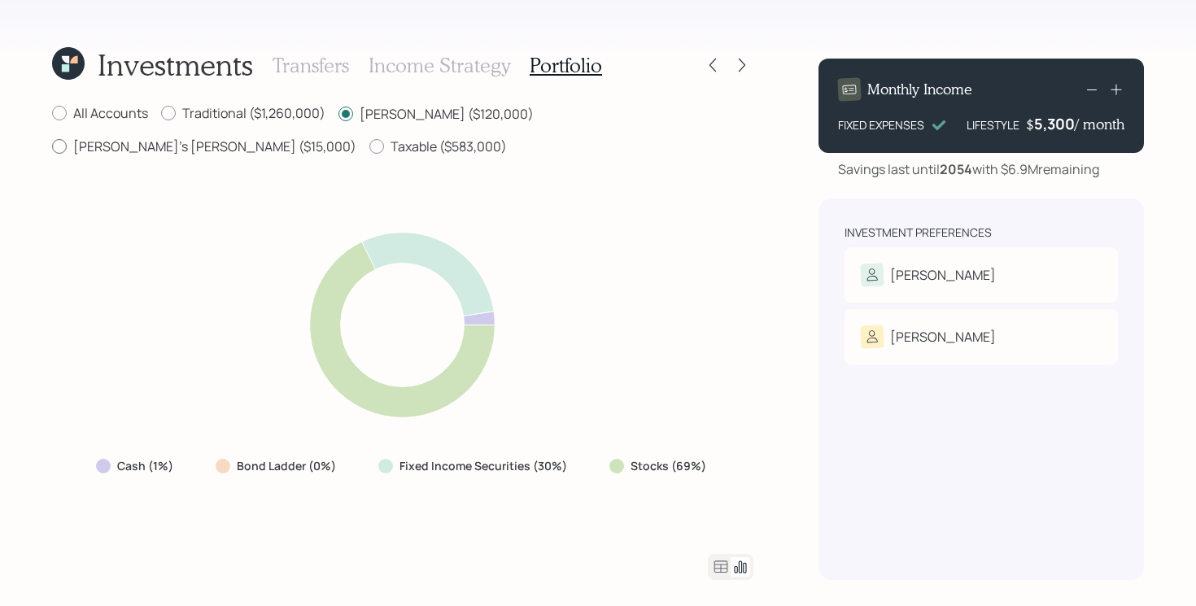
click at [52, 146] on input "Shellie's Roth ($15,000)" at bounding box center [51, 146] width 1 height 1
radio input "true"
radio input "false"
click at [711, 67] on icon at bounding box center [712, 66] width 7 height 14
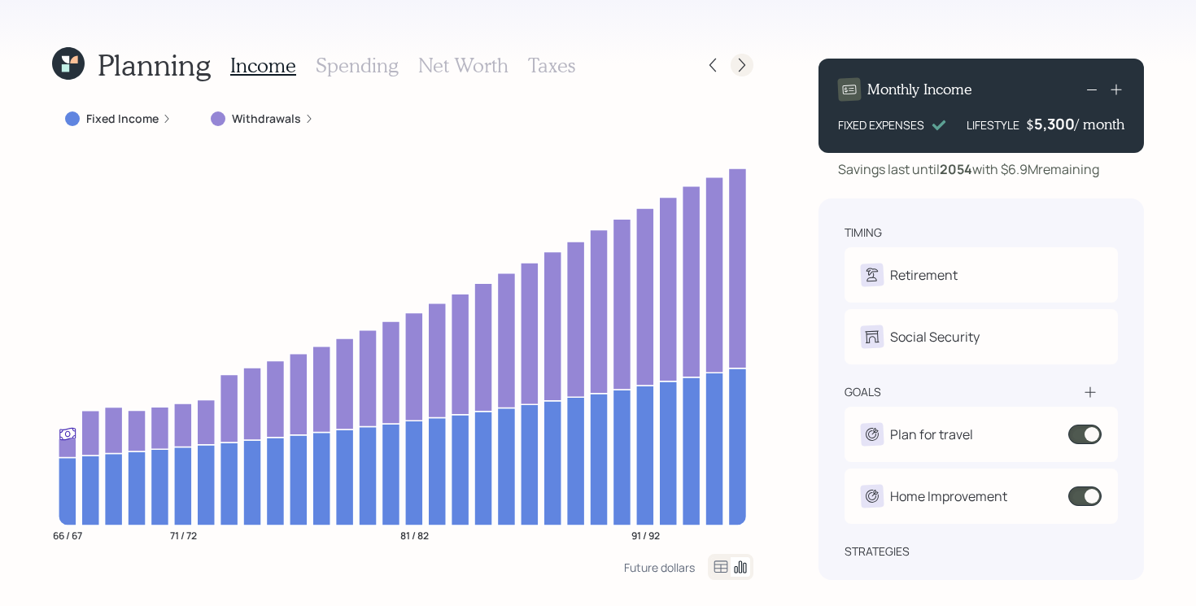
click at [744, 69] on icon at bounding box center [742, 65] width 16 height 16
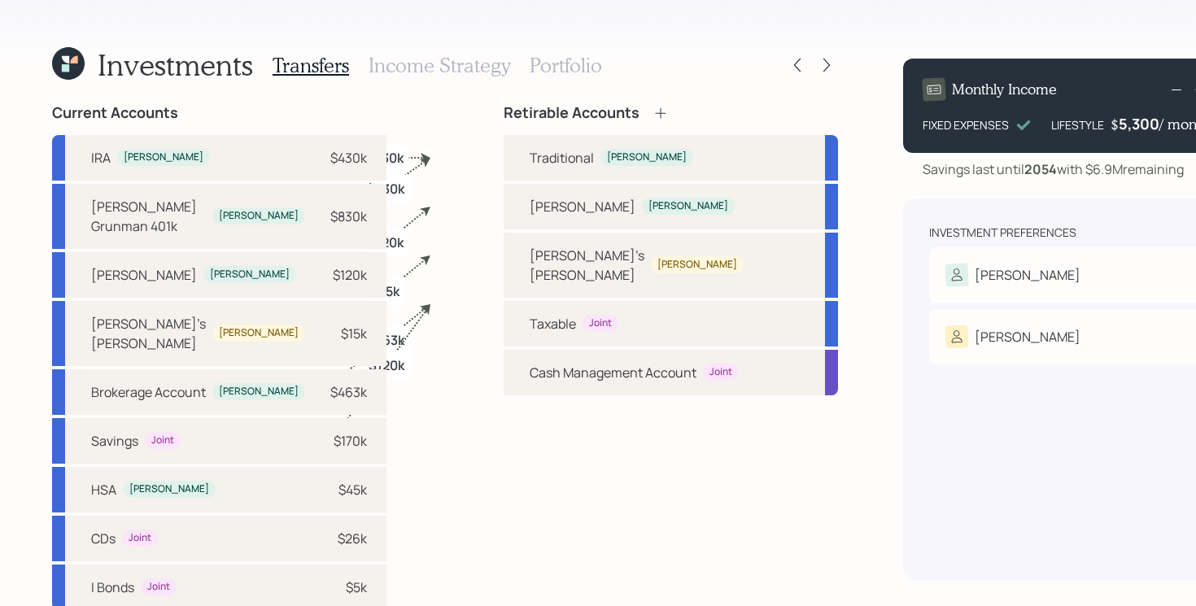
click at [577, 78] on div "Transfers Income Strategy Portfolio" at bounding box center [437, 65] width 329 height 39
click at [571, 69] on h3 "Portfolio" at bounding box center [566, 66] width 72 height 24
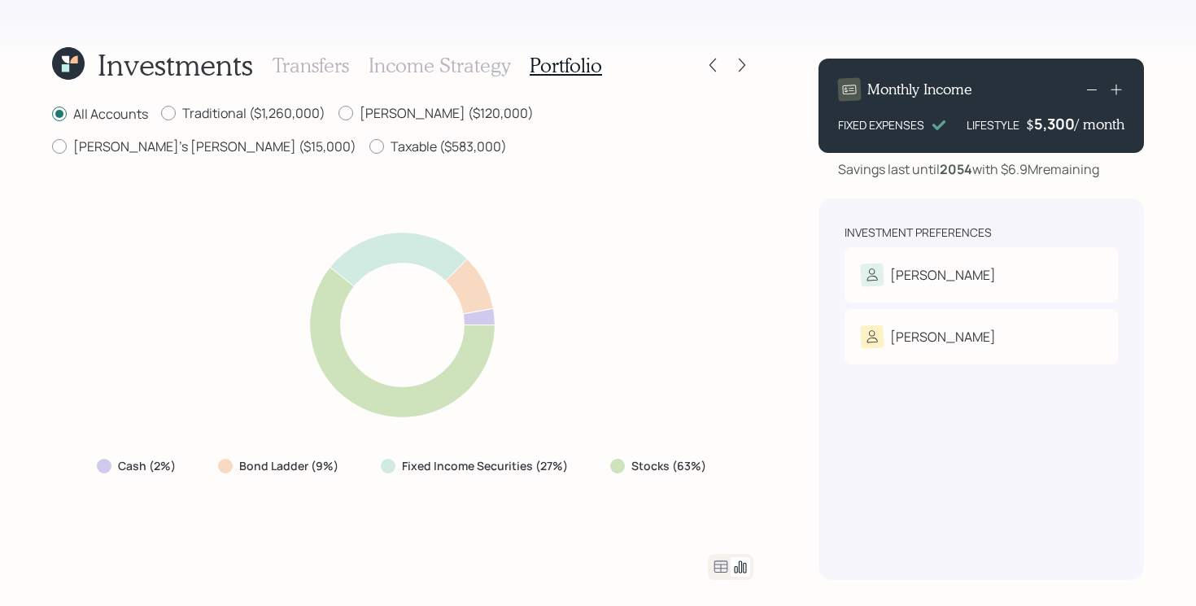
click at [68, 70] on icon at bounding box center [65, 67] width 7 height 7
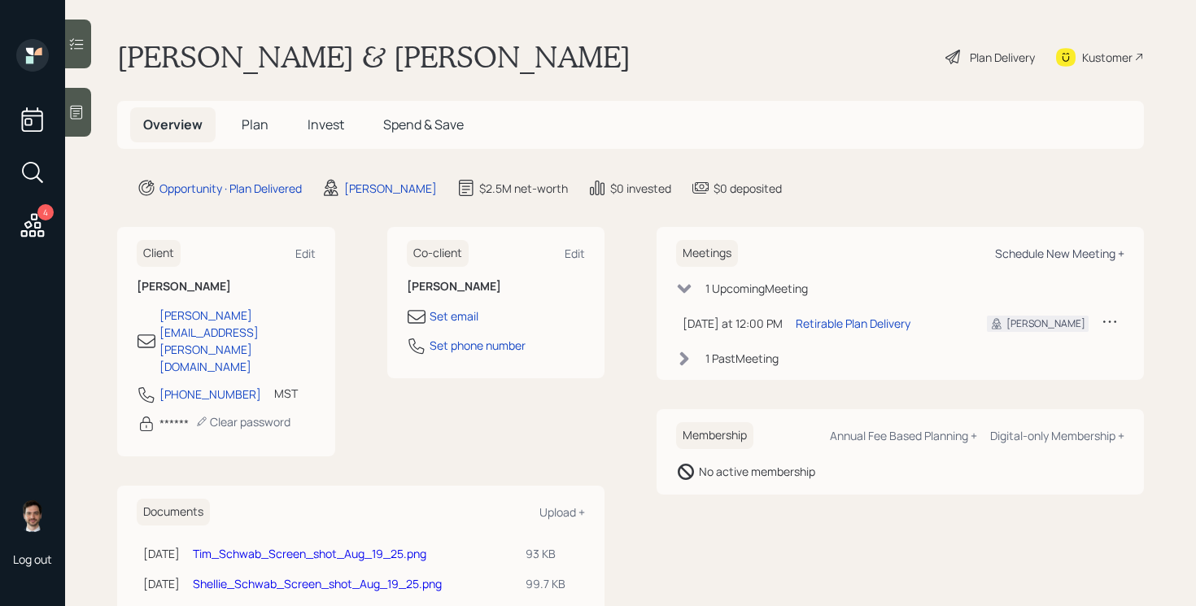
click at [1042, 254] on div "Schedule New Meeting +" at bounding box center [1059, 253] width 129 height 15
select select "ef6b64e1-8f62-4a74-b865-a7df4b35b836"
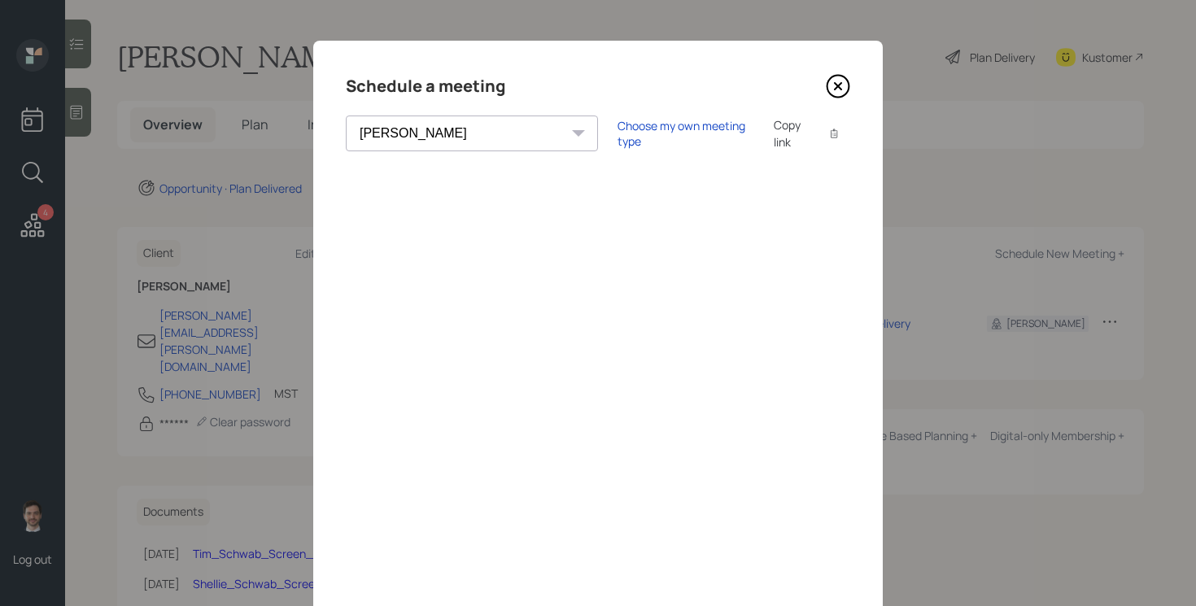
click at [832, 90] on icon at bounding box center [838, 86] width 24 height 24
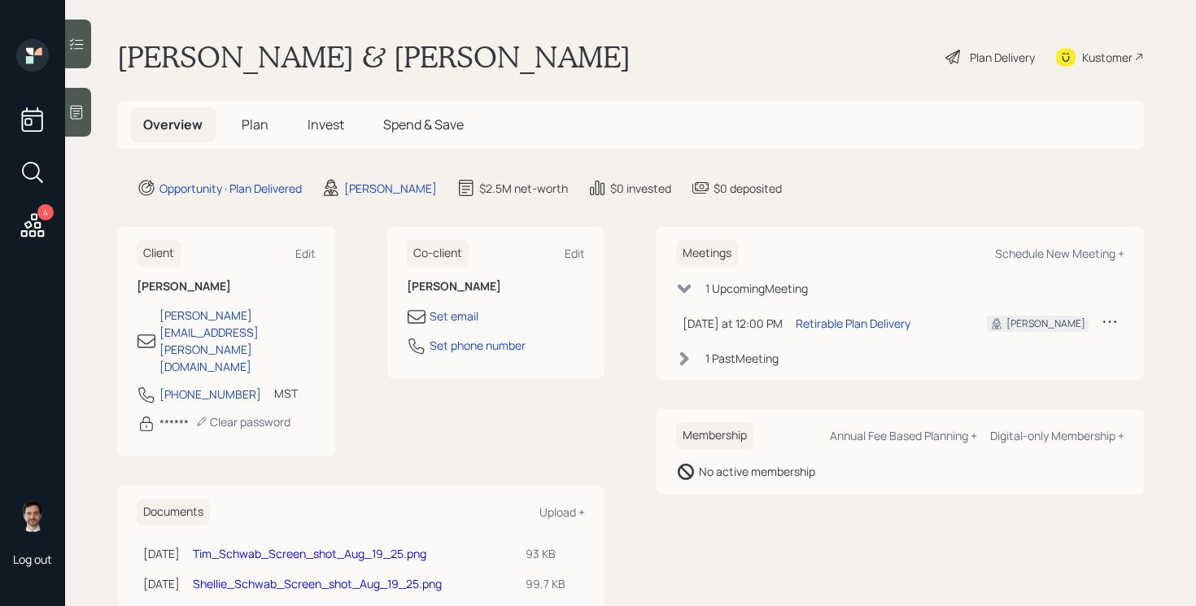
click at [246, 124] on span "Plan" at bounding box center [255, 125] width 27 height 18
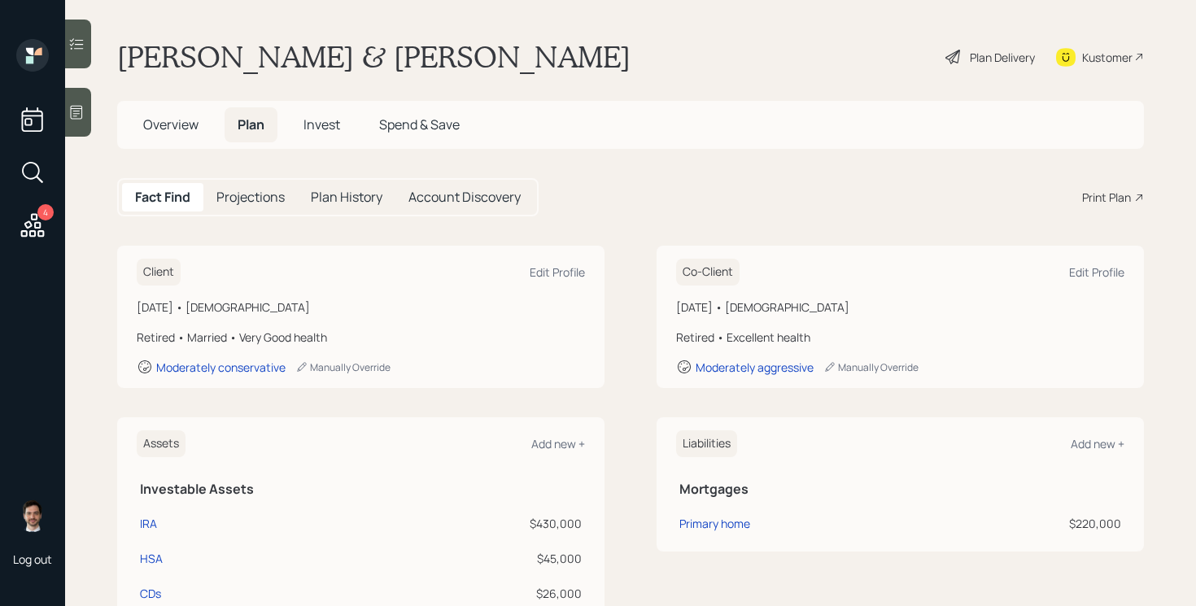
click at [1085, 193] on div "Print Plan" at bounding box center [1106, 197] width 49 height 17
click at [1018, 59] on div "Plan Delivery" at bounding box center [1002, 57] width 65 height 17
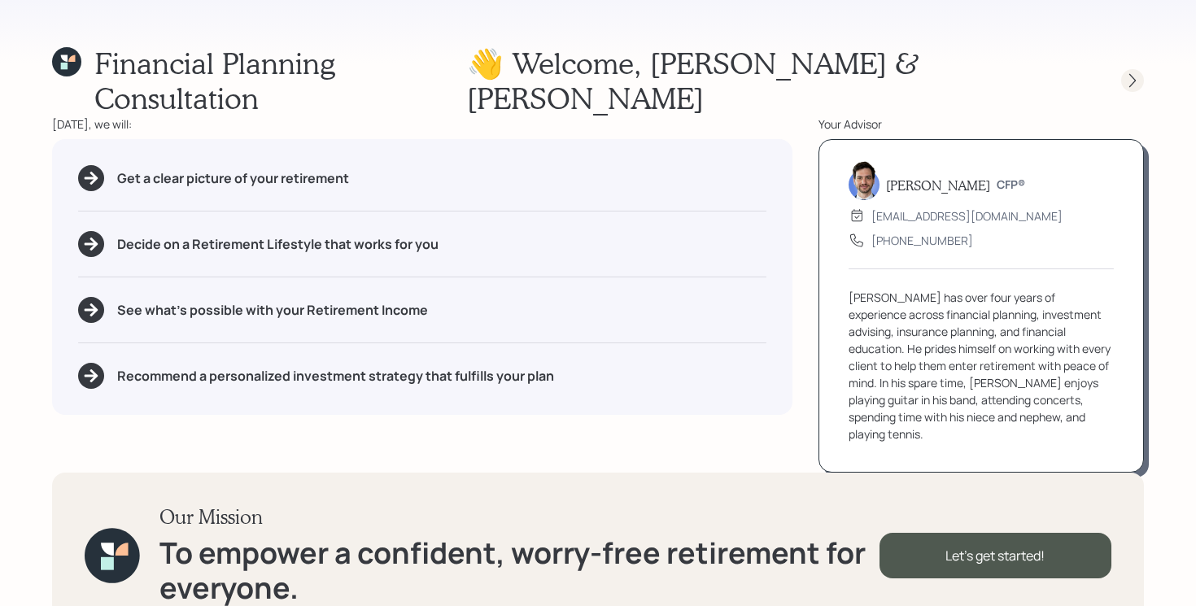
click at [1134, 72] on icon at bounding box center [1132, 80] width 16 height 16
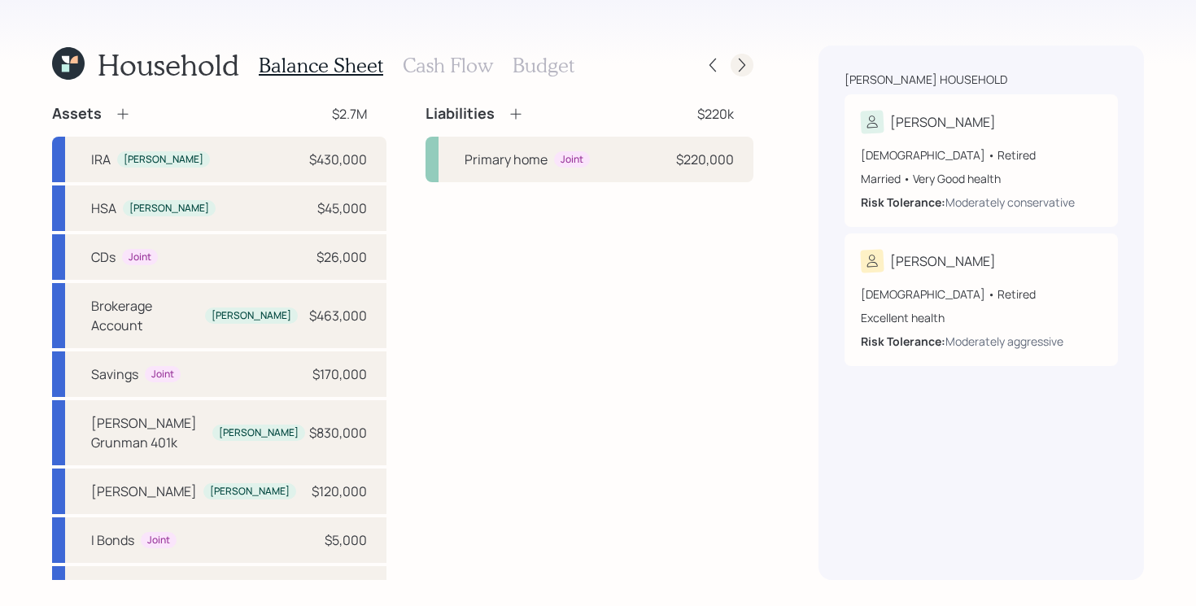
click at [740, 60] on icon at bounding box center [742, 66] width 7 height 14
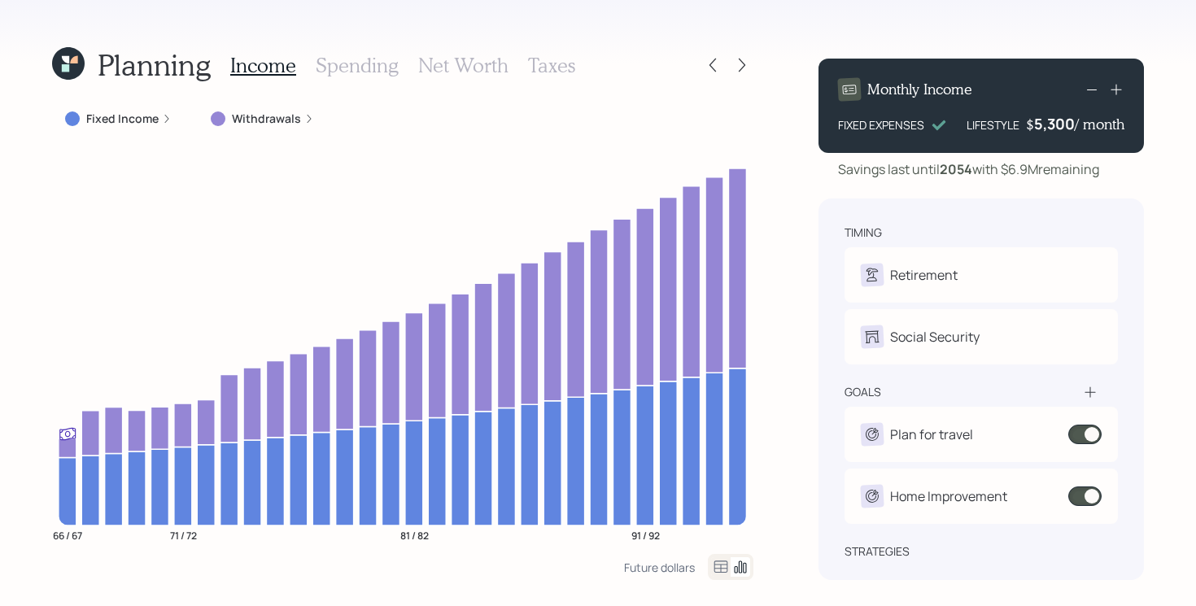
click at [740, 60] on icon at bounding box center [742, 66] width 7 height 14
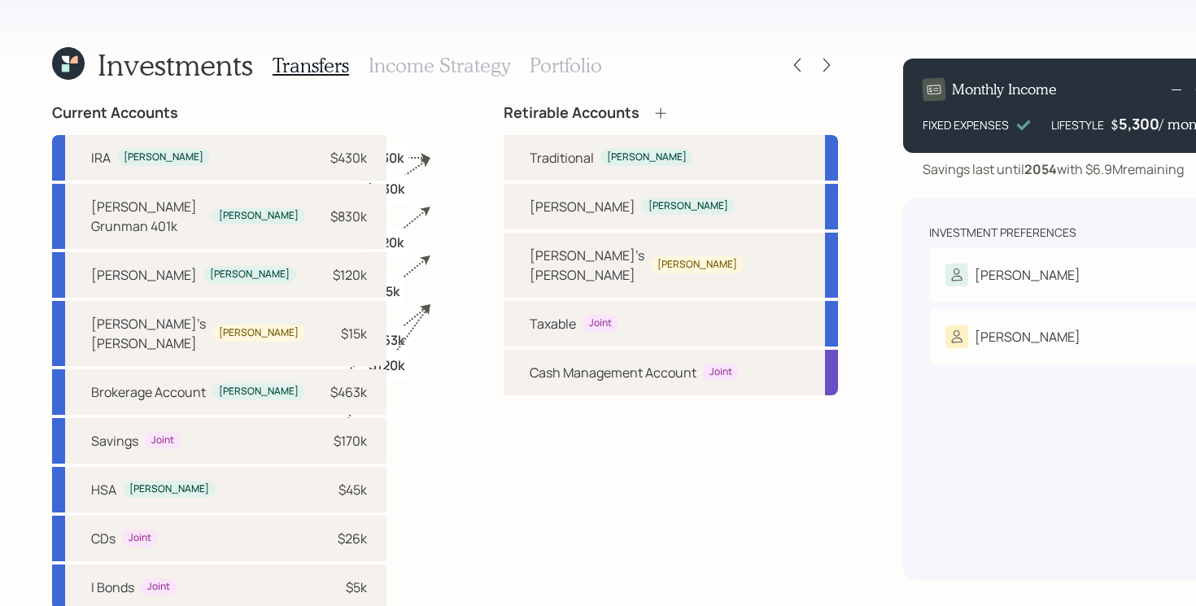
click at [550, 66] on h3 "Portfolio" at bounding box center [566, 66] width 72 height 24
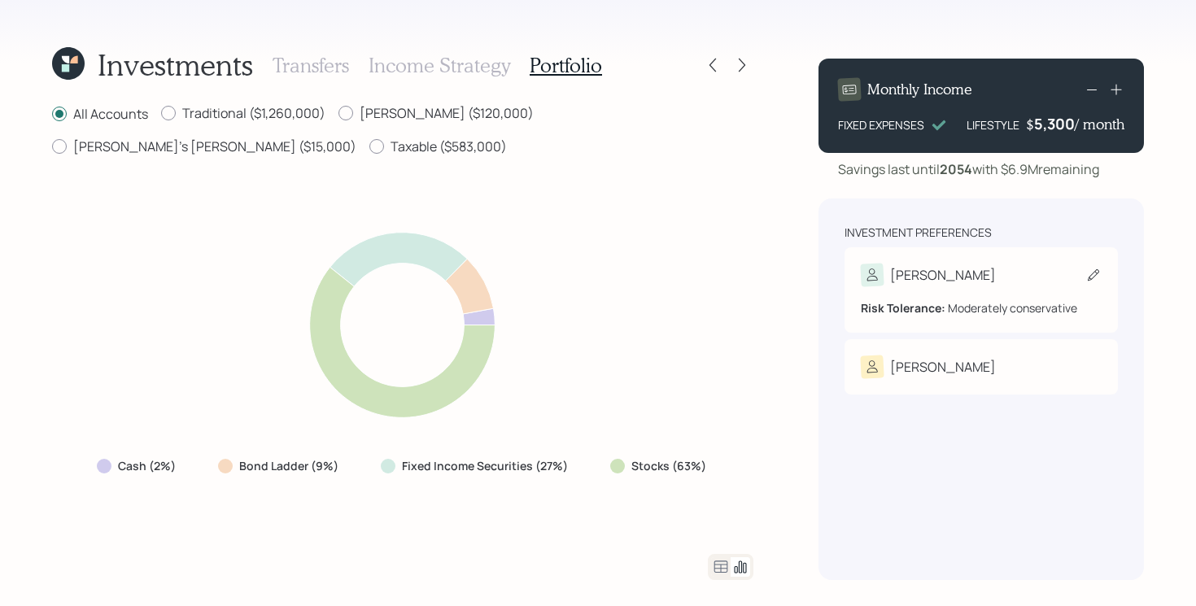
click at [962, 285] on div "Tim" at bounding box center [981, 275] width 241 height 23
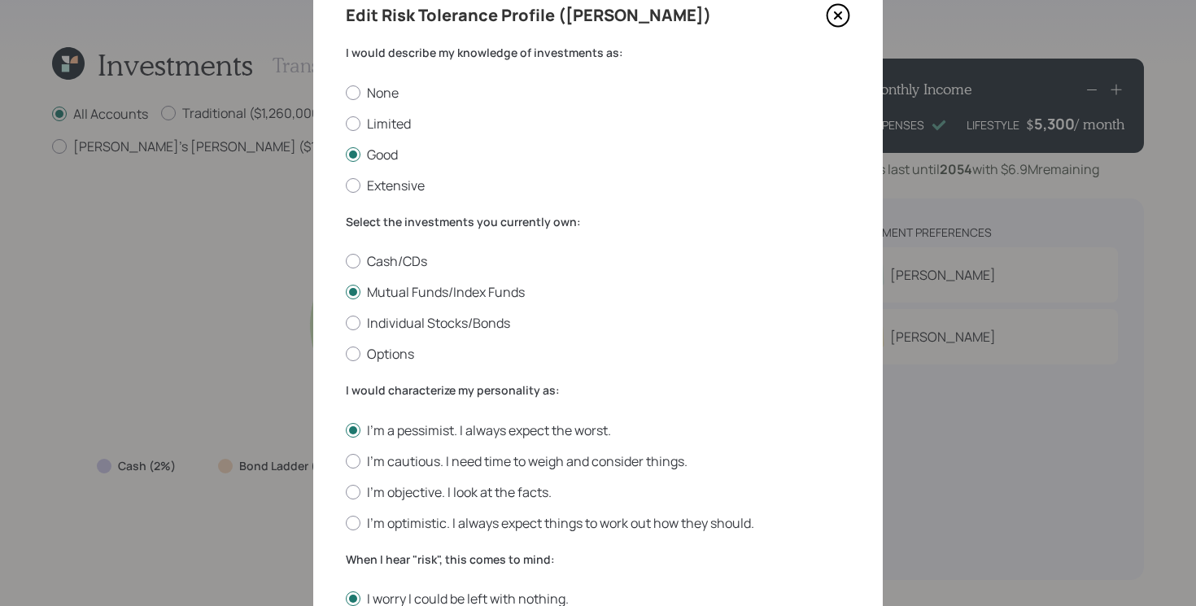
scroll to position [82, 0]
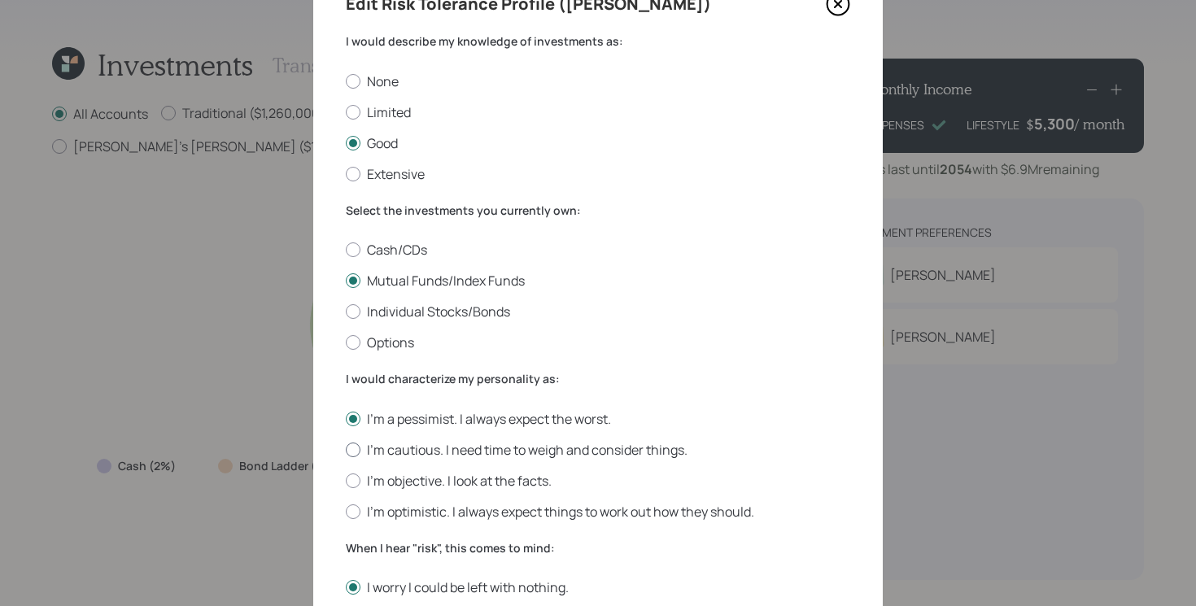
click at [441, 449] on label "I'm cautious. I need time to weigh and consider things." at bounding box center [598, 450] width 504 height 18
click at [346, 449] on input "I'm cautious. I need time to weigh and consider things." at bounding box center [345, 449] width 1 height 1
radio input "true"
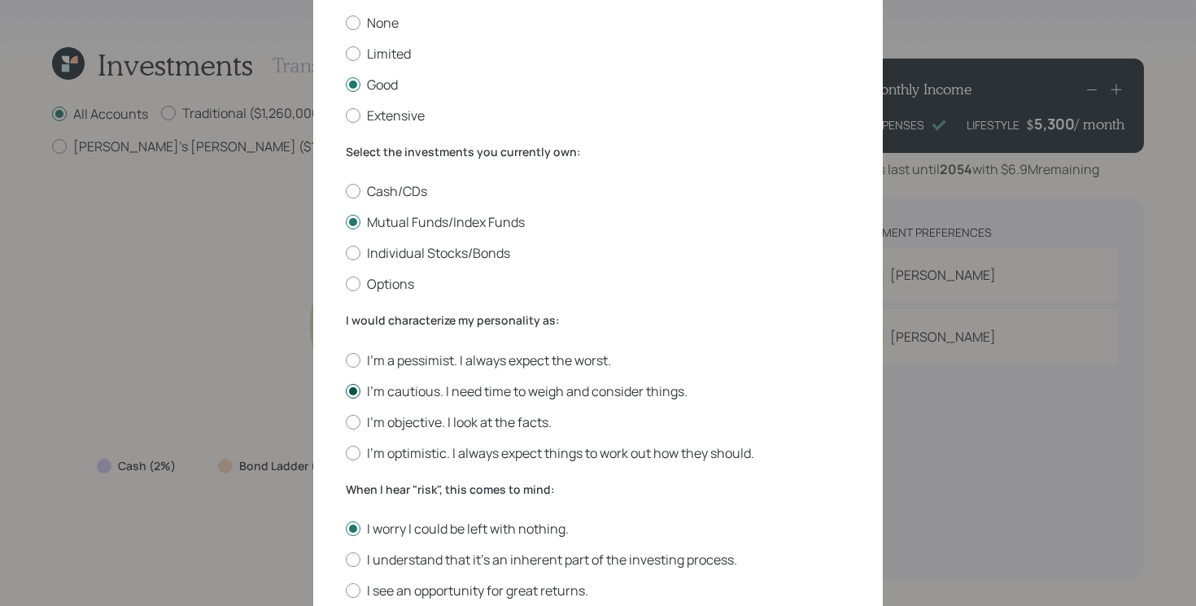
scroll to position [180, 0]
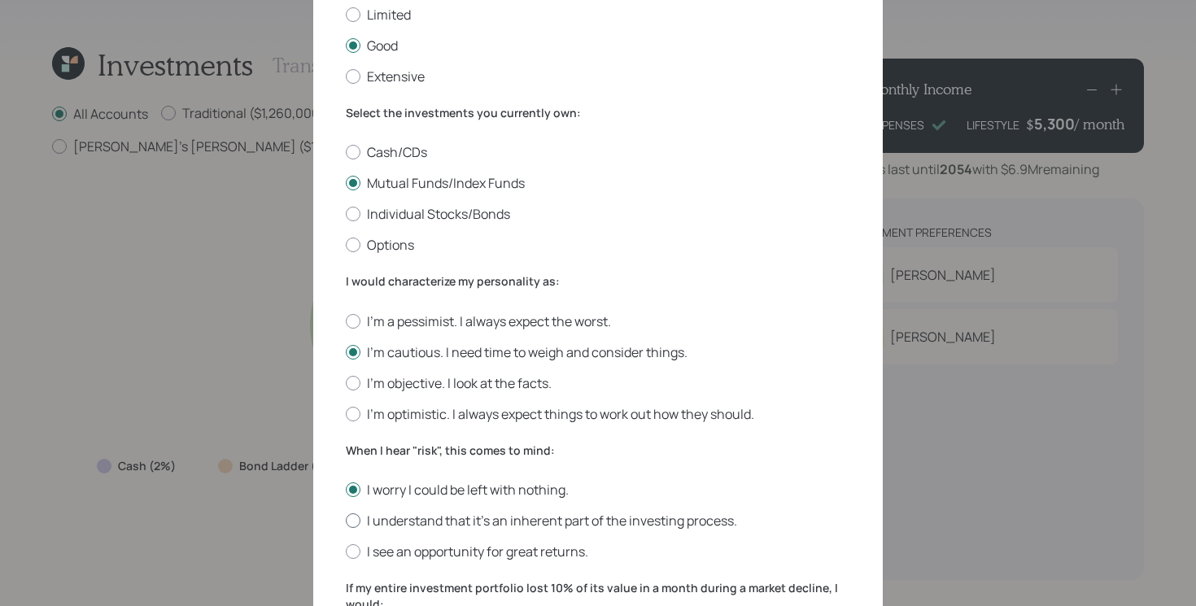
click at [416, 512] on label "I understand that it’s an inherent part of the investing process." at bounding box center [598, 521] width 504 height 18
click at [346, 521] on input "I understand that it’s an inherent part of the investing process." at bounding box center [345, 521] width 1 height 1
radio input "true"
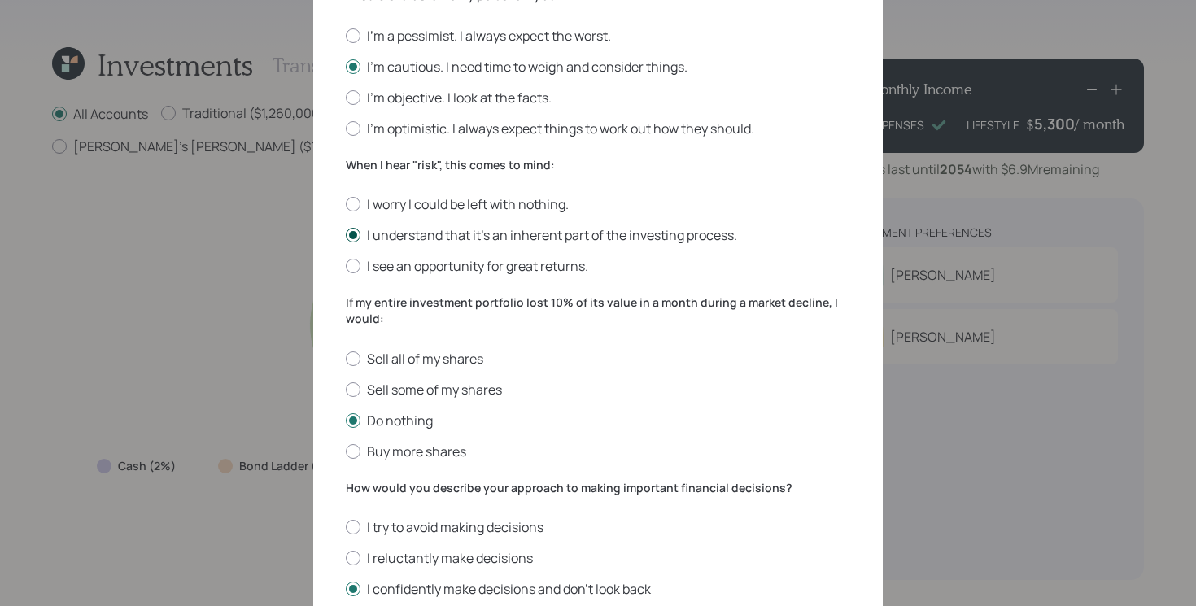
scroll to position [586, 0]
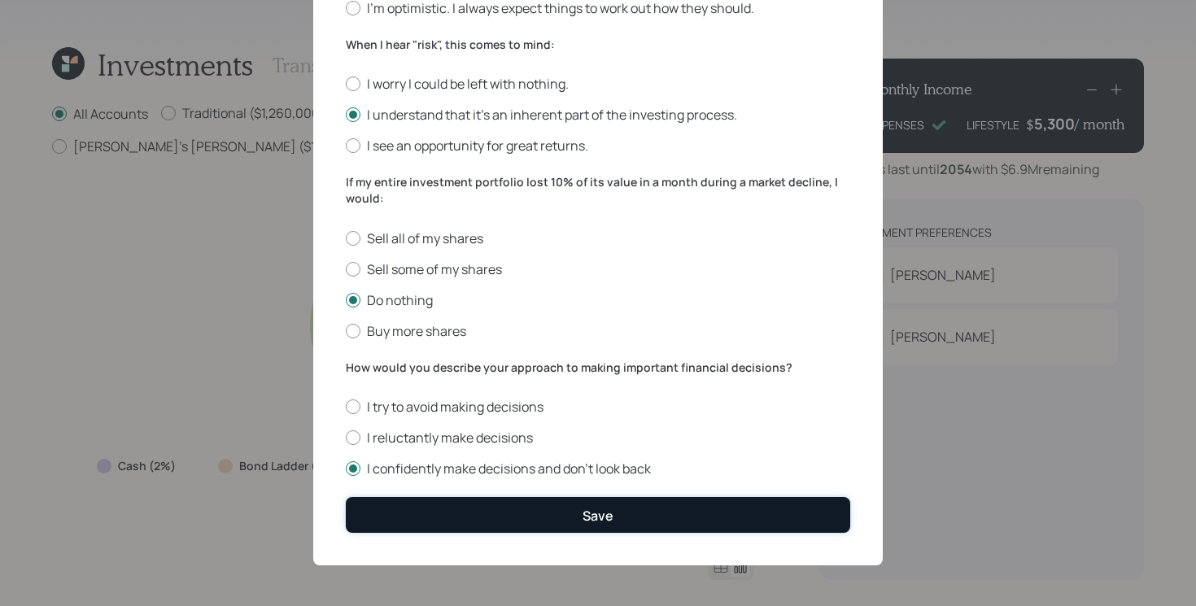
click at [471, 527] on button "Save" at bounding box center [598, 514] width 504 height 35
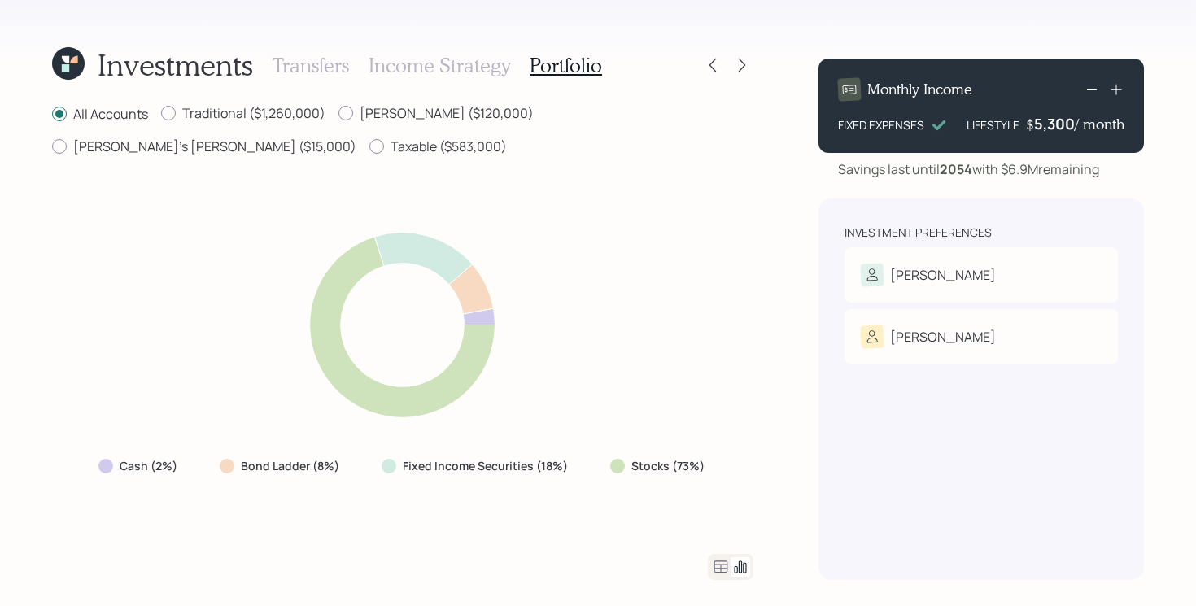
click at [76, 59] on icon at bounding box center [73, 59] width 7 height 7
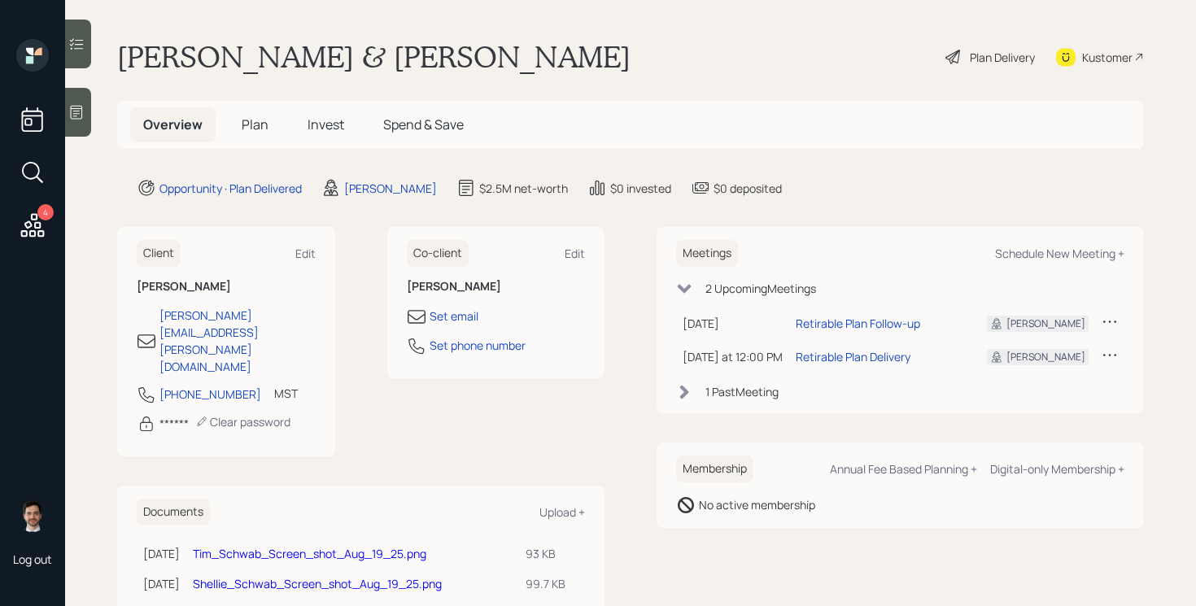
click at [253, 130] on span "Plan" at bounding box center [255, 125] width 27 height 18
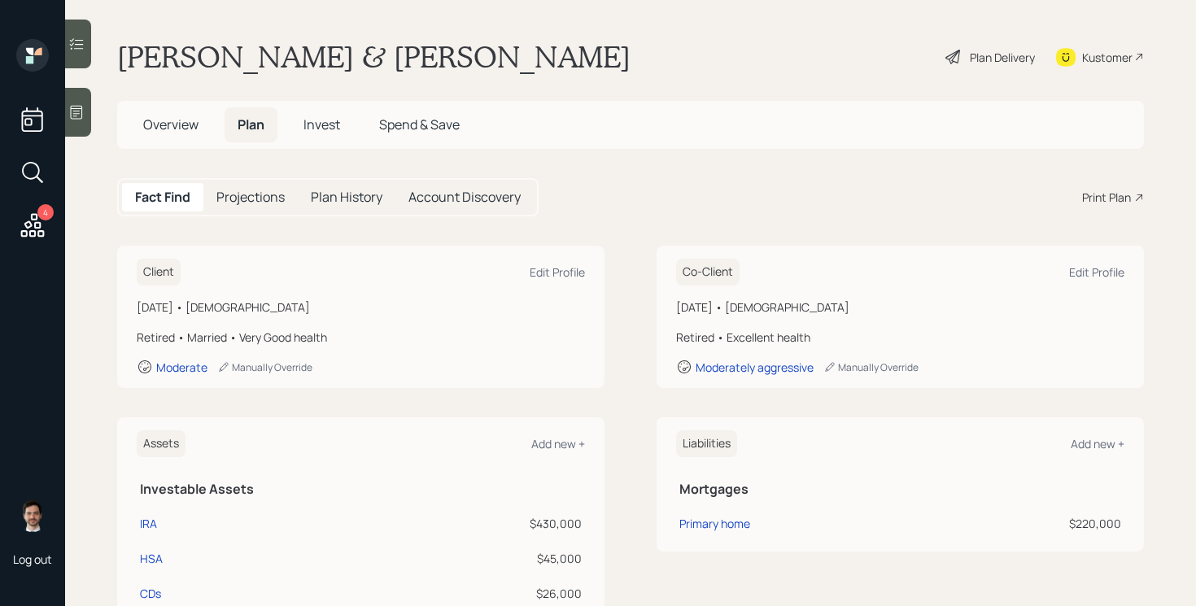
click at [1117, 190] on div "Print Plan" at bounding box center [1106, 197] width 49 height 17
click at [321, 127] on span "Invest" at bounding box center [321, 125] width 37 height 18
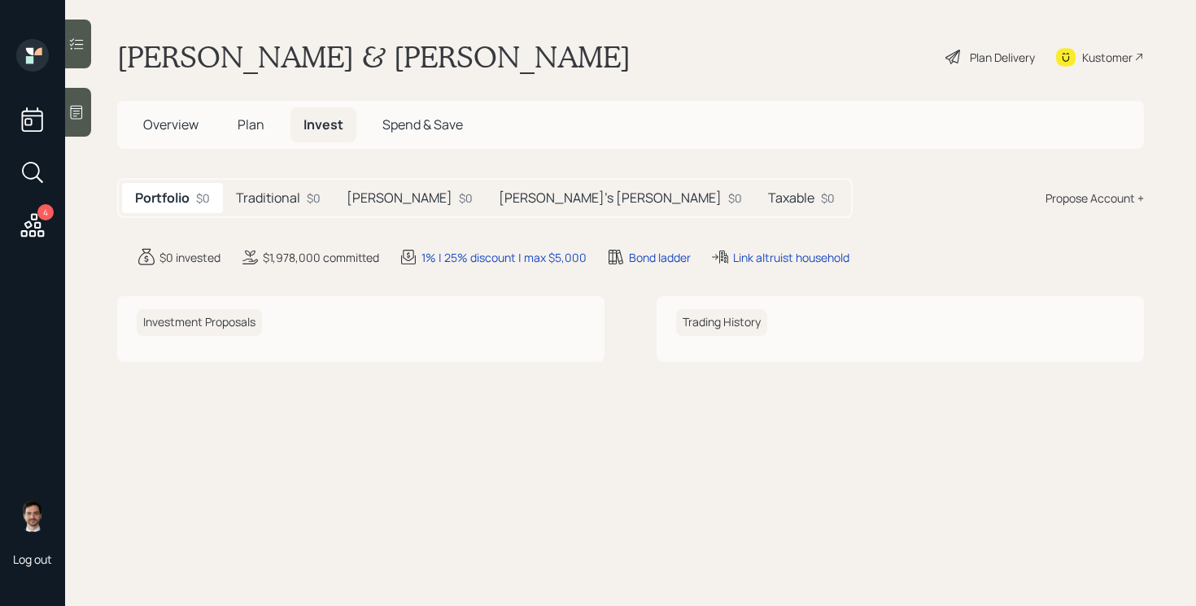
click at [259, 119] on span "Plan" at bounding box center [251, 125] width 27 height 18
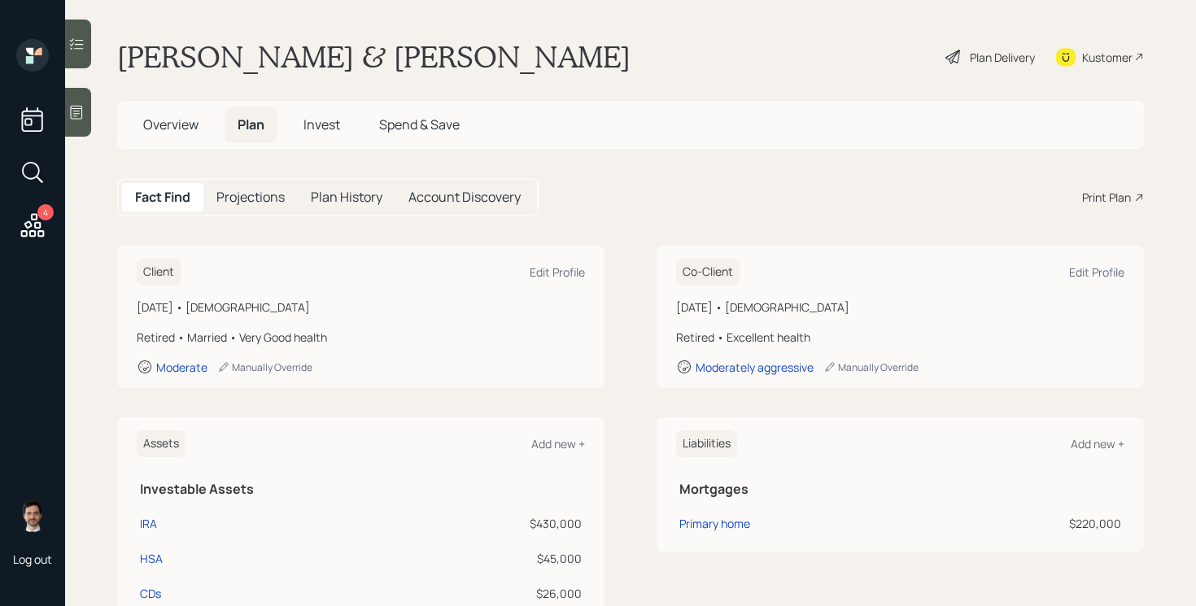
click at [983, 59] on div "Plan Delivery" at bounding box center [1002, 57] width 65 height 17
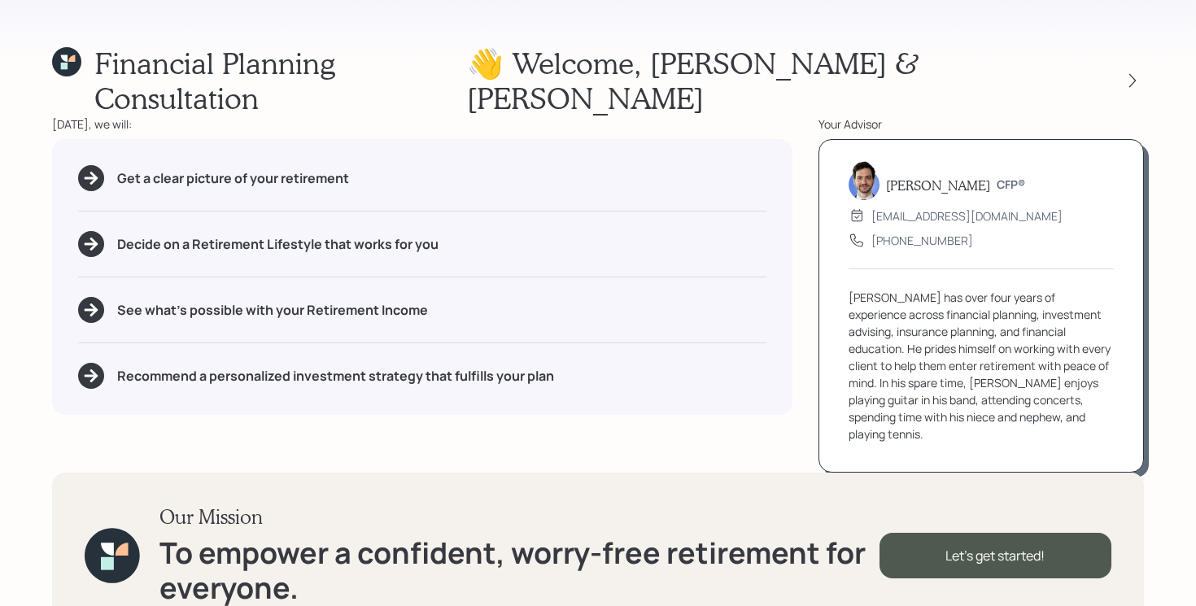
click at [1145, 63] on div "Financial Planning Consultation 👋 Welcome , Tim & Shellie Today, we will: Get a…" at bounding box center [598, 303] width 1196 height 606
click at [1130, 72] on icon at bounding box center [1132, 80] width 16 height 16
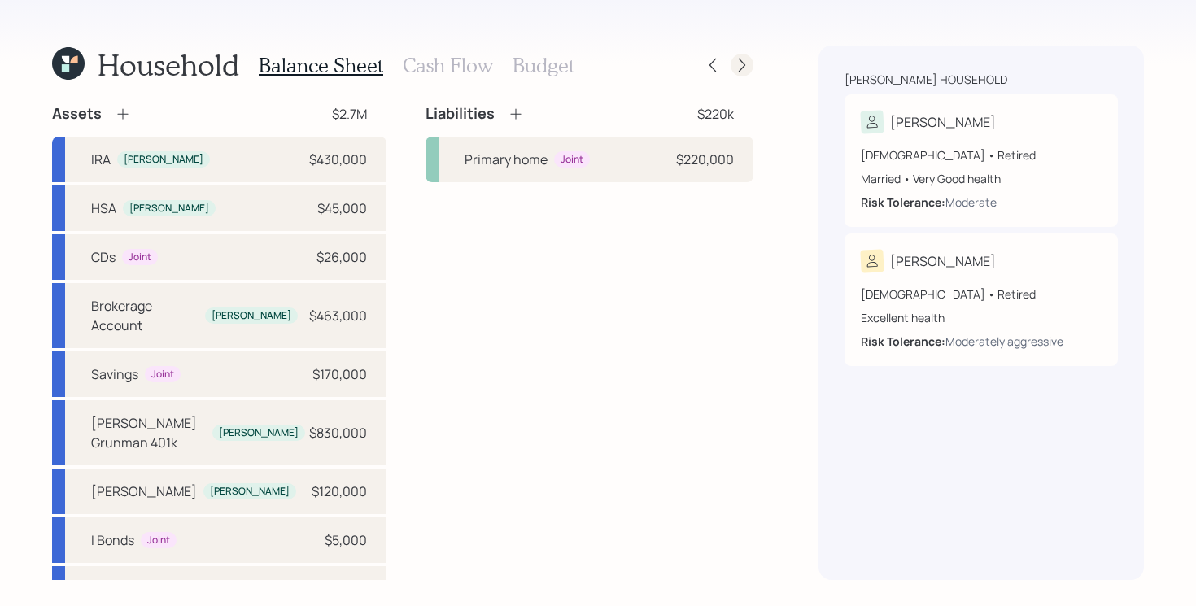
click at [745, 63] on icon at bounding box center [742, 65] width 16 height 16
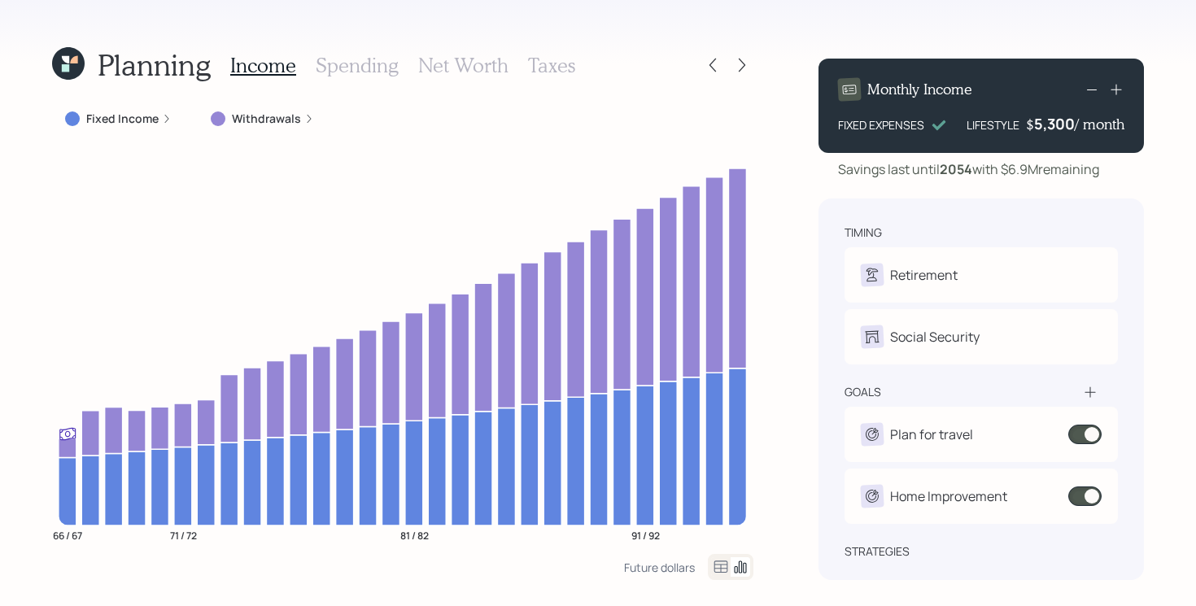
click at [745, 63] on icon at bounding box center [742, 65] width 16 height 16
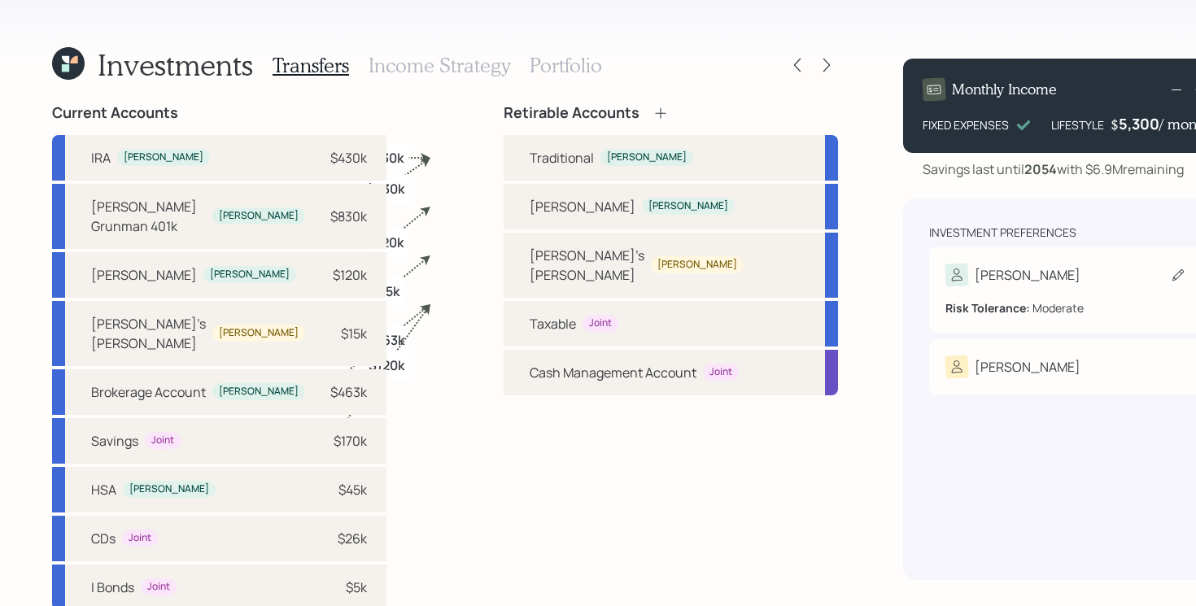
click at [1035, 270] on div "Tim" at bounding box center [1065, 275] width 241 height 23
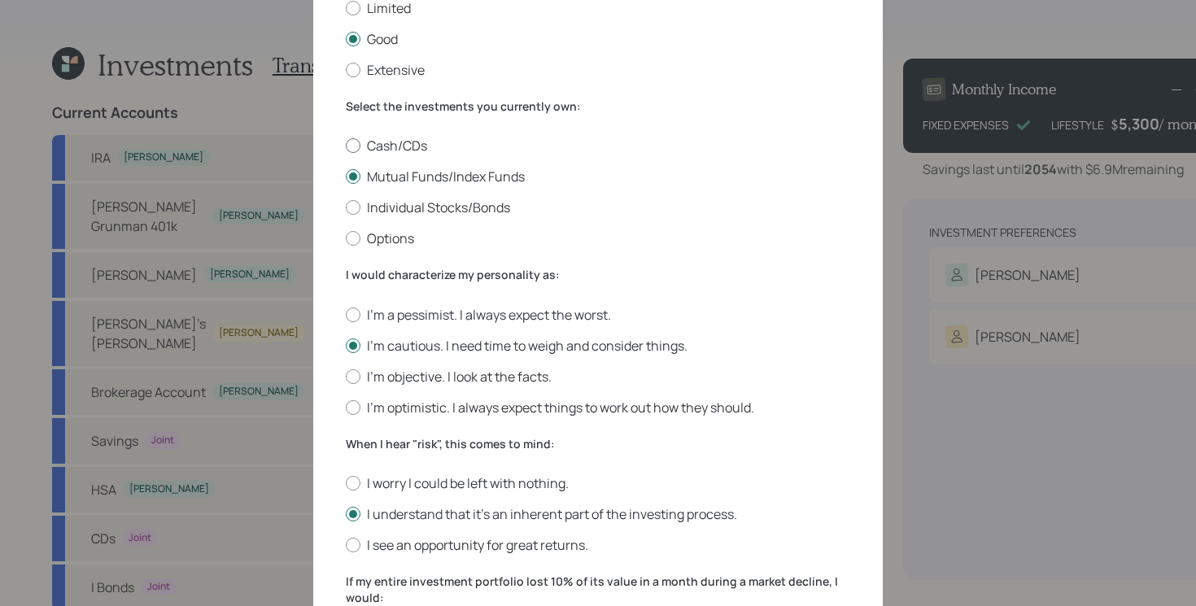
scroll to position [218, 0]
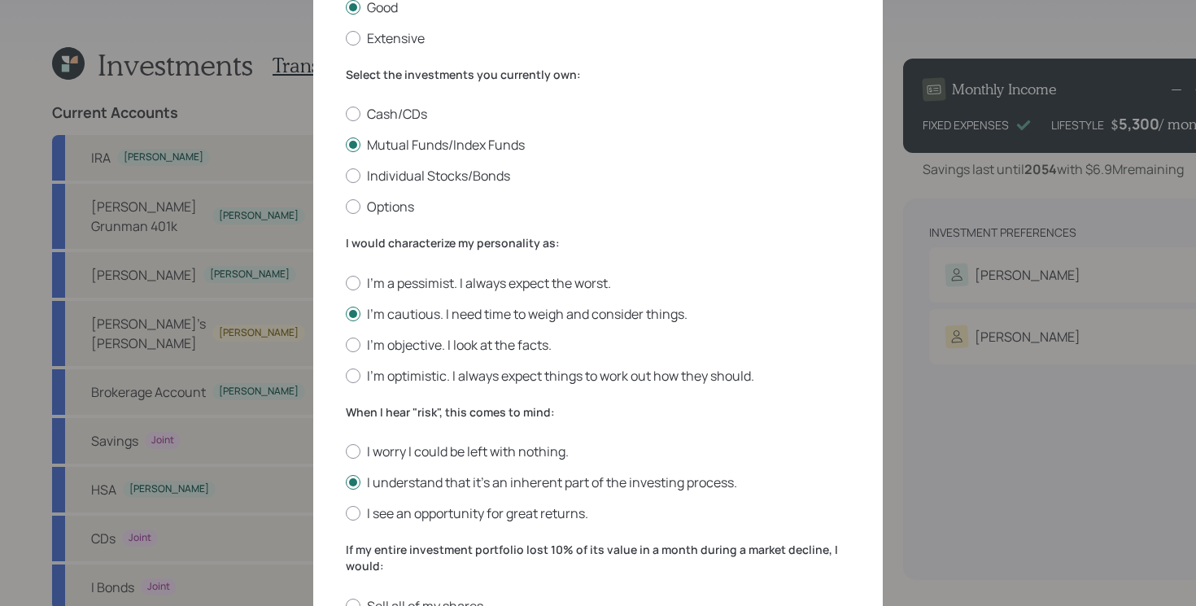
click at [472, 335] on div "I'm a pessimist. I always expect the worst. I'm cautious. I need time to weigh …" at bounding box center [598, 329] width 504 height 111
click at [462, 351] on label "I'm objective. I look at the facts." at bounding box center [598, 345] width 504 height 18
click at [346, 345] on input "I'm objective. I look at the facts." at bounding box center [345, 344] width 1 height 1
radio input "true"
click at [416, 507] on label "I see an opportunity for great returns." at bounding box center [598, 513] width 504 height 18
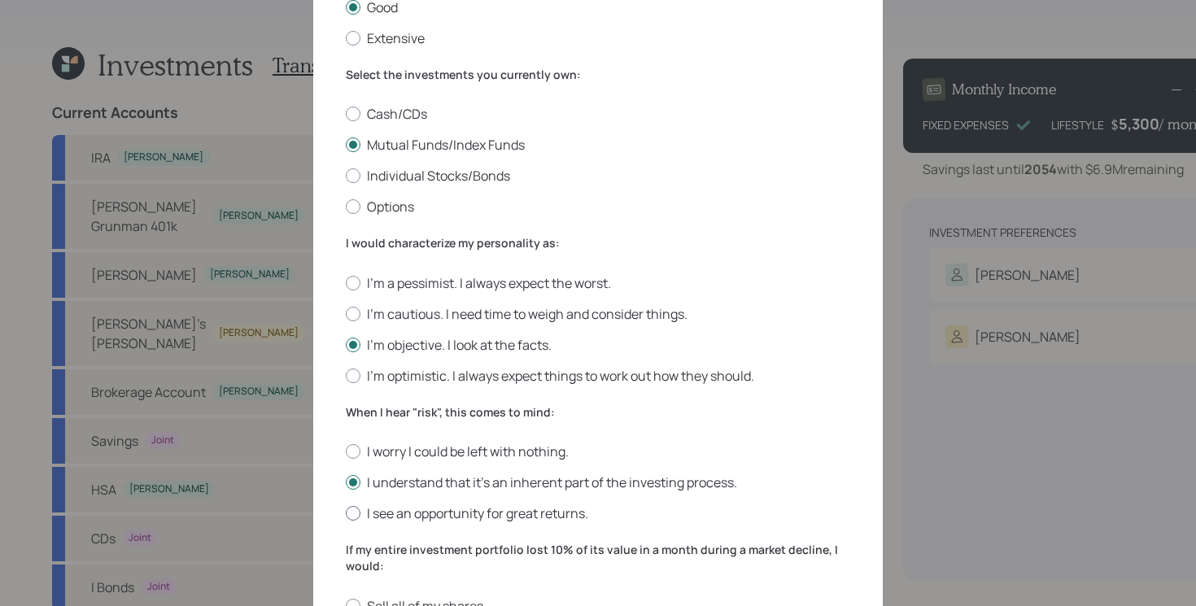
click at [346, 513] on input "I see an opportunity for great returns." at bounding box center [345, 513] width 1 height 1
radio input "true"
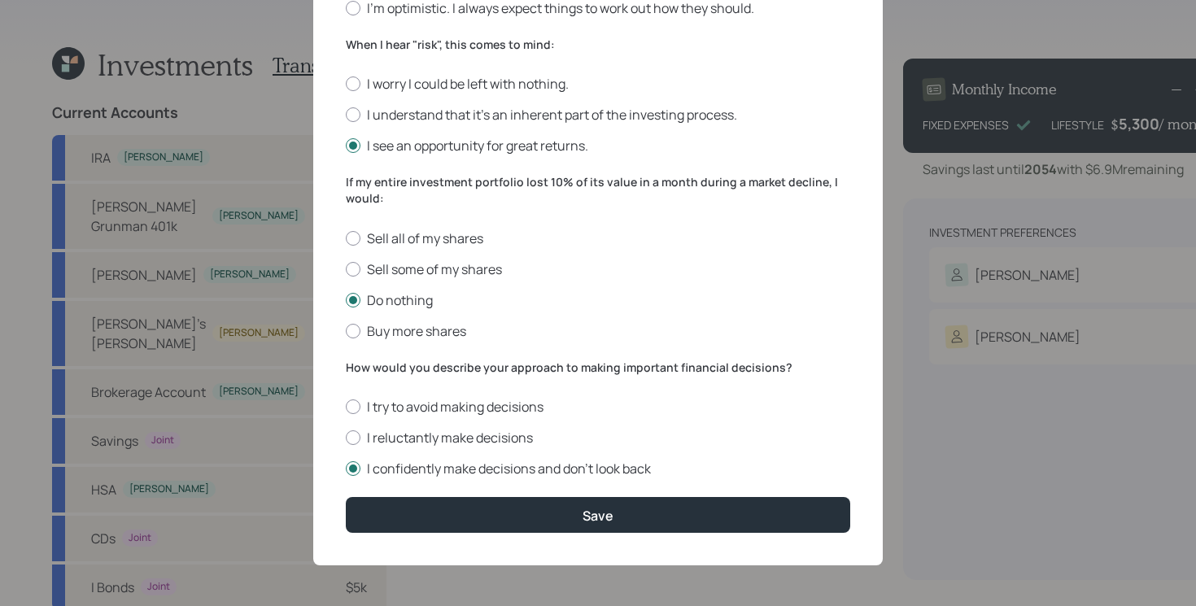
click at [614, 539] on div "Edit Risk Tolerance Profile (Tim) I would describe my knowledge of investments …" at bounding box center [597, 10] width 569 height 1110
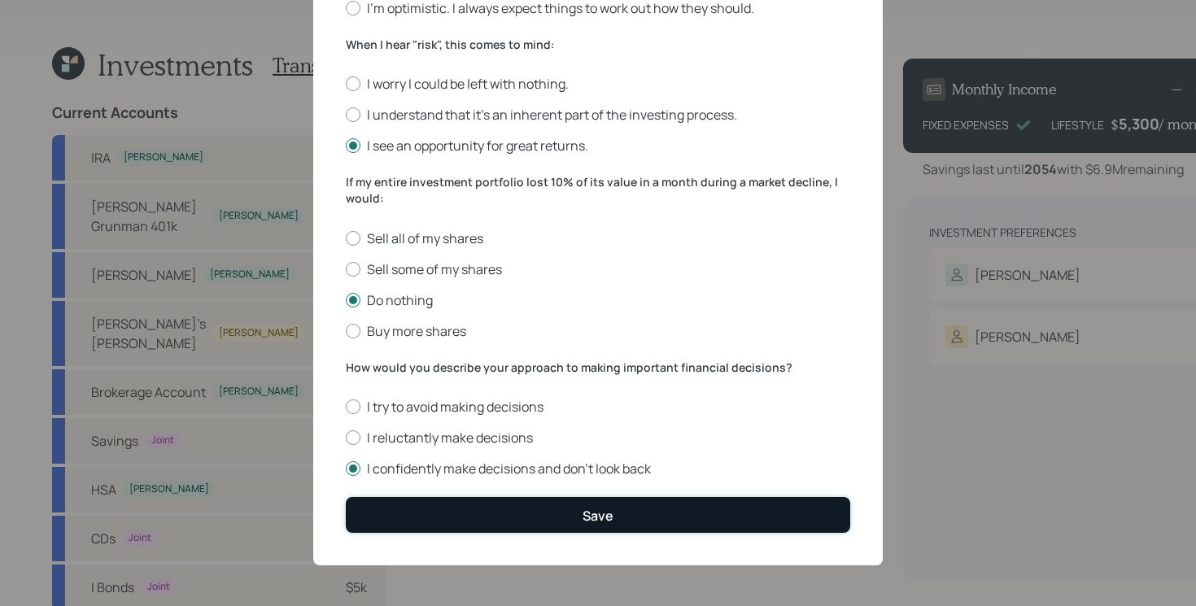
click at [603, 517] on div "Save" at bounding box center [597, 516] width 31 height 18
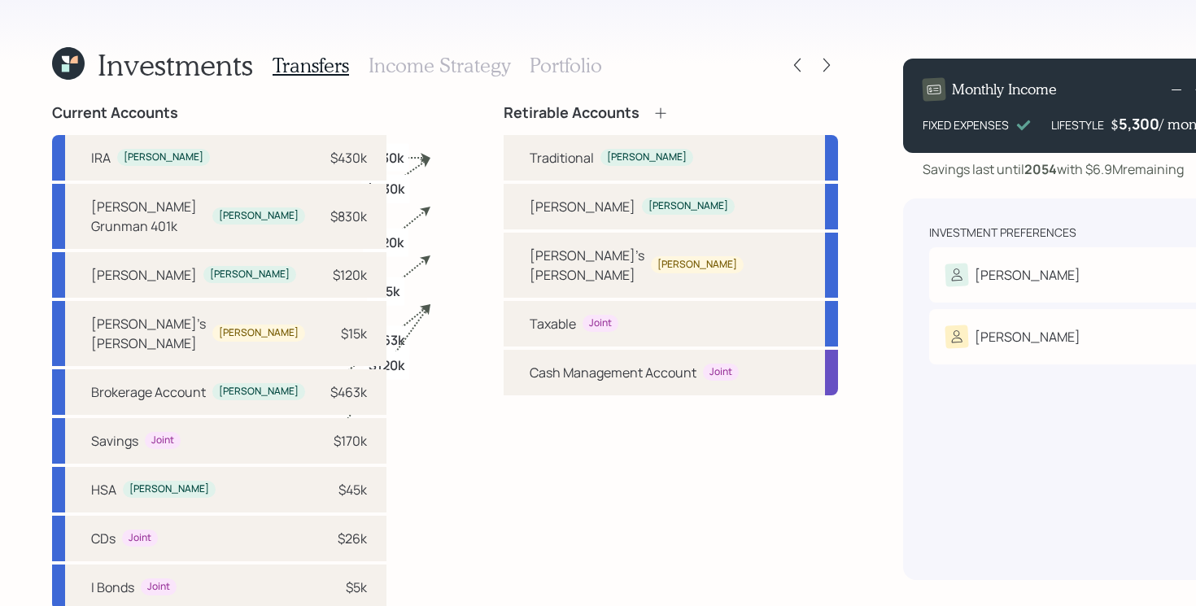
click at [74, 59] on icon at bounding box center [73, 59] width 7 height 7
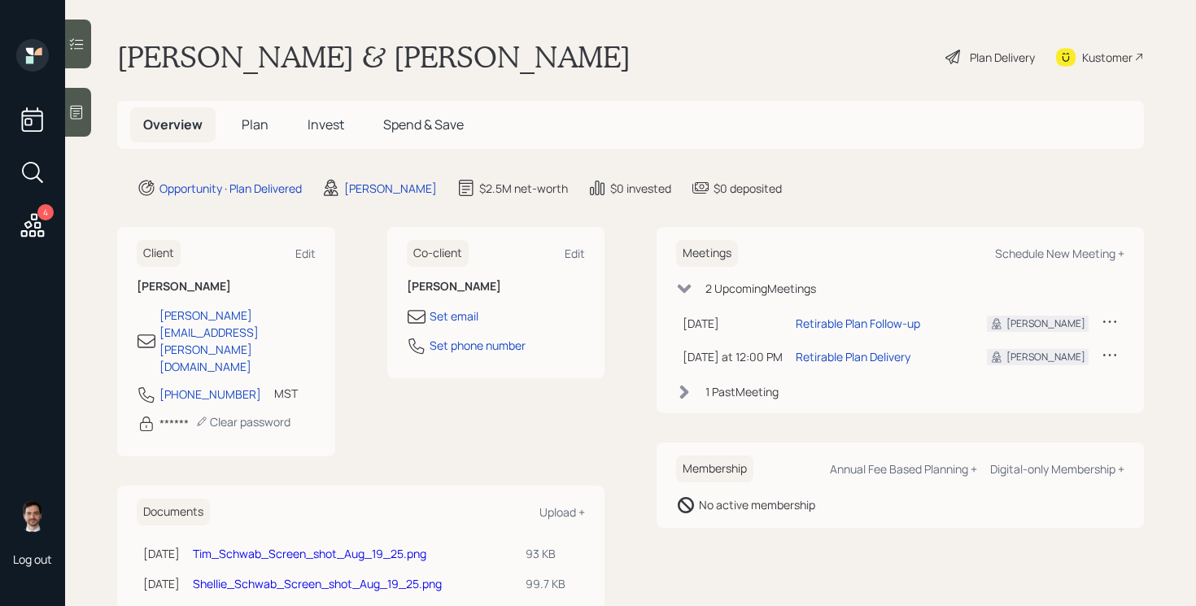
click at [264, 123] on span "Plan" at bounding box center [255, 125] width 27 height 18
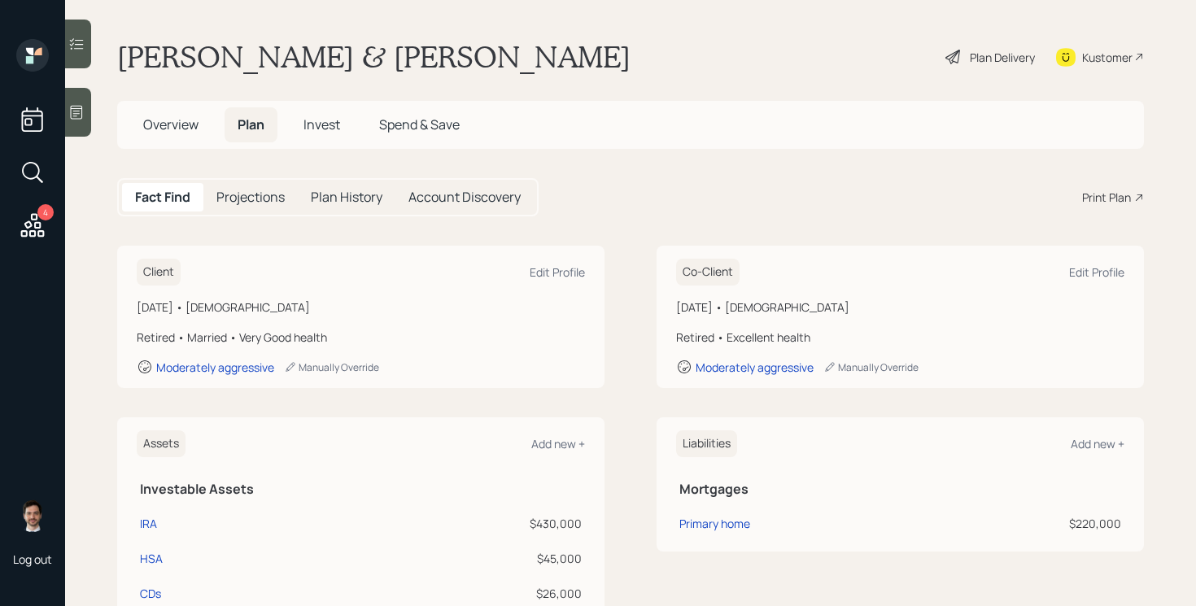
click at [1079, 197] on div "Fact Find Projections Plan History Account Discovery Print Plan" at bounding box center [630, 197] width 1027 height 38
click at [1100, 202] on div "Print Plan" at bounding box center [1106, 197] width 49 height 17
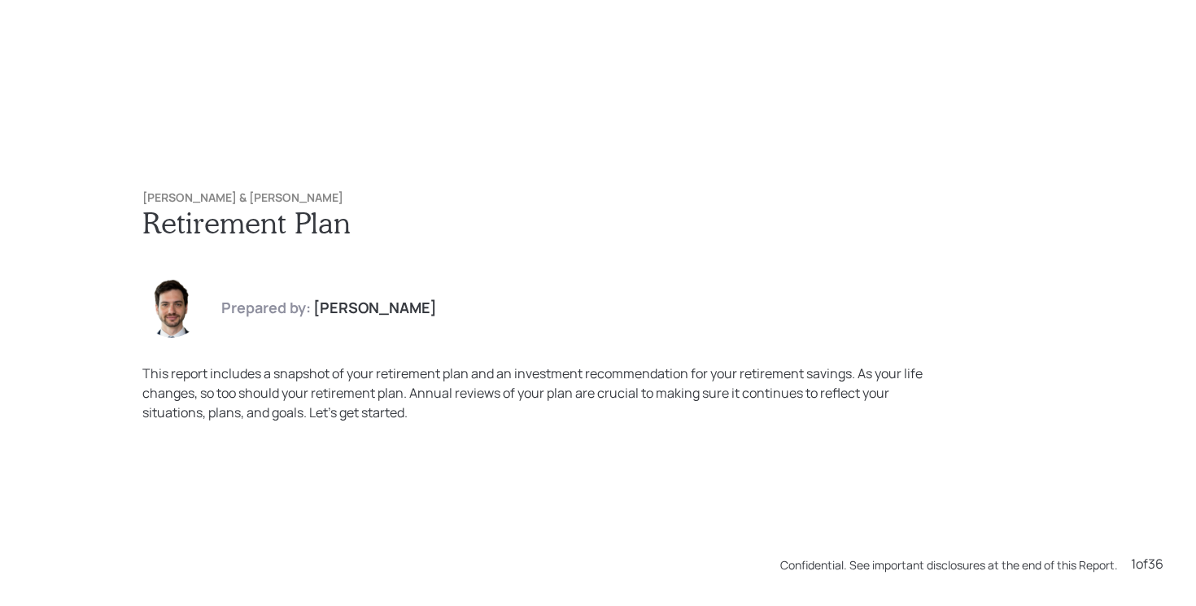
click at [713, 334] on div "Prepared by: Jonah Coleman" at bounding box center [597, 308] width 911 height 59
click at [809, 234] on h1 "Retirement Plan" at bounding box center [597, 222] width 911 height 35
click at [902, 200] on h6 "[PERSON_NAME] & [PERSON_NAME]" at bounding box center [597, 198] width 911 height 14
